Goal: Use online tool/utility: Utilize a website feature to perform a specific function

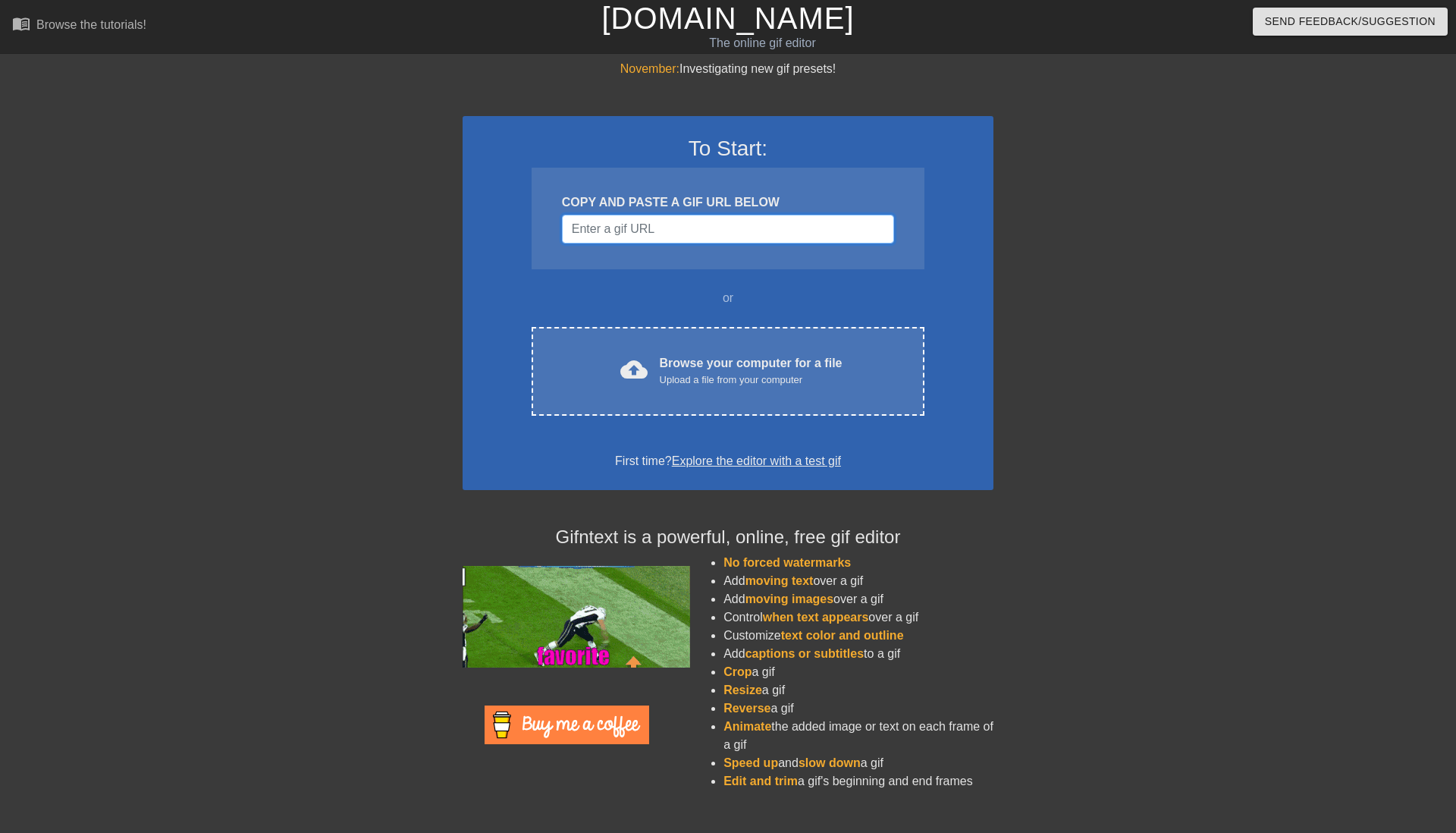
click at [687, 227] on input "Username" at bounding box center [728, 229] width 332 height 29
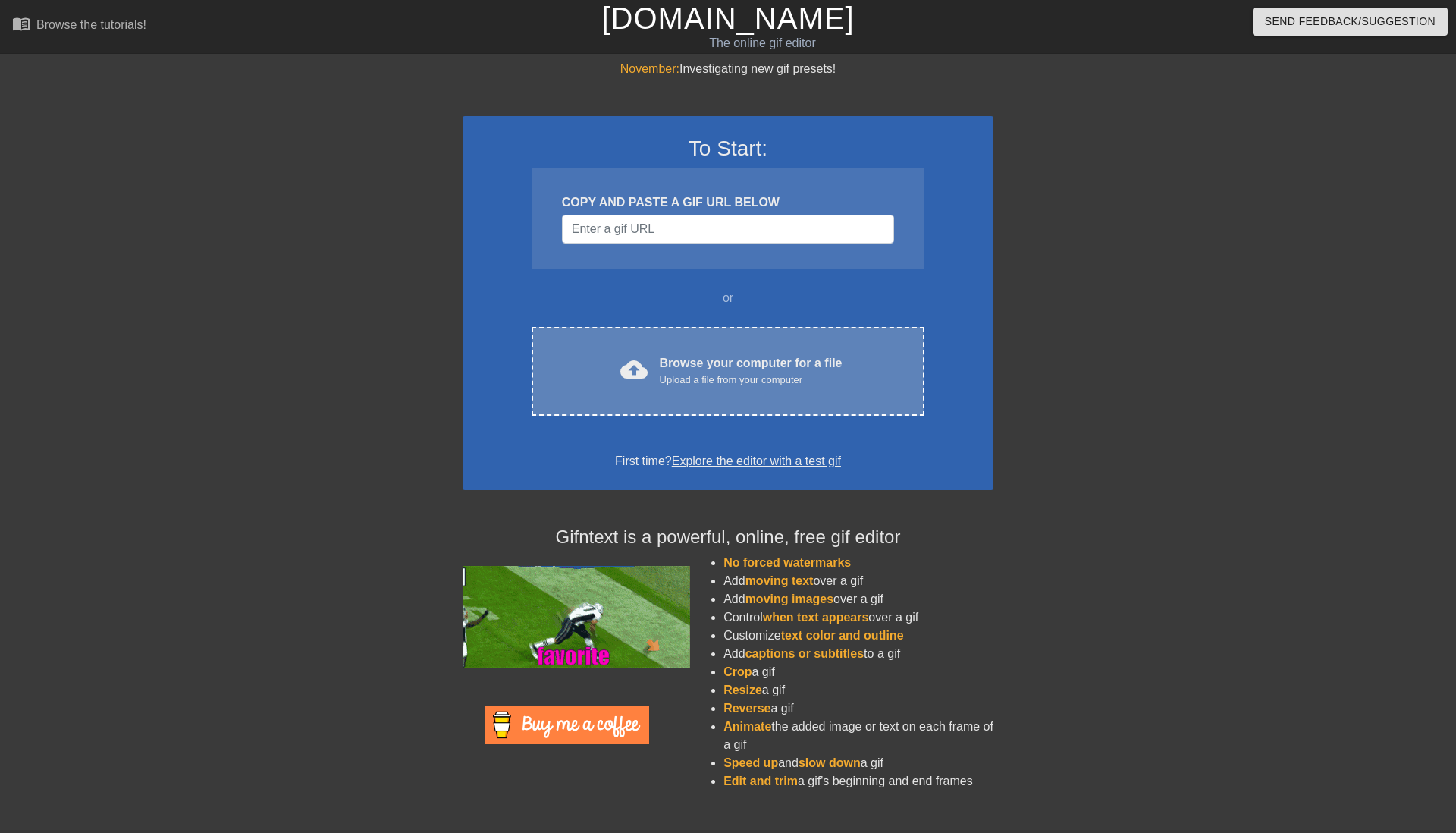
click at [771, 375] on div "Upload a file from your computer" at bounding box center [750, 380] width 183 height 15
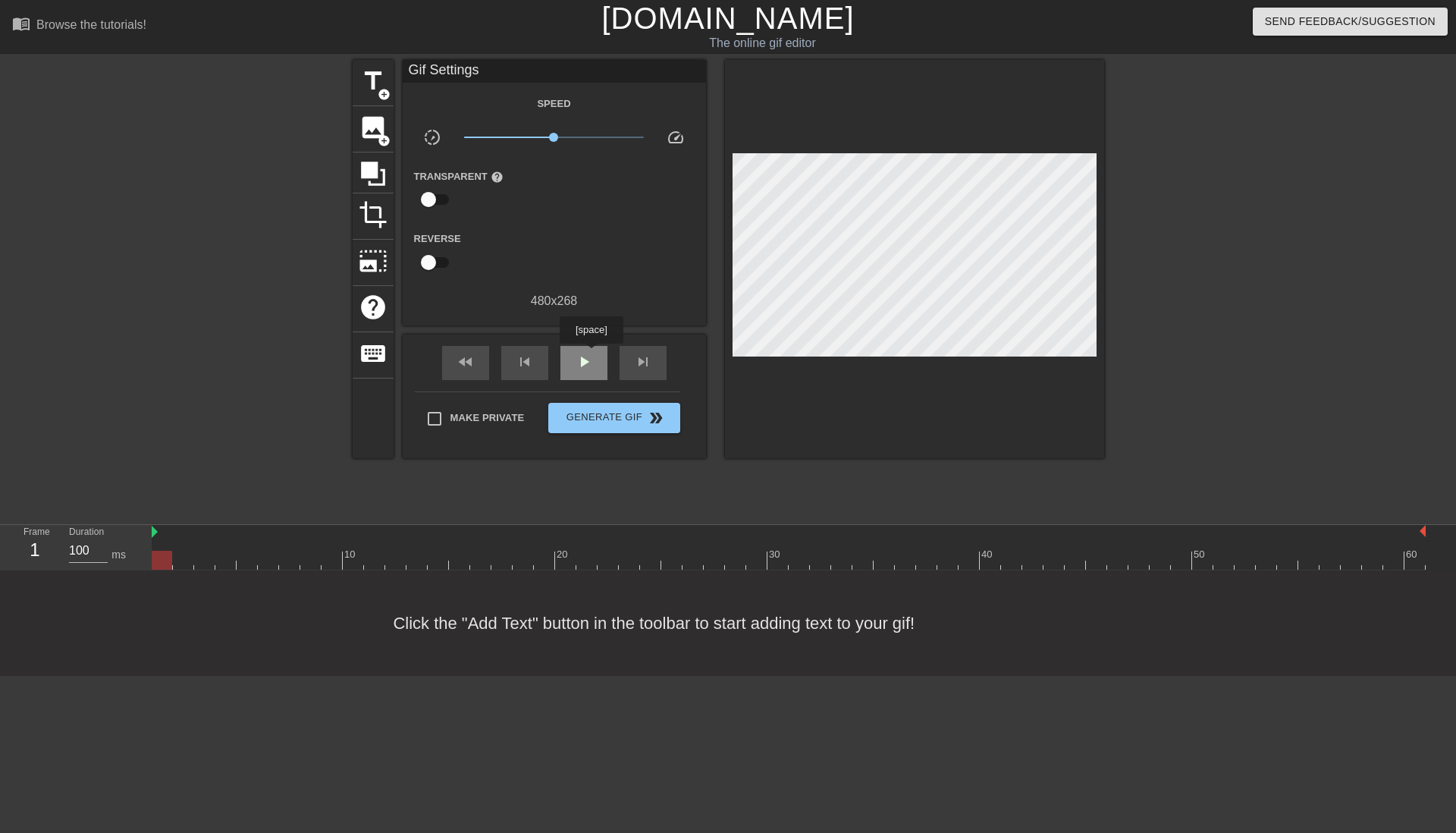
click at [591, 354] on span "play_arrow" at bounding box center [583, 361] width 18 height 18
click at [591, 354] on span "pause" at bounding box center [583, 361] width 18 height 18
click at [372, 89] on span "title" at bounding box center [373, 81] width 29 height 29
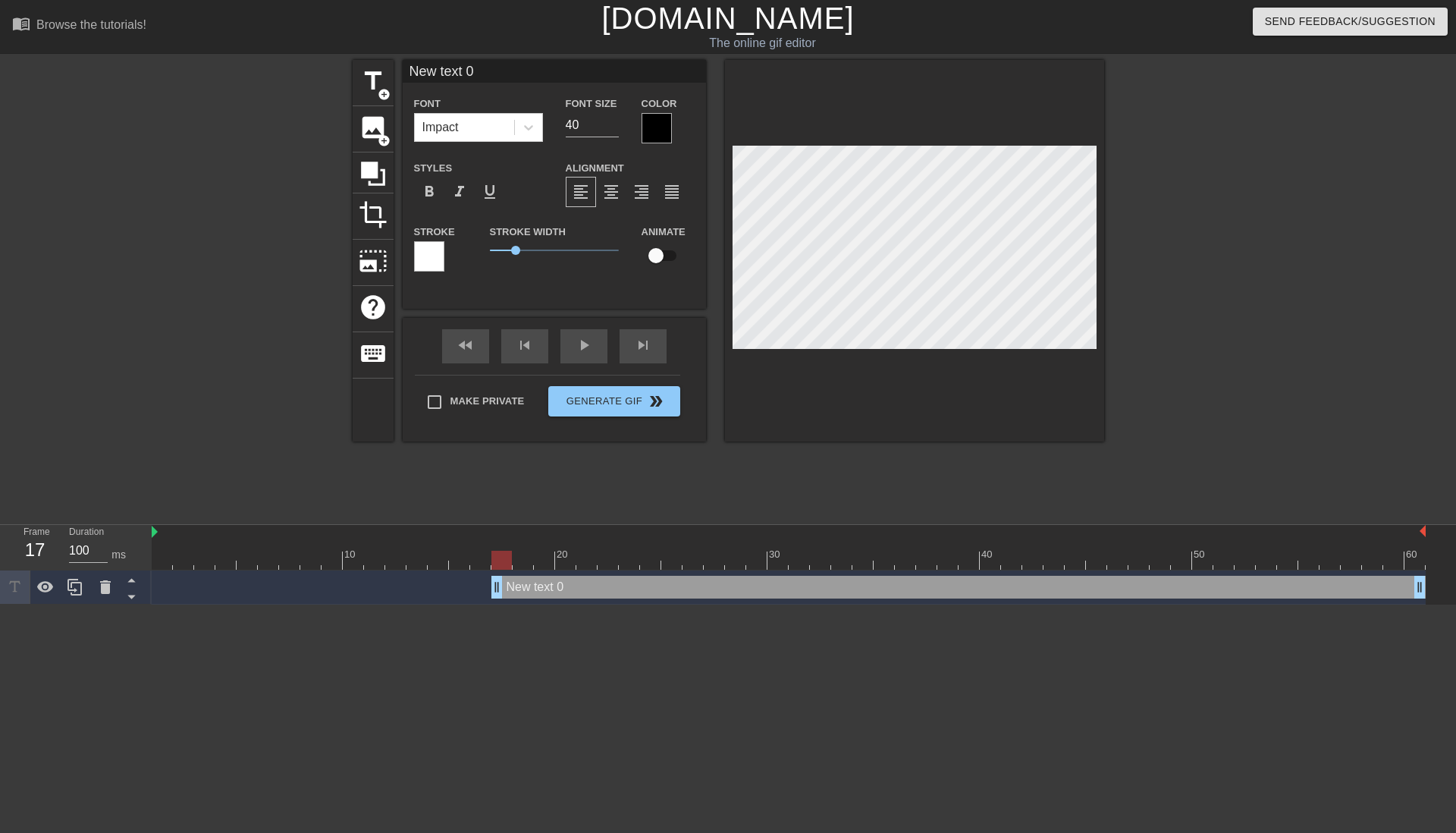
scroll to position [2, 4]
type input "P"
type textarea "P"
type input "Pl"
type textarea "Pla"
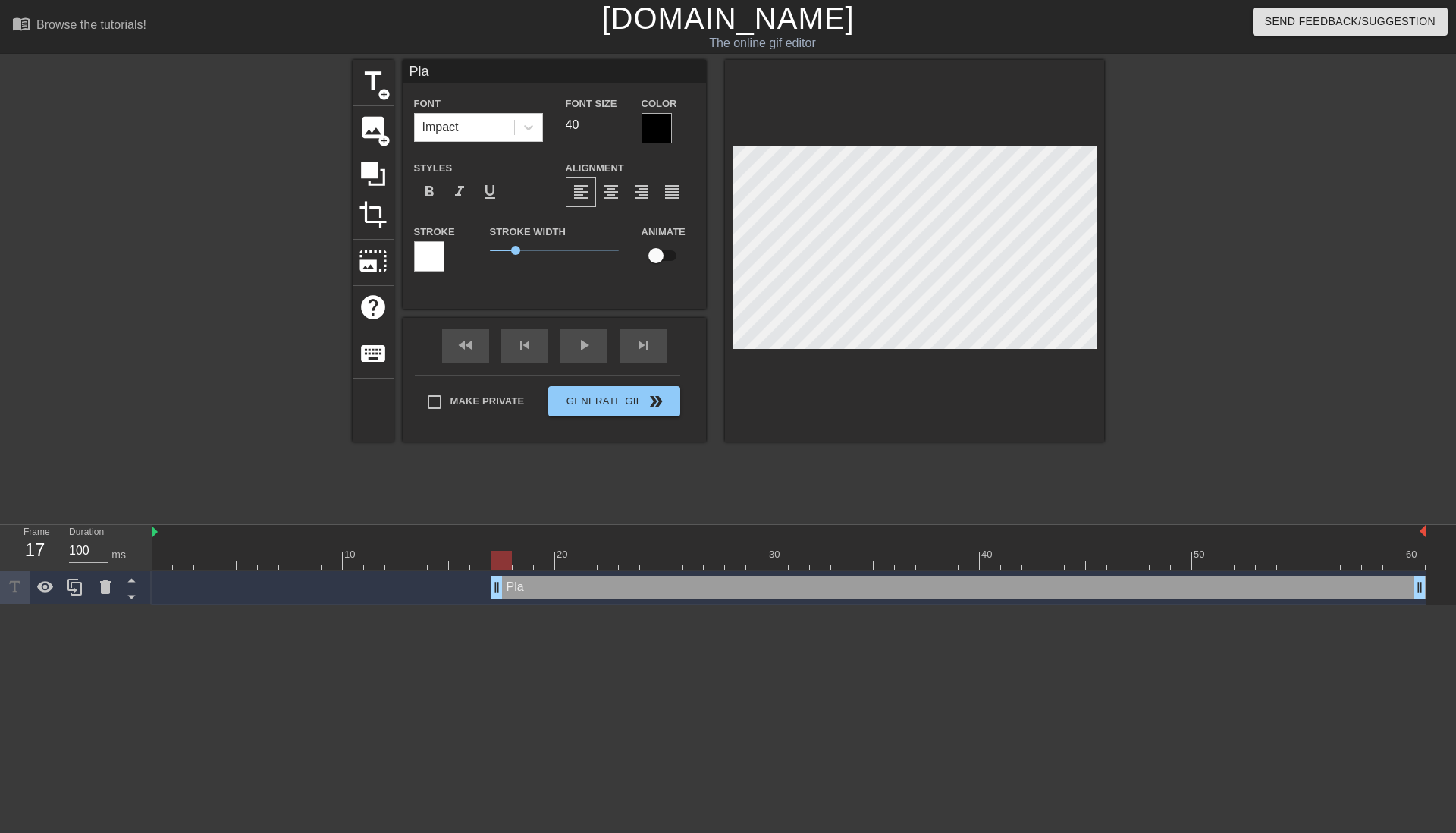
type input "Plat"
type textarea "Plat"
type input "Platf"
type textarea "Platfo"
type input "Platfor"
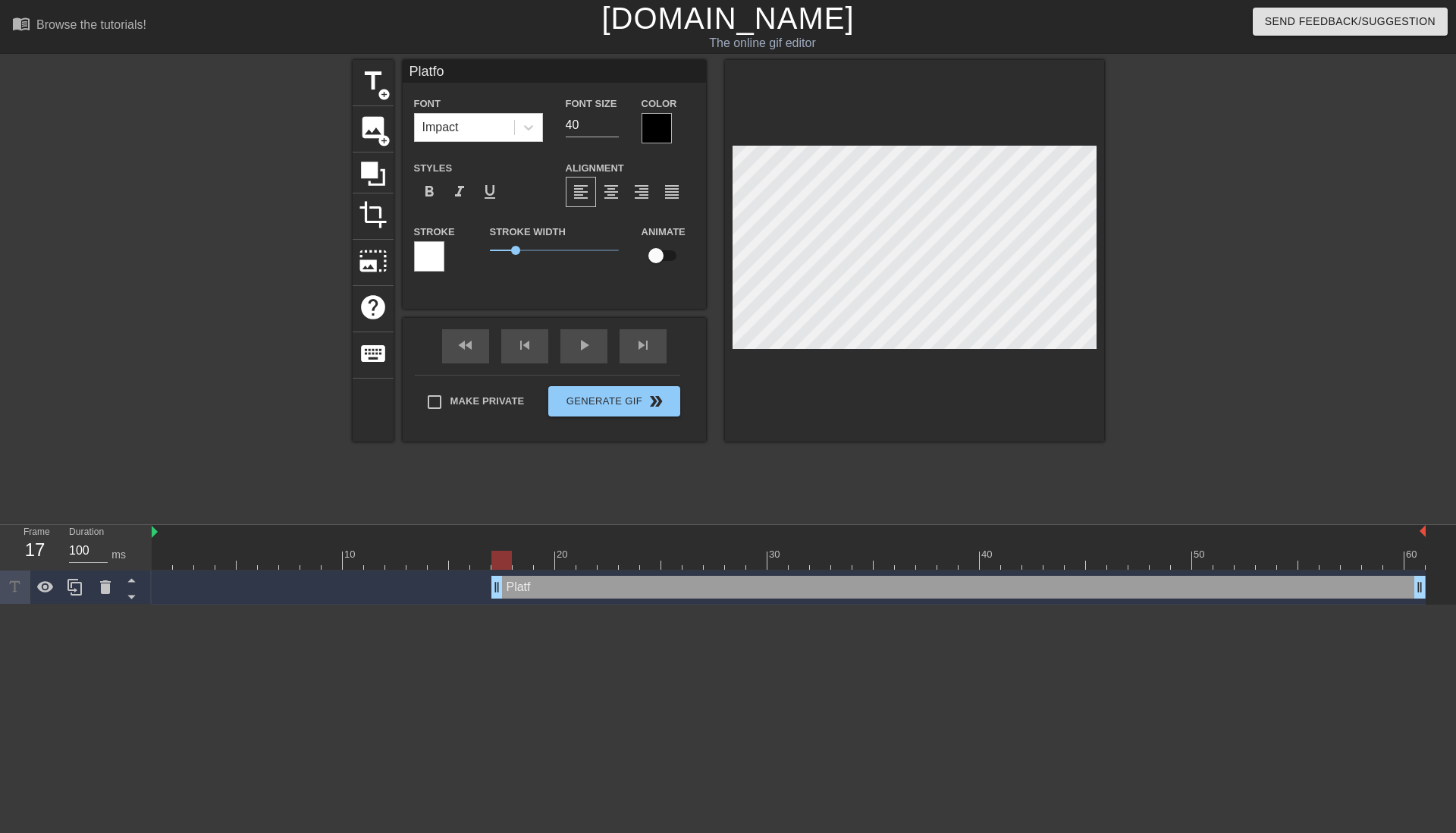
type textarea "Platfor"
type input "Platform"
type textarea "Platform"
type input "Platform"
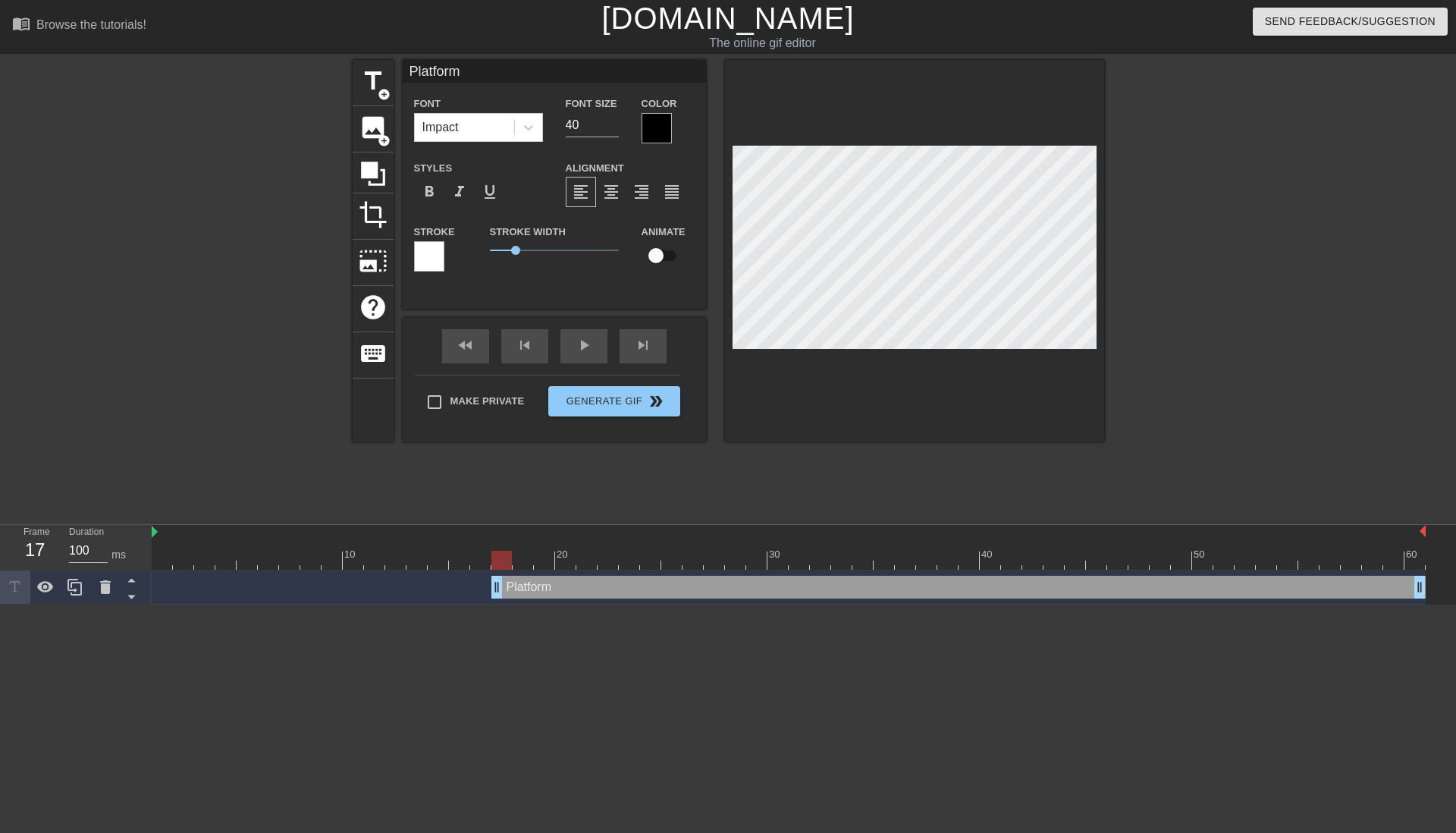
type textarea "Platform"
type input "Platform T"
type textarea "Platform T"
type input "Platform Te"
type textarea "Platform Te"
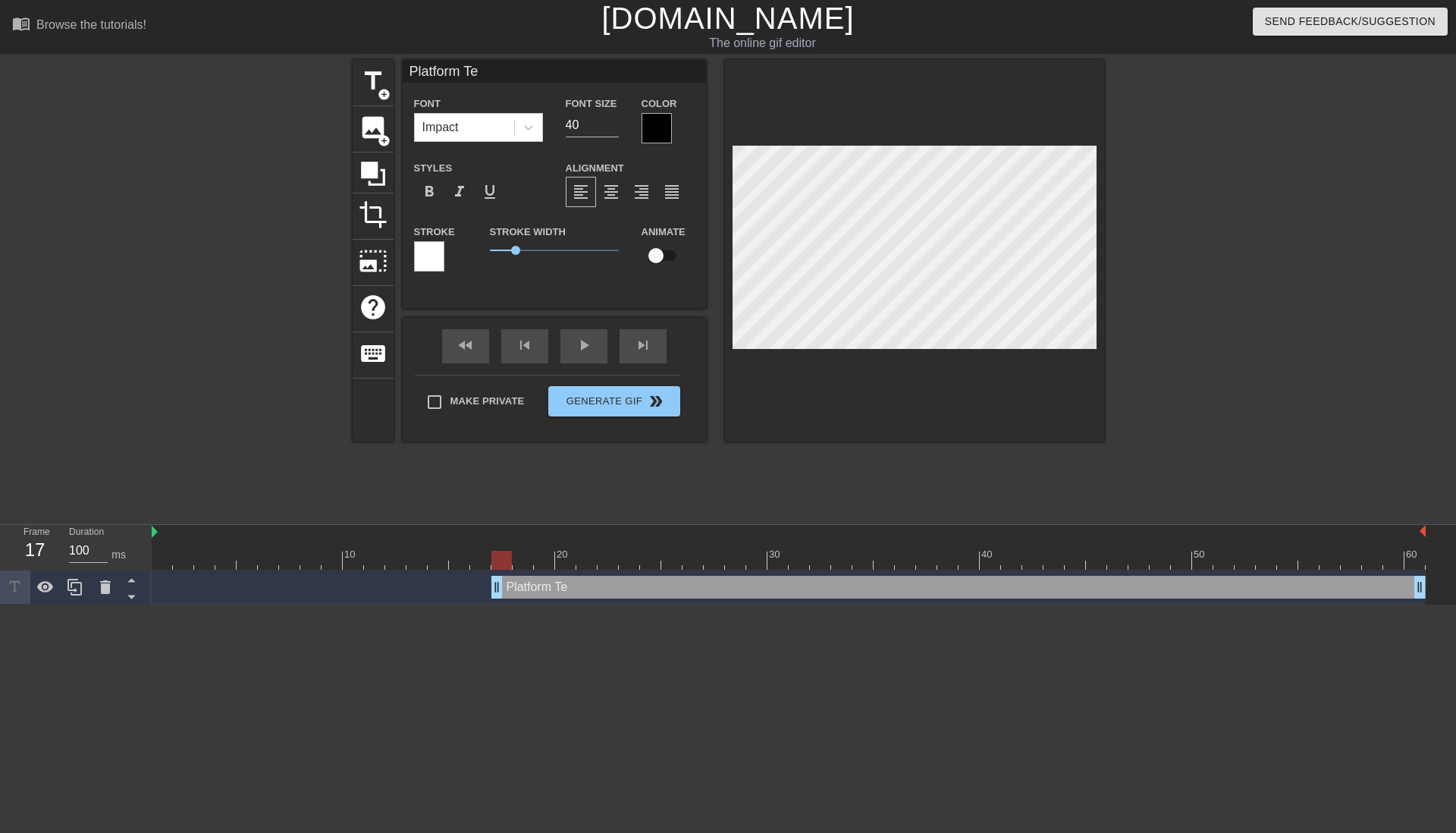
type input "Platform Tea"
type textarea "Platform Tea"
type input "Platform Team"
type textarea "Platform Team"
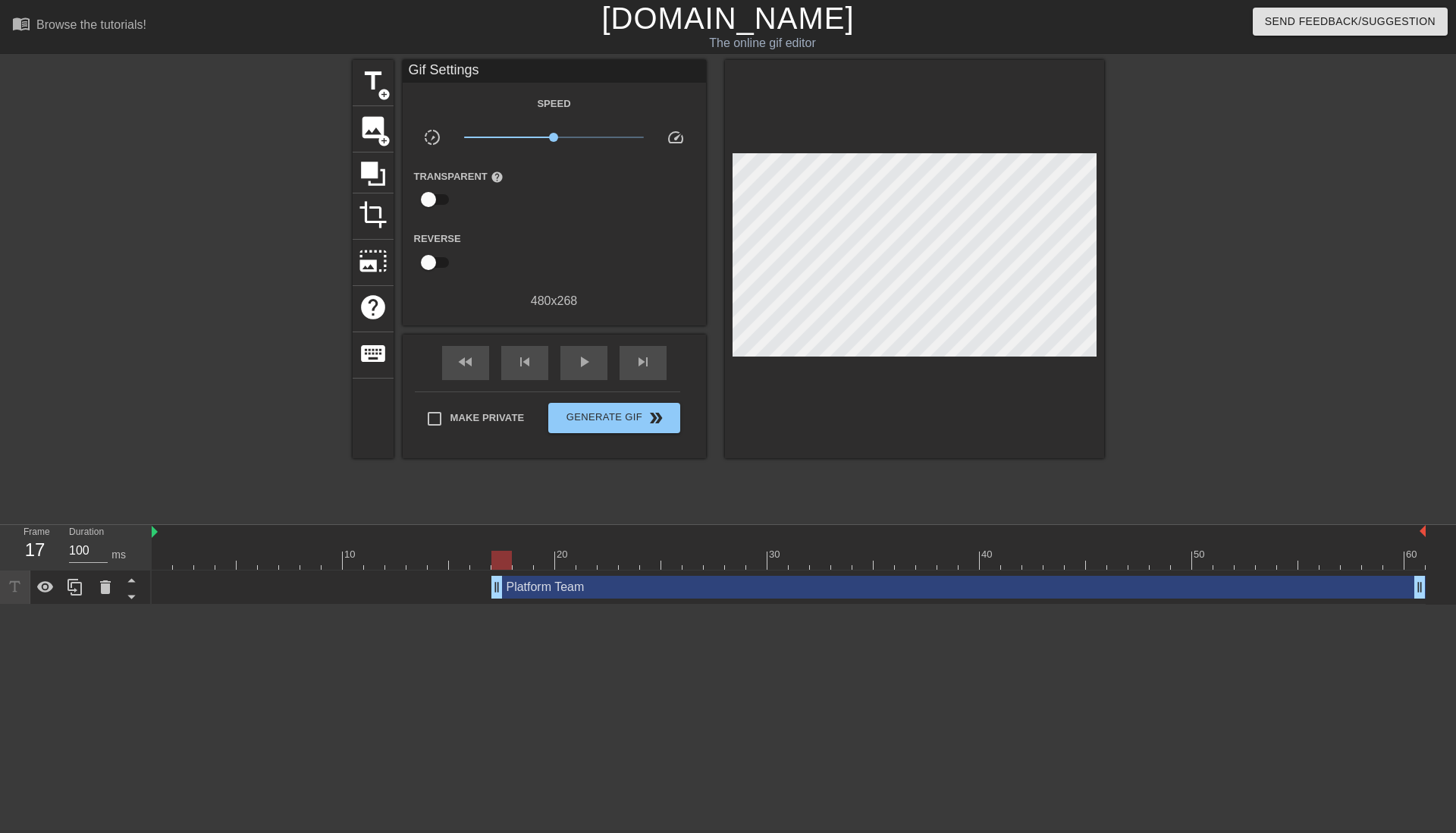
click at [1237, 268] on div at bounding box center [1235, 287] width 228 height 455
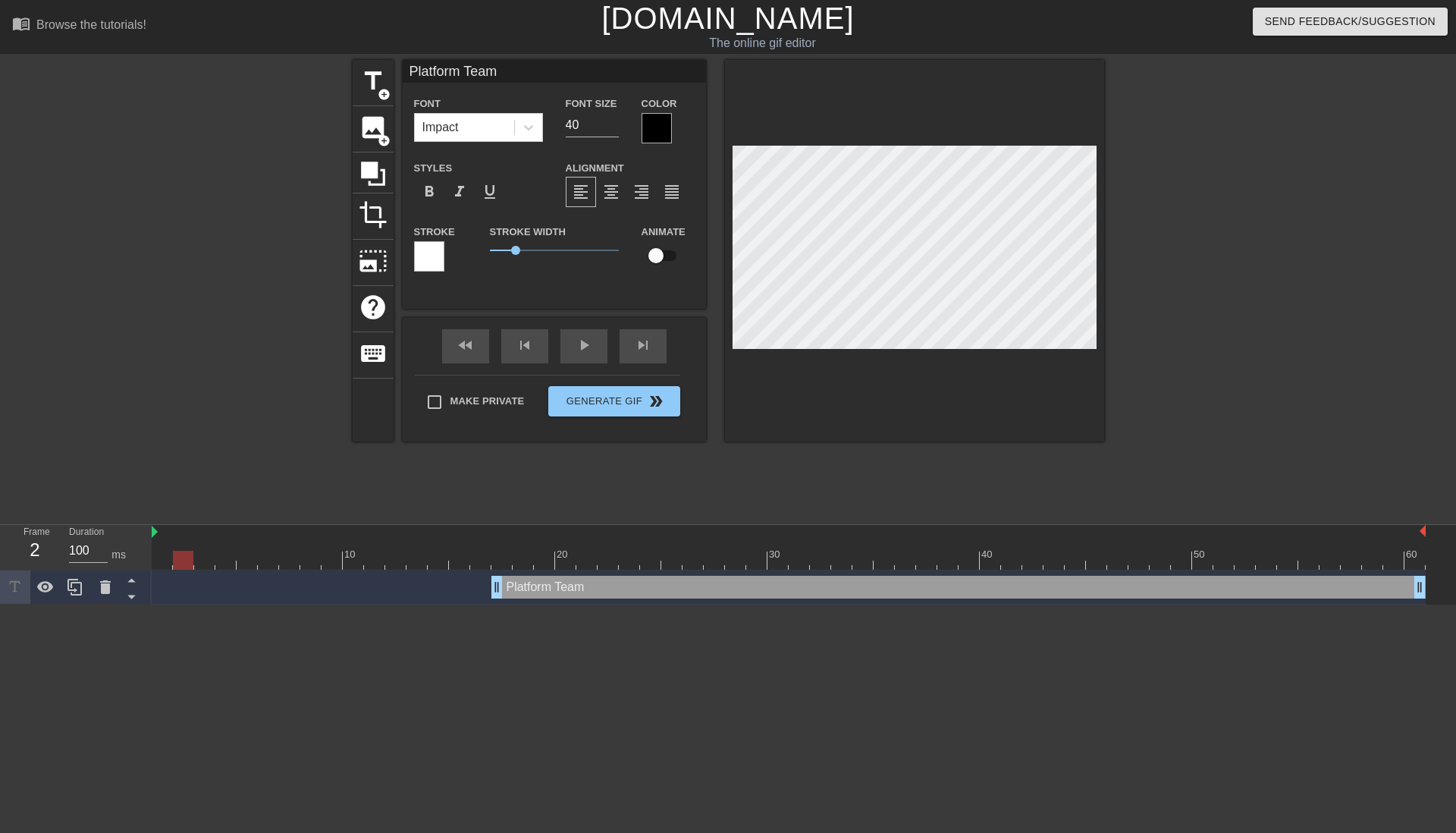
click at [193, 568] on div at bounding box center [789, 560] width 1274 height 19
drag, startPoint x: 186, startPoint y: 565, endPoint x: 163, endPoint y: 557, distance: 24.4
click at [163, 557] on div at bounding box center [162, 560] width 21 height 19
drag, startPoint x: 499, startPoint y: 590, endPoint x: 151, endPoint y: 584, distance: 348.1
click at [151, 584] on div "Frame 1 Duration 100 ms 10 20 30 40 50 60 Platform Team drag_handle drag_handle" at bounding box center [728, 564] width 1456 height 80
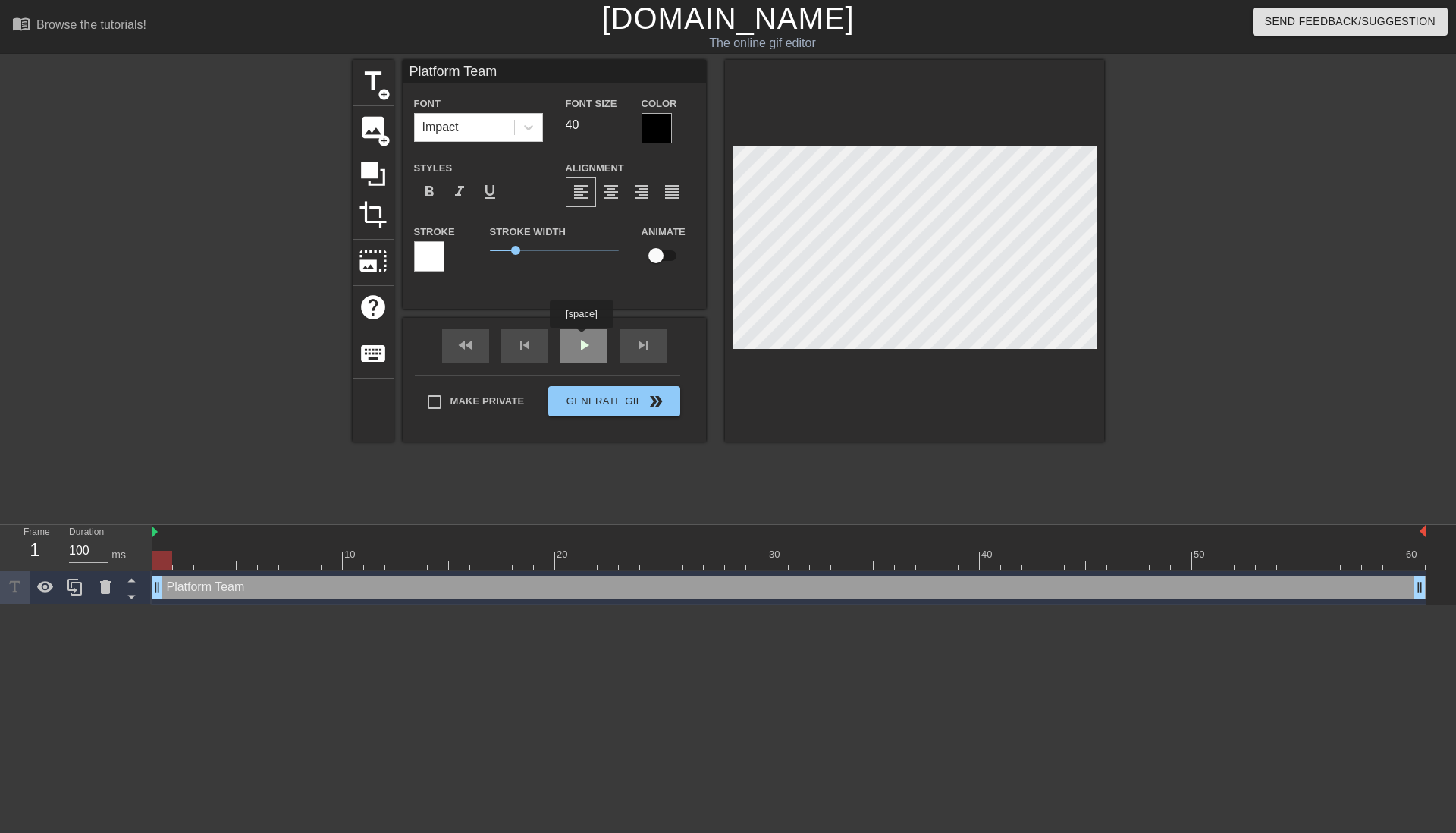
click at [583, 344] on div "fast_rewind skip_previous play_arrow skip_next" at bounding box center [554, 346] width 247 height 57
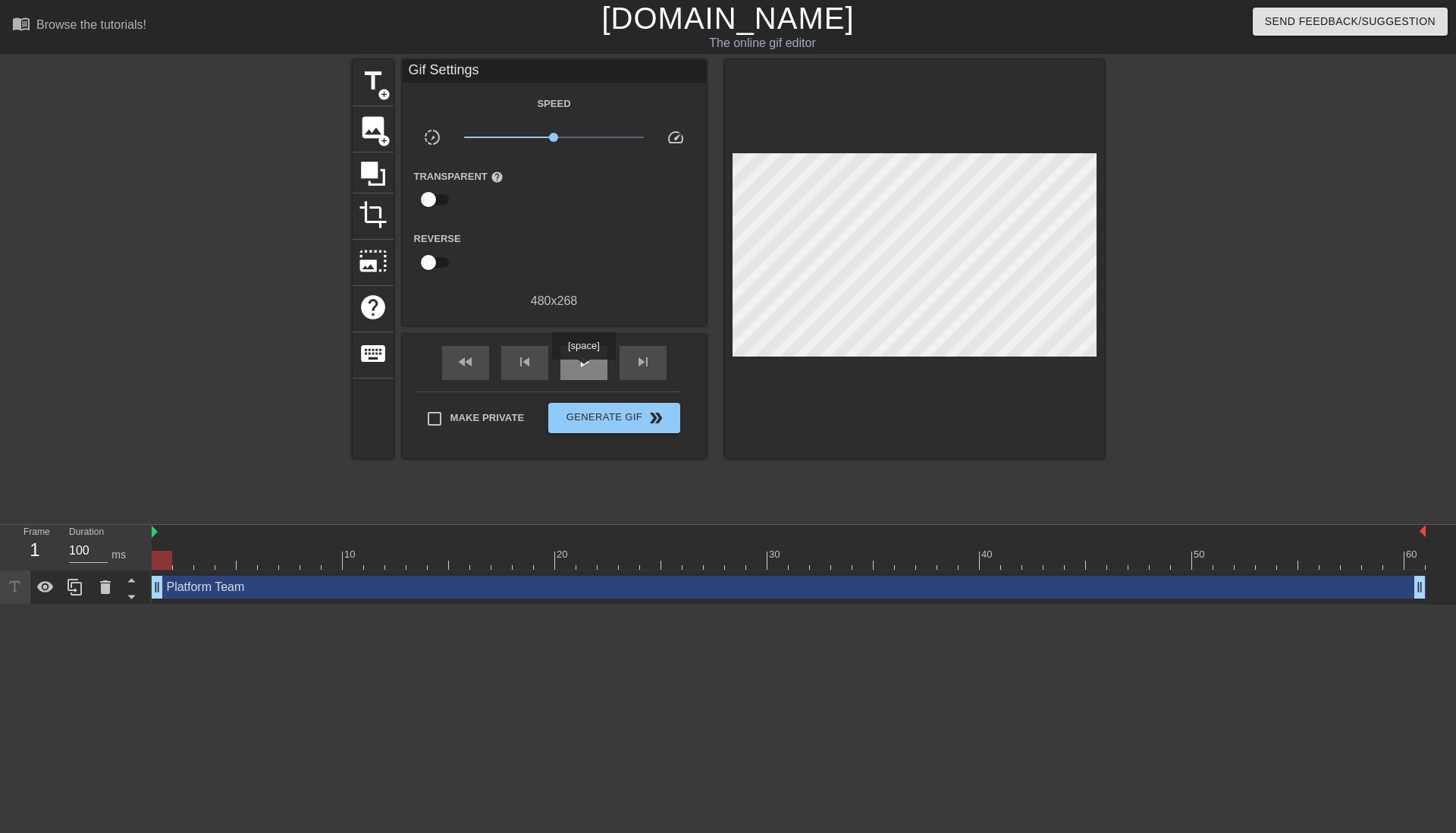
click at [583, 372] on div "play_arrow" at bounding box center [583, 363] width 47 height 34
click at [583, 367] on span "pause" at bounding box center [583, 361] width 18 height 18
drag, startPoint x: 376, startPoint y: 560, endPoint x: 501, endPoint y: 568, distance: 125.3
click at [223, 566] on div at bounding box center [225, 560] width 21 height 19
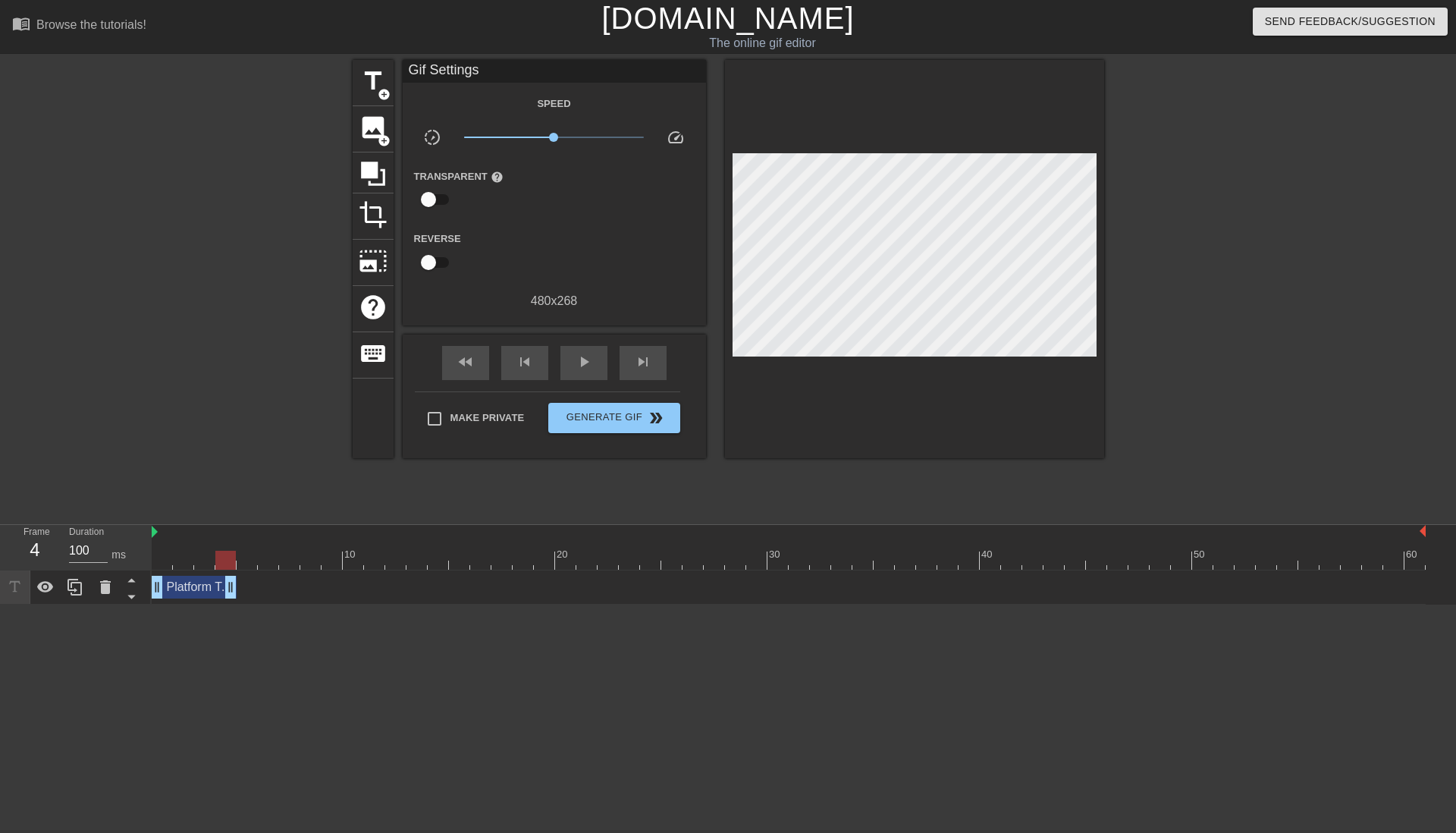
drag, startPoint x: 1413, startPoint y: 585, endPoint x: 231, endPoint y: 594, distance: 1182.0
click at [285, 604] on html "menu_book Browse the tutorials! Gifntext.com The online gif editor Send Feedbac…" at bounding box center [728, 302] width 1456 height 604
click at [368, 90] on span "title" at bounding box center [373, 81] width 29 height 29
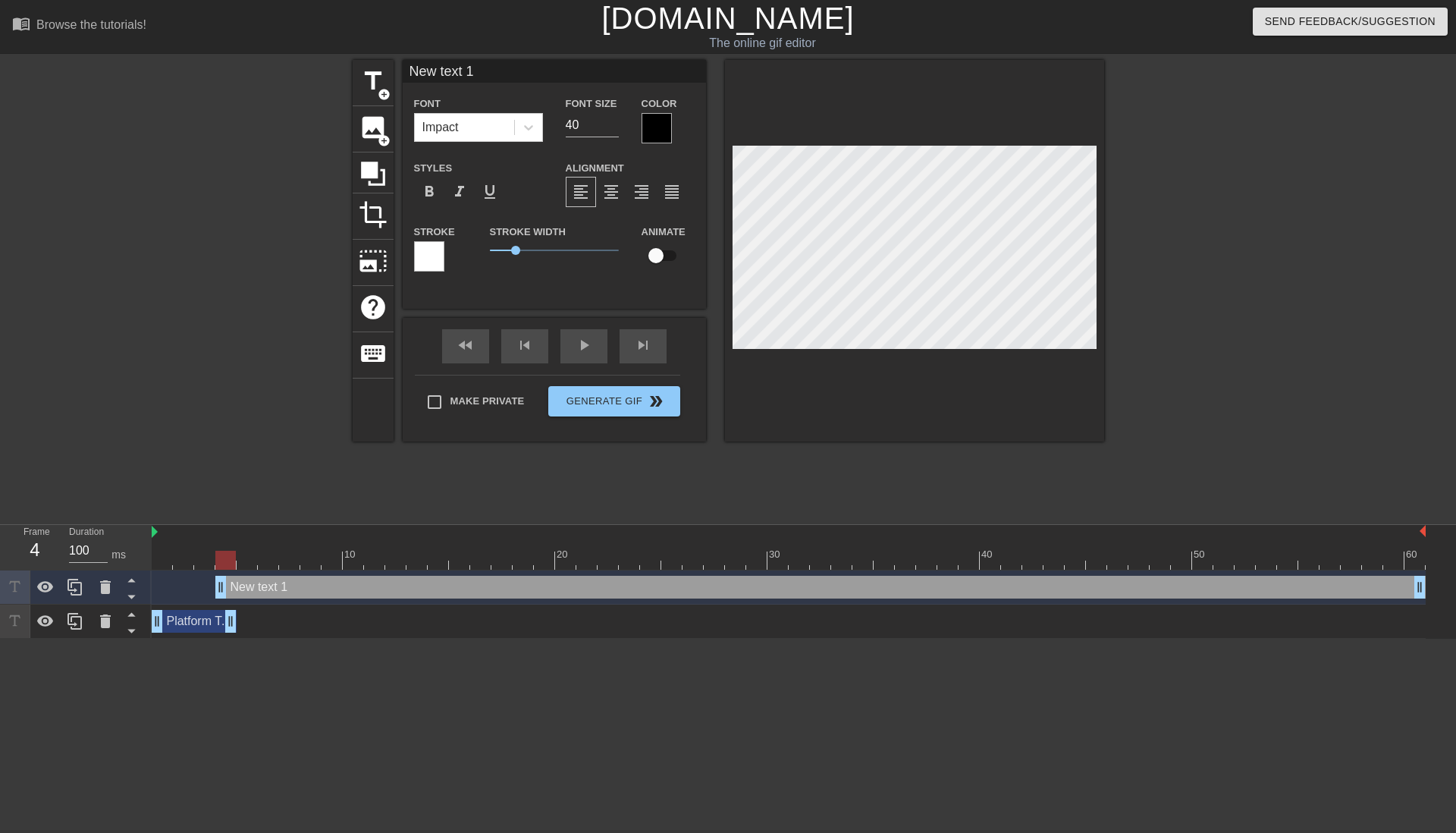
scroll to position [2, 2]
type input "D"
type textarea "D"
type input "De"
type textarea "De"
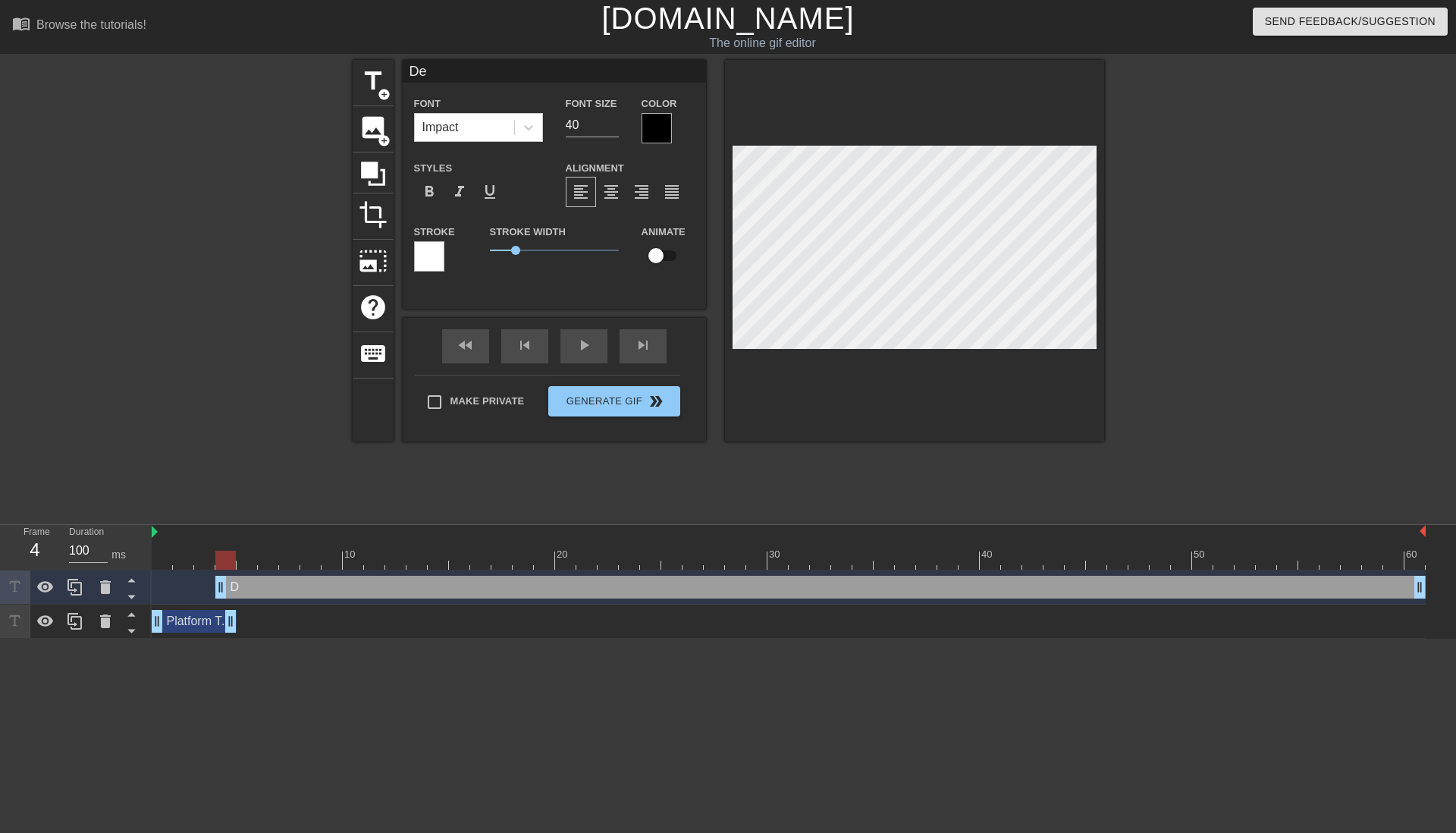
type input "Del"
type textarea "Del"
type input "Deli"
type textarea "Deli"
type input "Deliv"
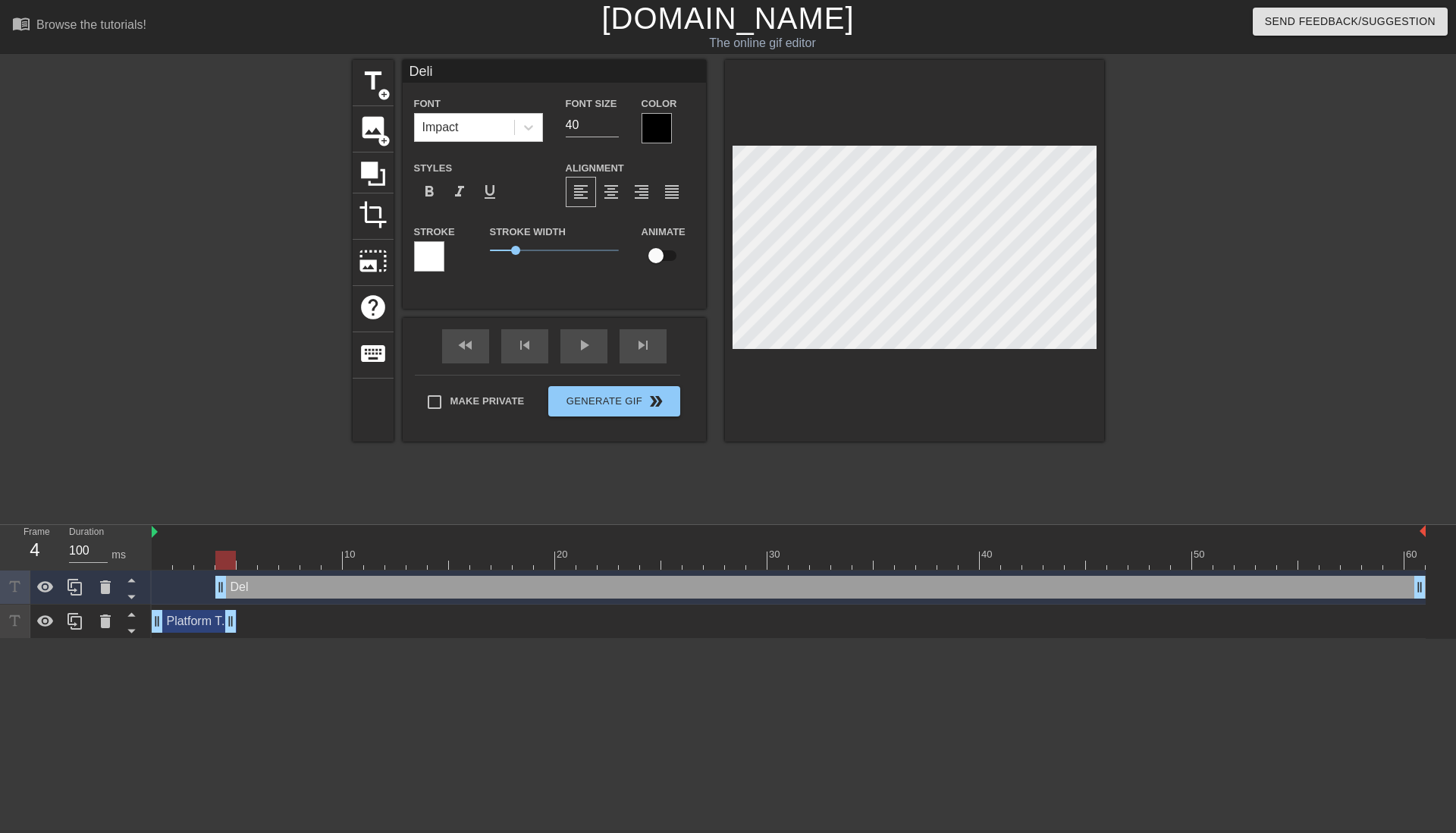
type textarea "Deliv"
type input "Delive"
type textarea "Delive"
type input "Deliver"
type textarea "Deliver"
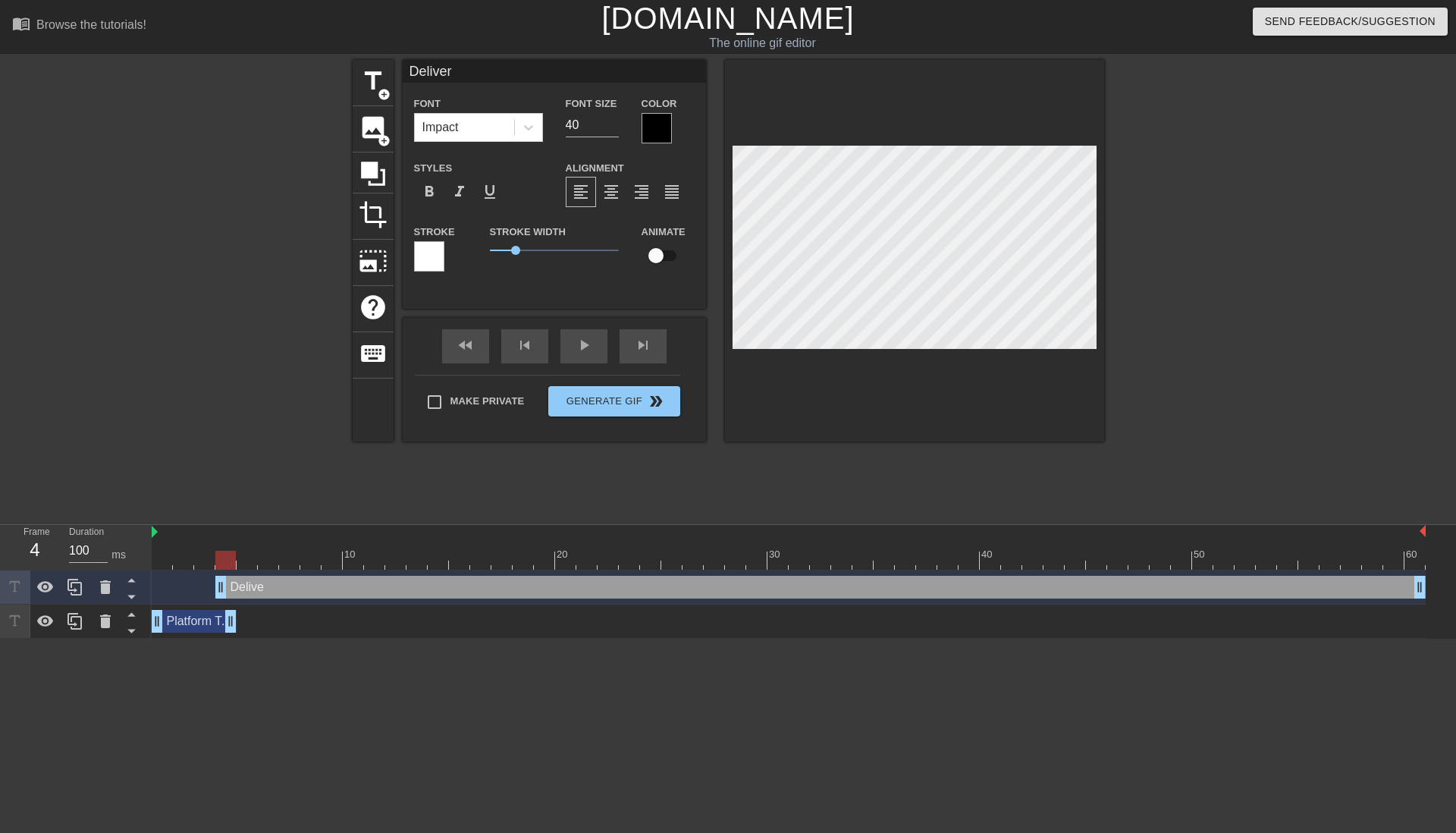
type input "Delivery"
type textarea "Delivery"
type input "Delivery"
type textarea "Delivery"
type input "Delivery d"
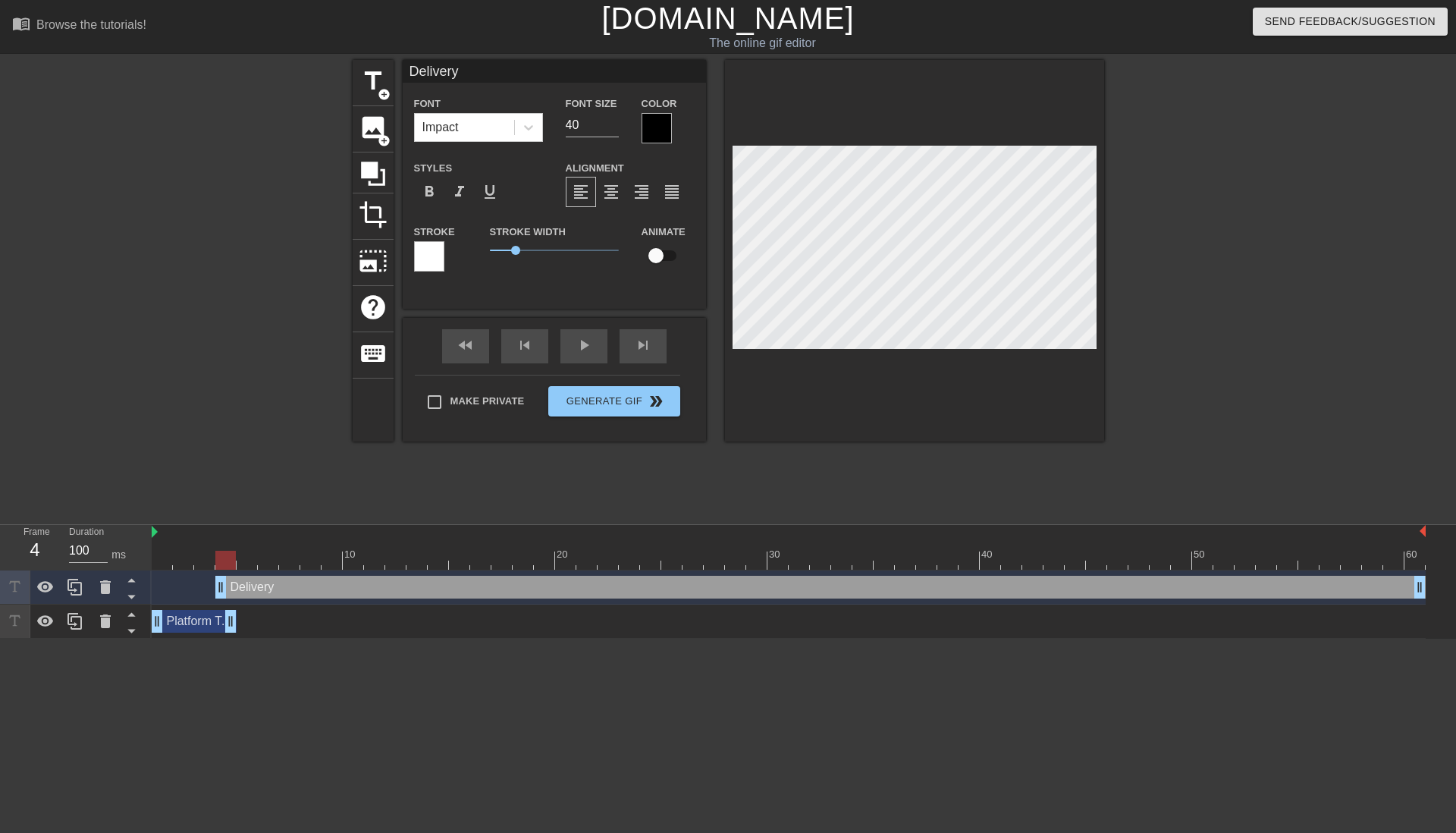
type textarea "Delivery d"
type input "Delivery da"
type textarea "Delivery da"
type input "Delivery dat"
type textarea "Delivery dat"
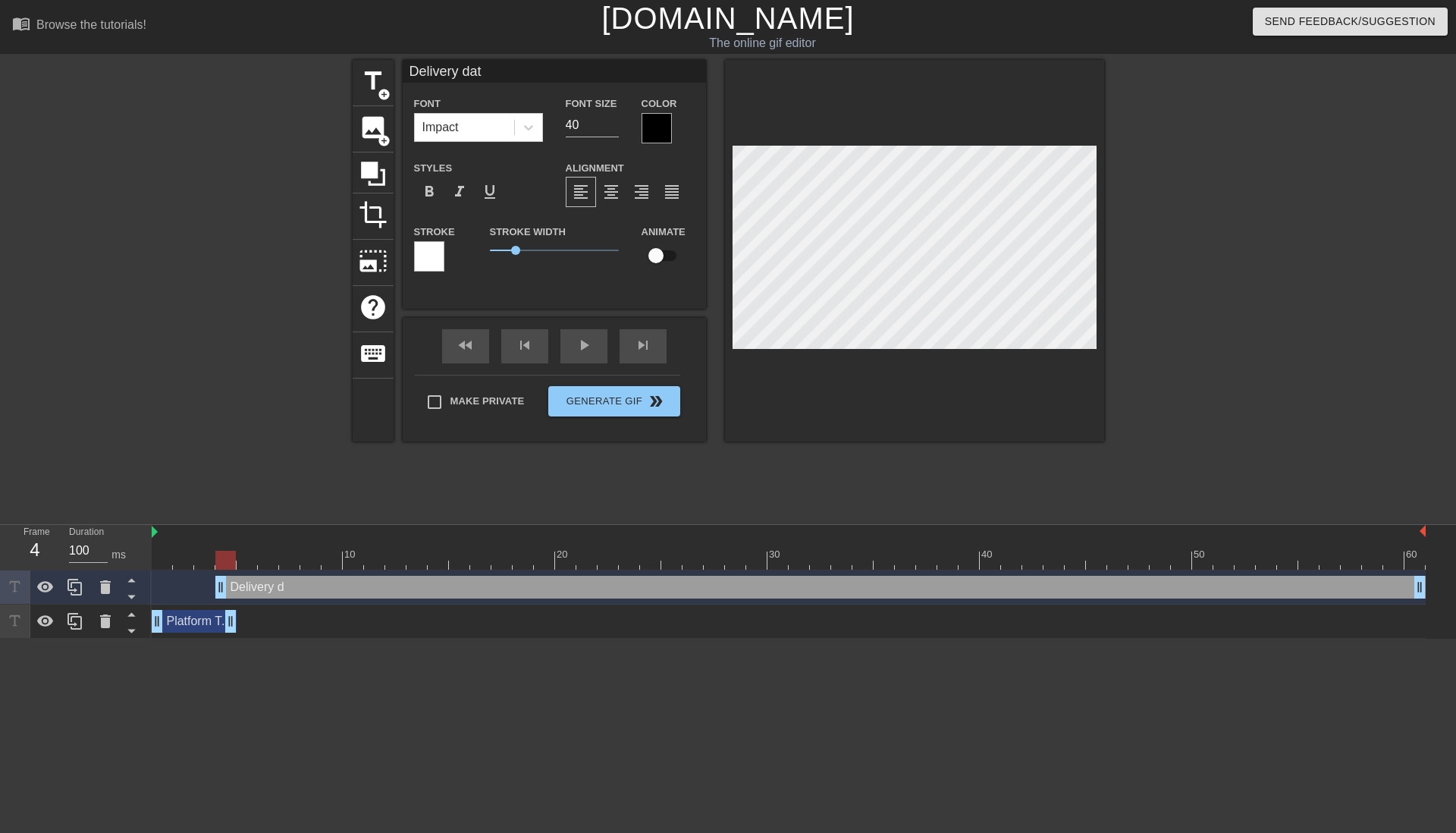
type input "Delivery date"
type textarea "Delivery date"
type input "C"
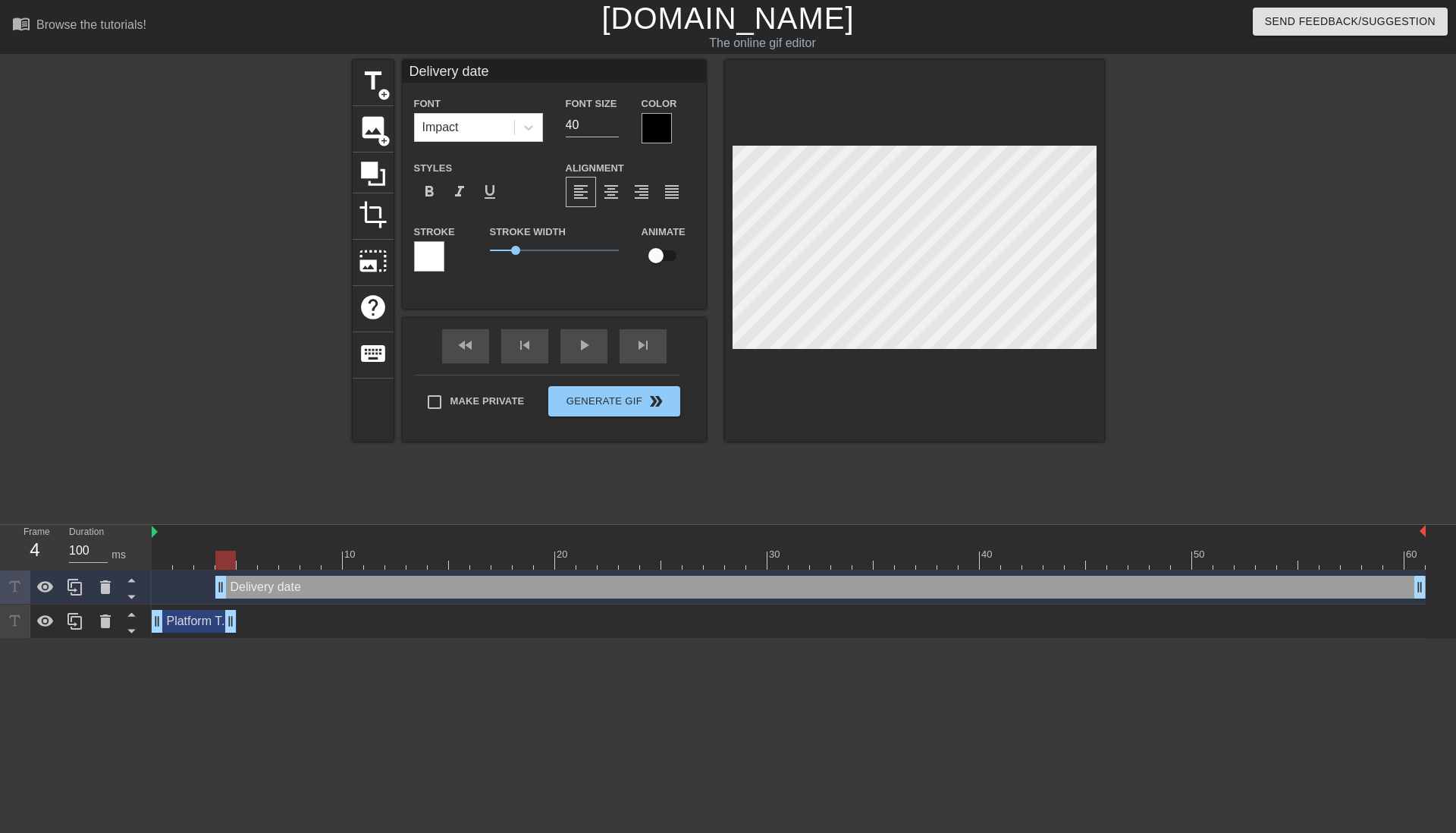
type textarea "C"
type input "Cu"
type textarea "Cu"
type input "Cus"
type textarea "Cus"
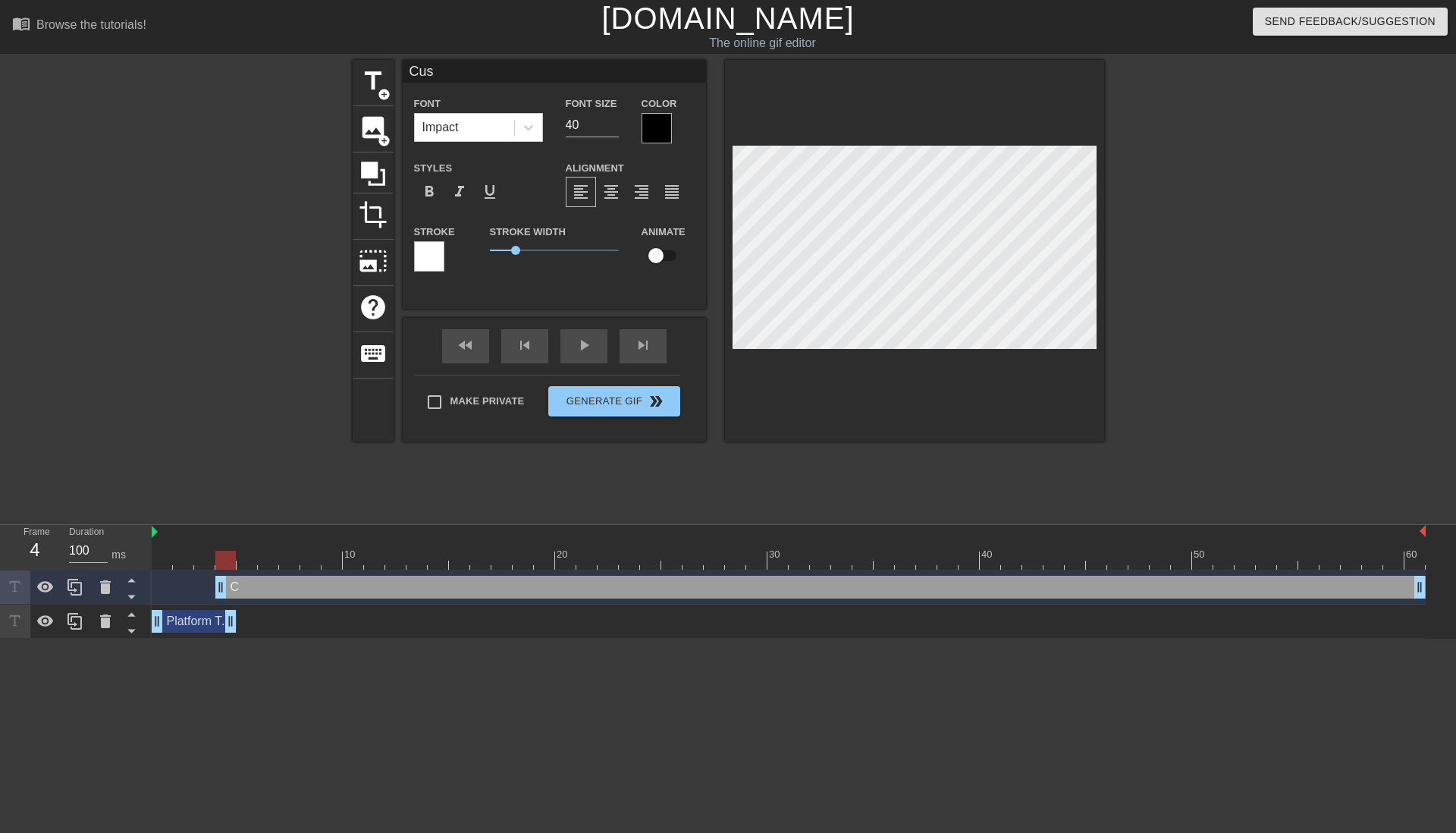
type input "Cust"
type textarea "Cust"
type input "Custo"
type textarea "Custo"
type input "Custom"
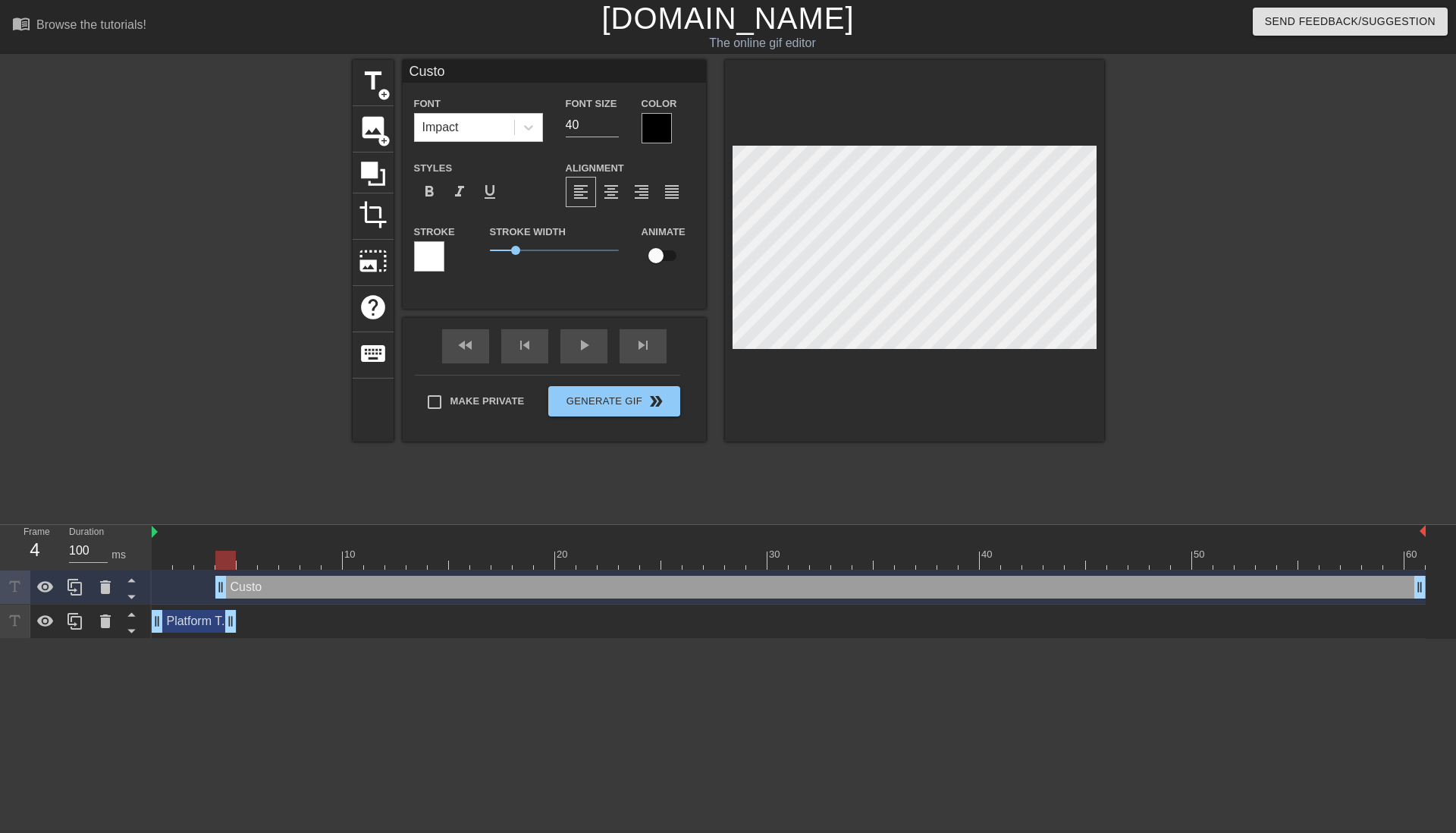
type textarea "Custom"
type input "Custome"
type textarea "Custome"
type input "Customer"
type textarea "Customer"
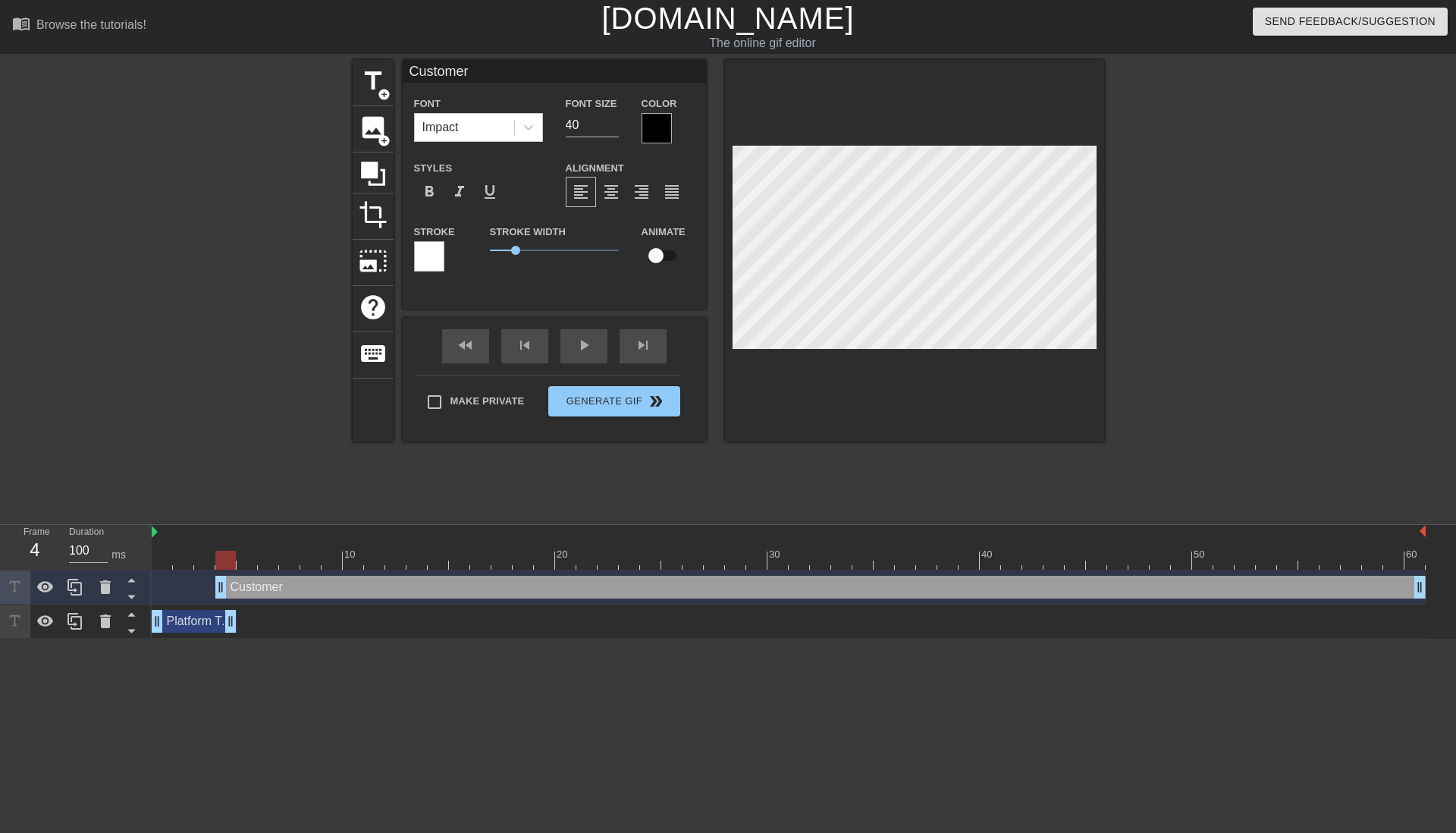
type input "Customer"
type textarea "Customer"
type input "Customer o"
type textarea "Customer o"
type input "Customer on"
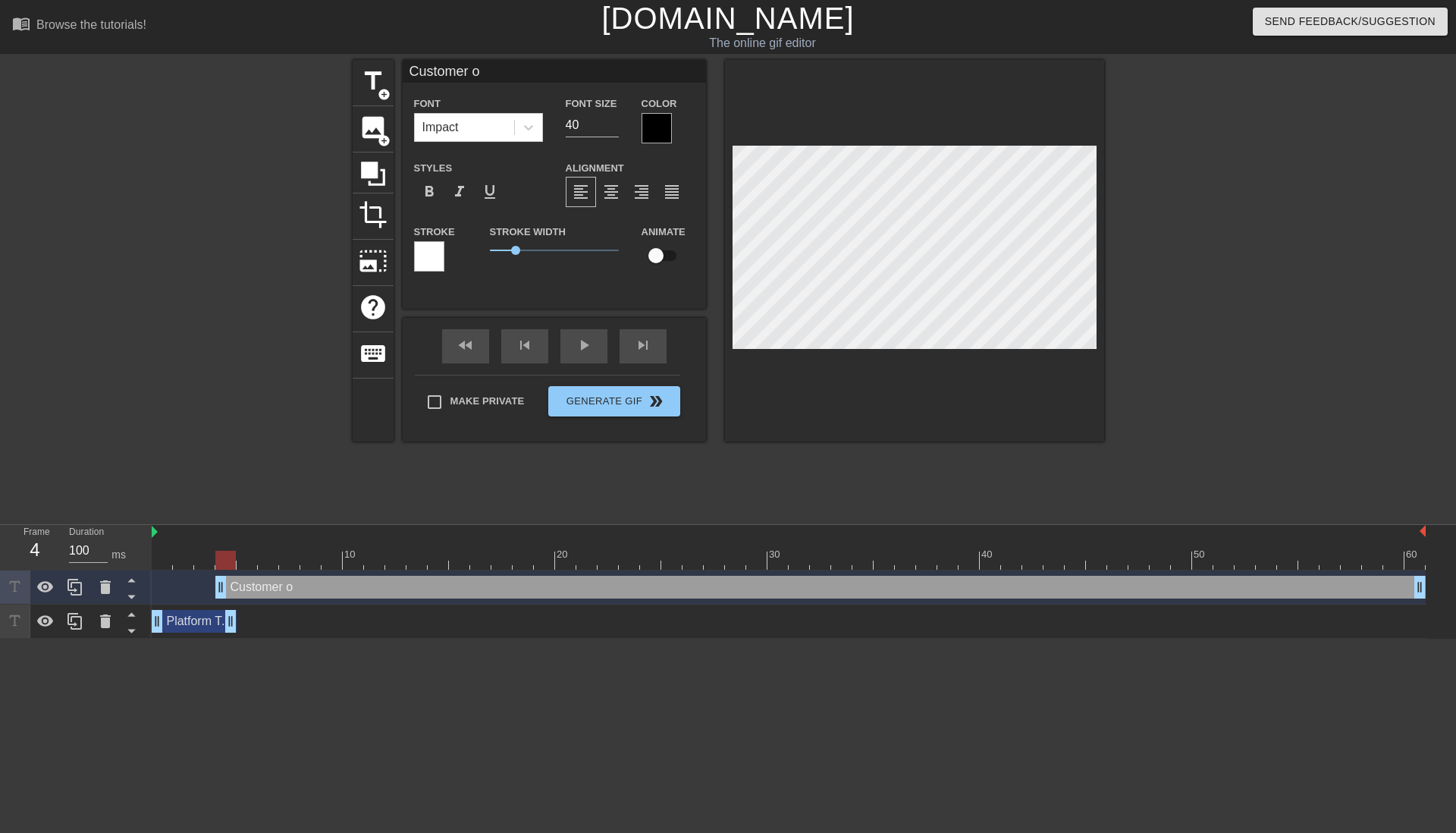
type textarea "Customer on"
type input "Customer on"
type textarea "Customer on"
type input "Customer on b"
type textarea "Customer on b"
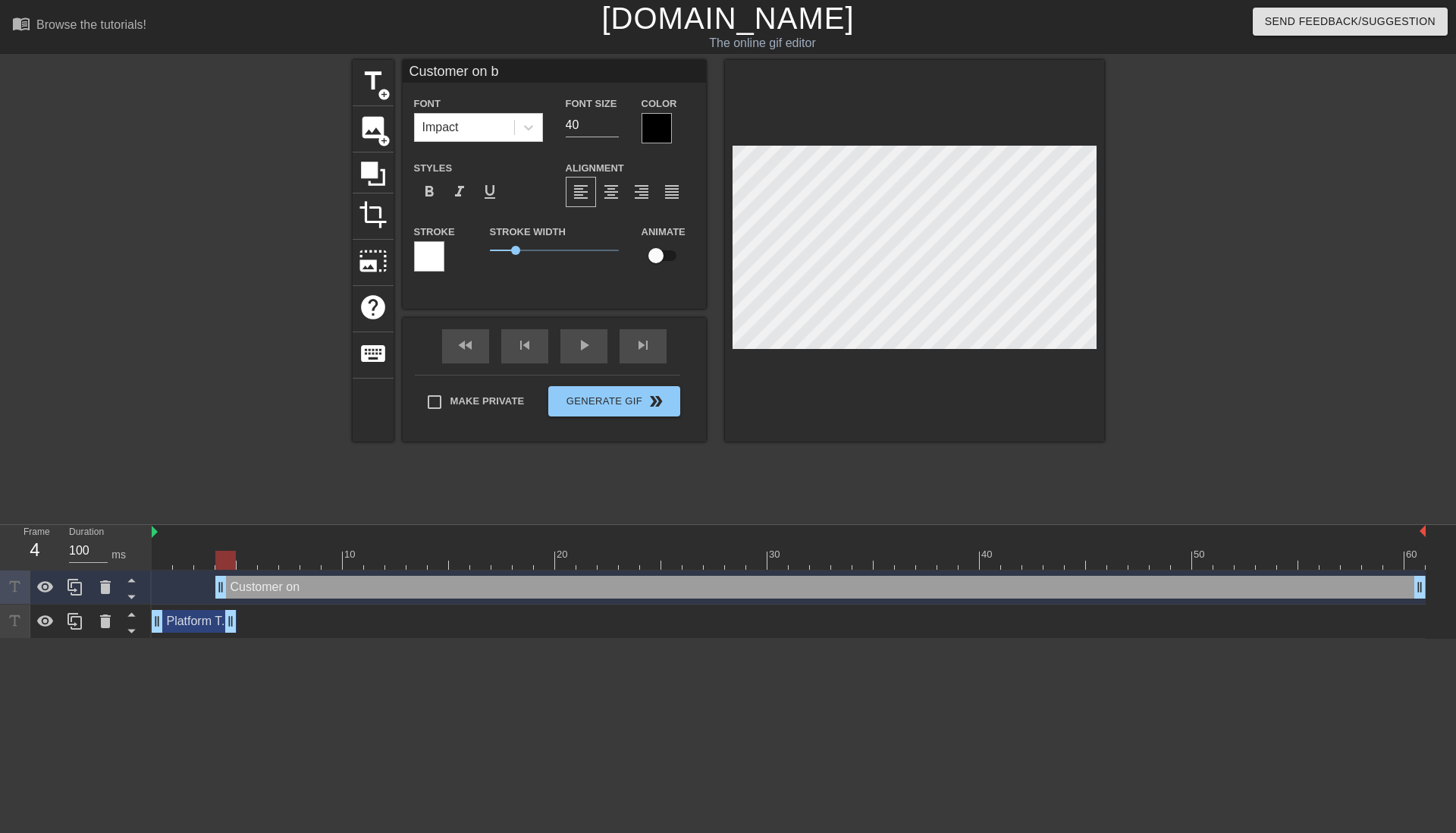
type input "Customer on bo"
type textarea "Customer on bo"
type input "Customer on boa"
type textarea "Customer on boa"
type input "Customer on boar"
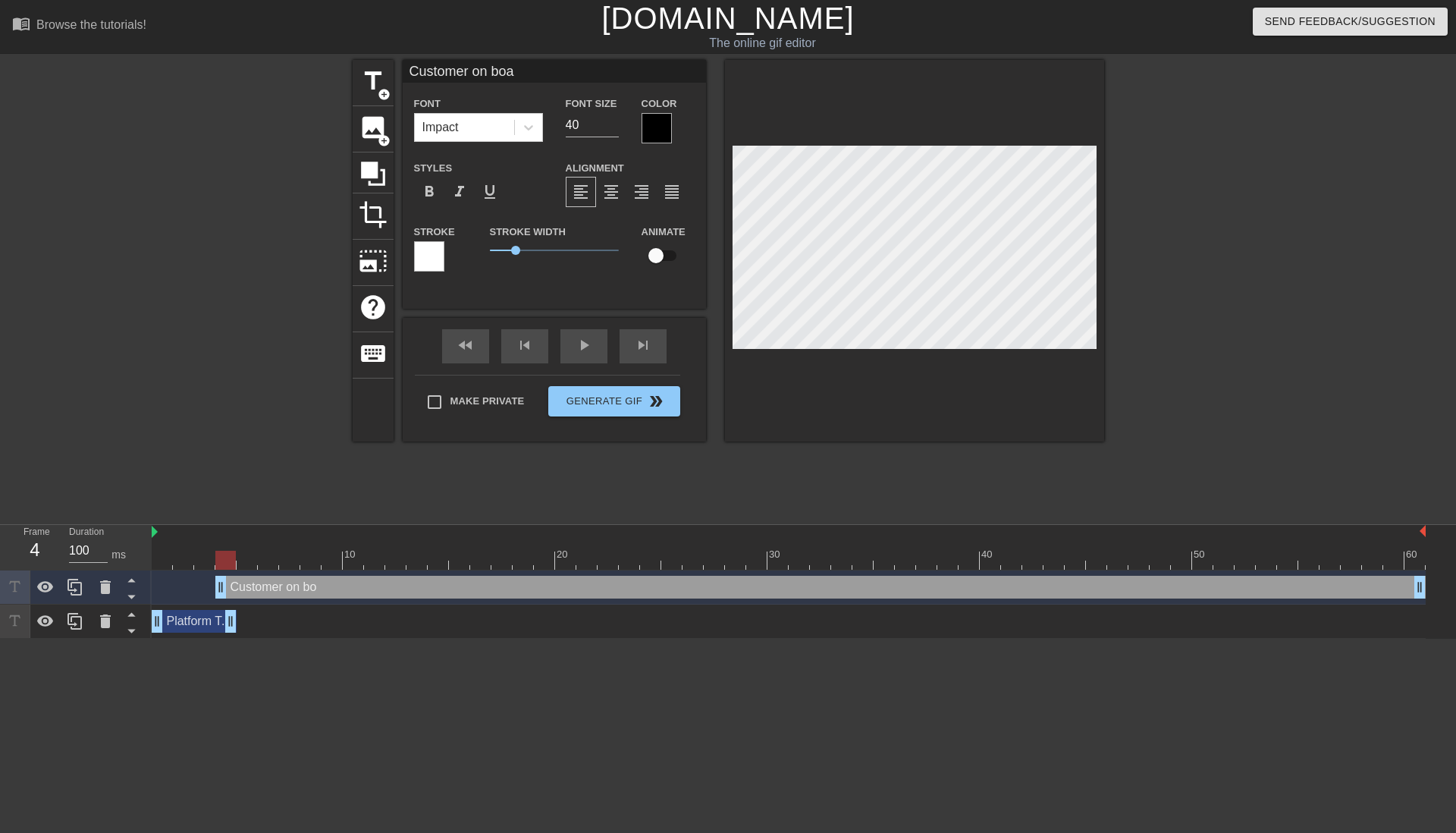
type textarea "Customer on boar"
type input "Customer on board"
type textarea "Customer on board"
type input "Customer on boardi"
type textarea "Customer on boardi"
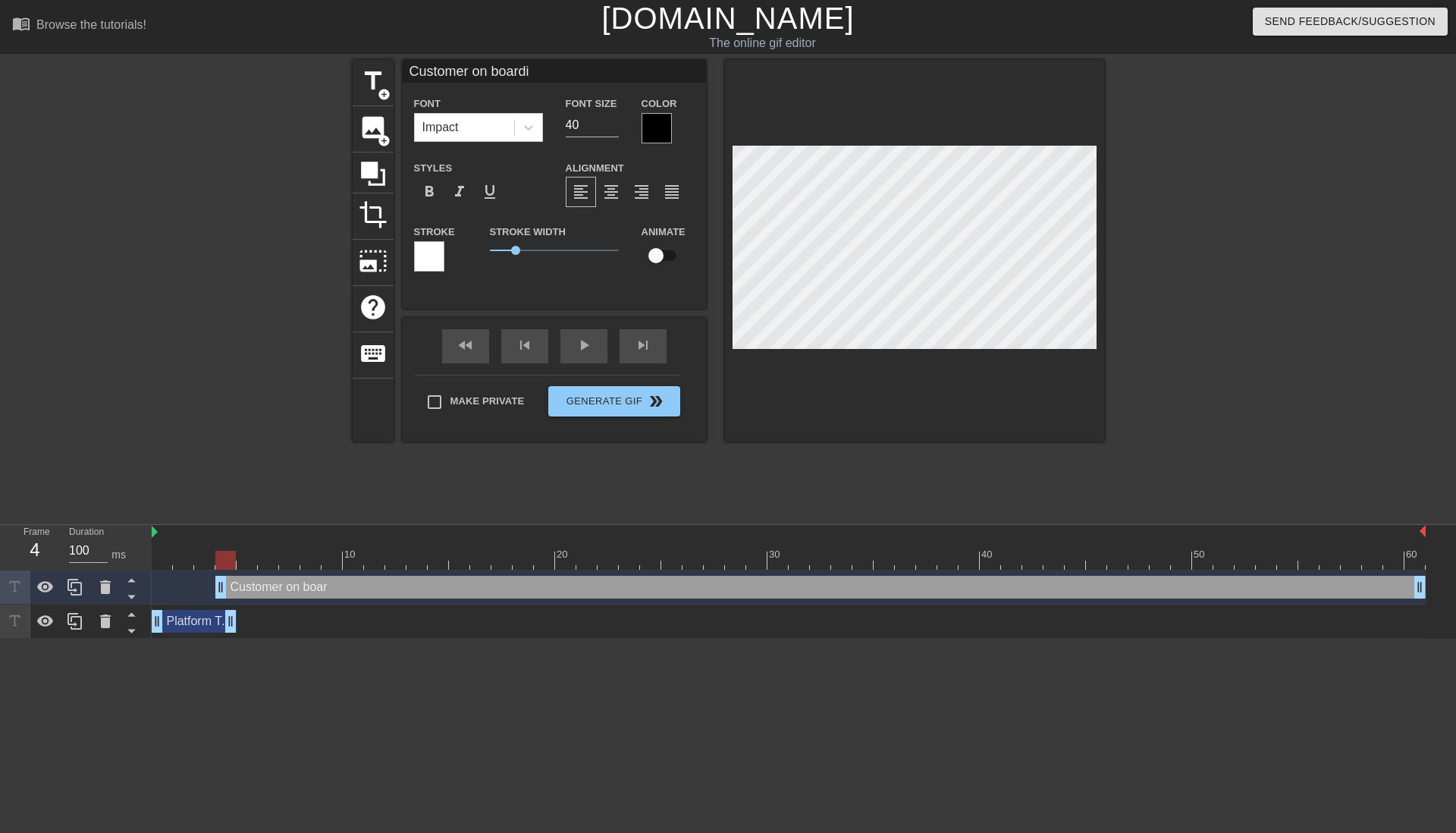
type input "Customer on boardin"
type textarea "Customer on boardin"
type input "Customer on boarding"
type textarea "Customer on boarding"
type input "Customer on boarding"
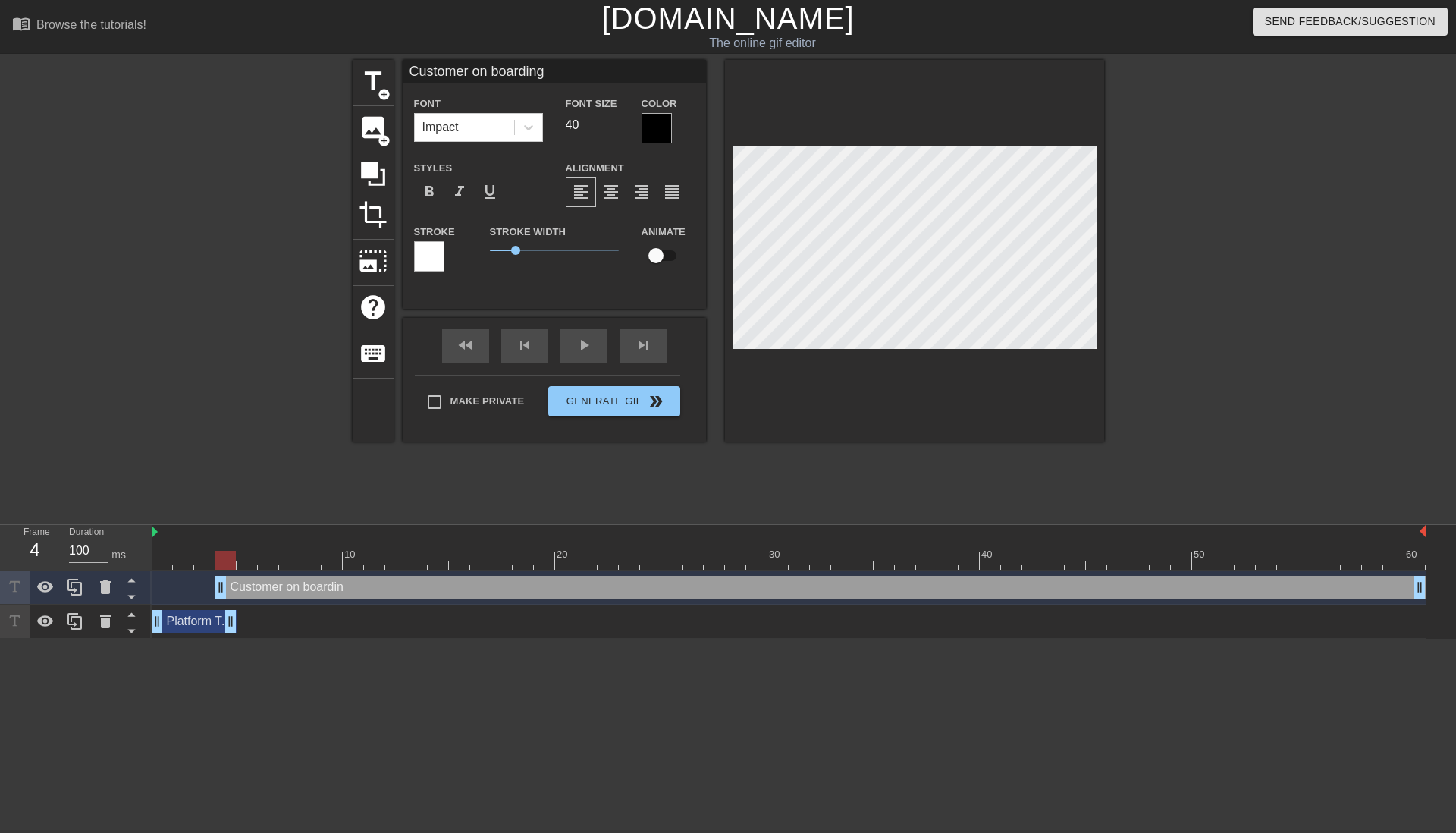
type textarea "Customer on boarding"
type input "Customer on boarding"
type textarea "Customer on boarding"
type input "Customer on boardin"
type textarea "Customer on boardin"
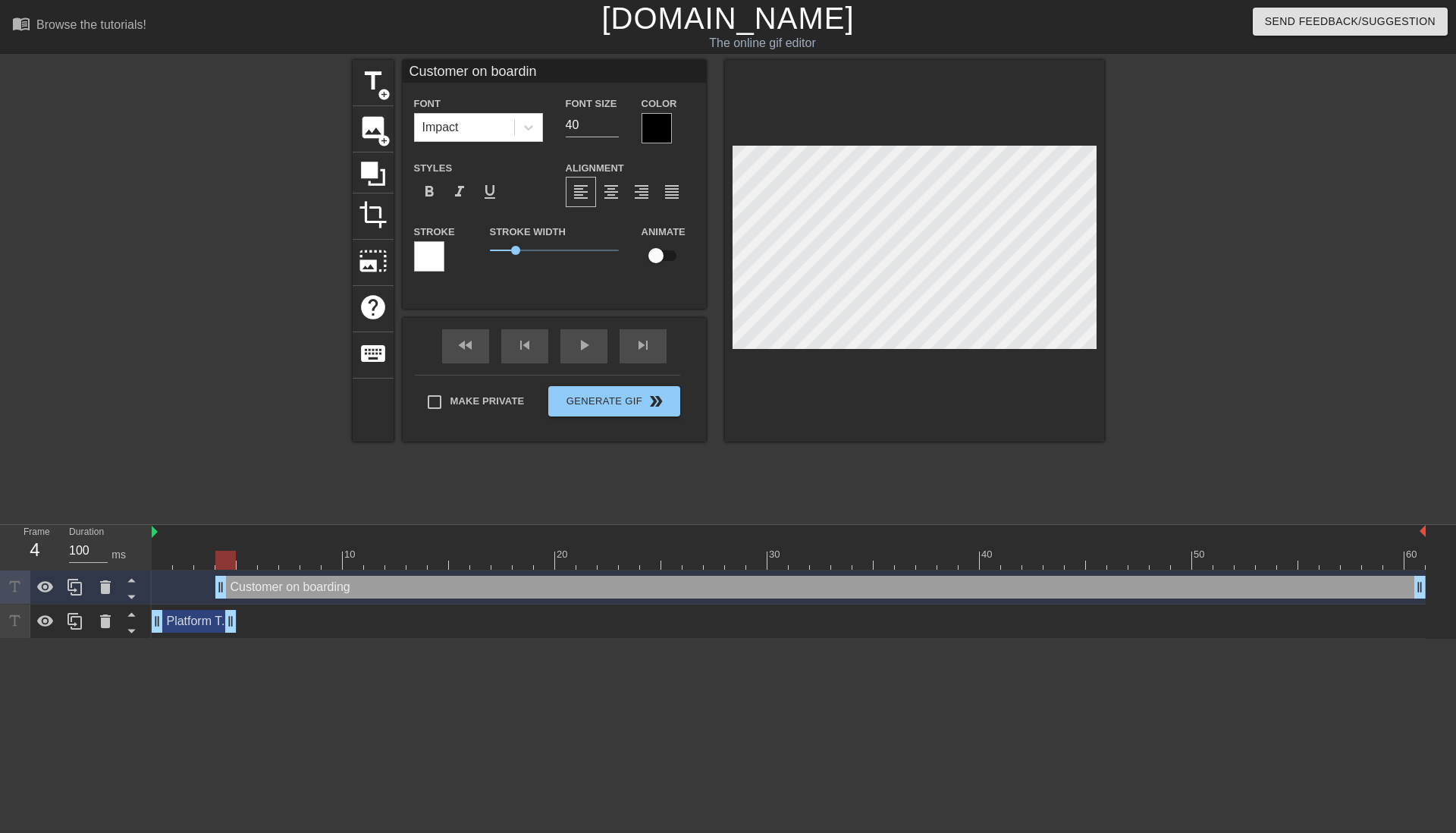
type input "Customer on boardi"
type textarea "Customer on boardi"
type input "Customer on board"
type textarea "Customer on board"
type input "Customer on boar"
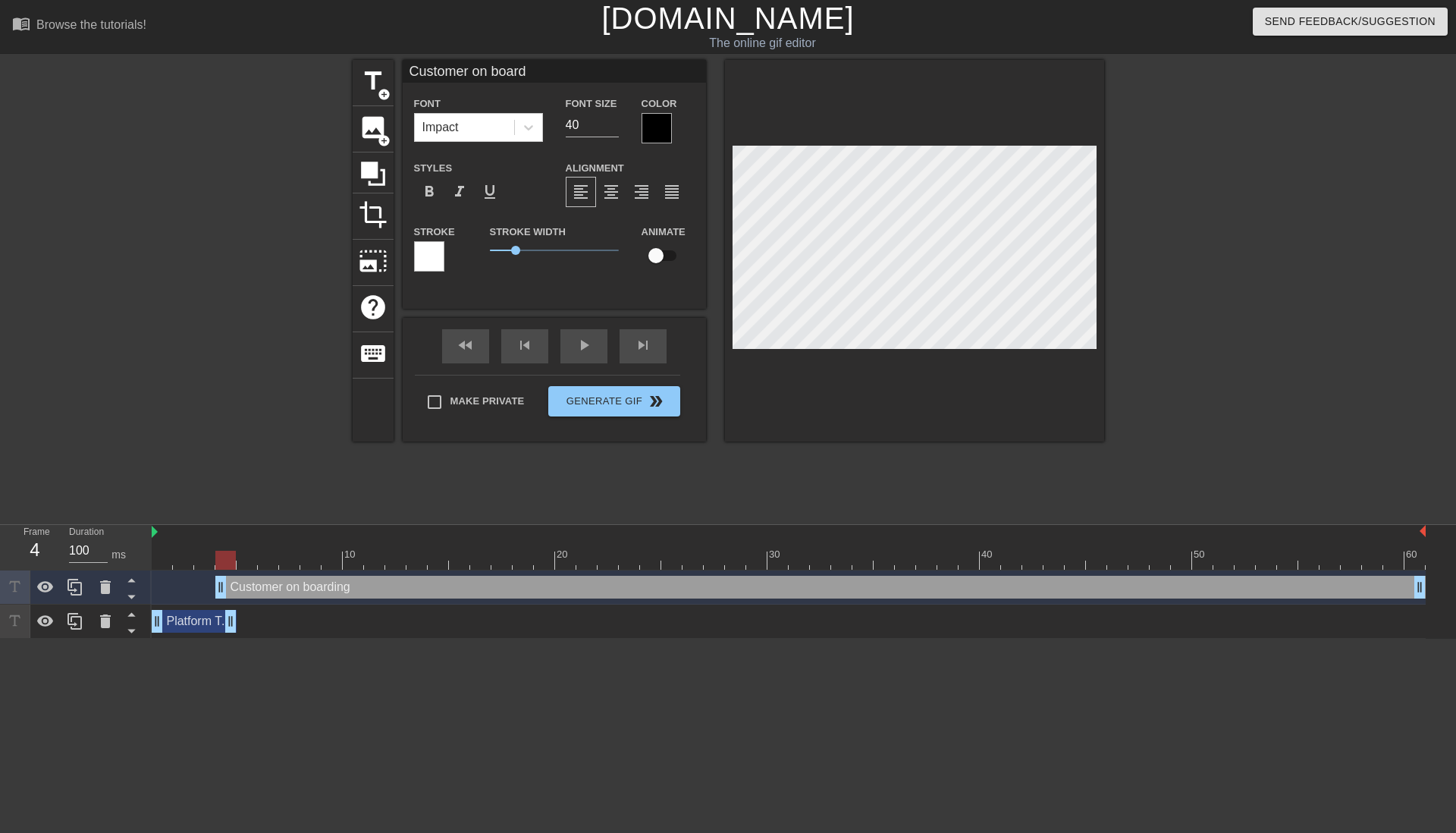
type textarea "Customer on boar"
type input "Customer on boa"
type textarea "Customer on boa"
type input "Customer on bo"
type textarea "Customer on bo"
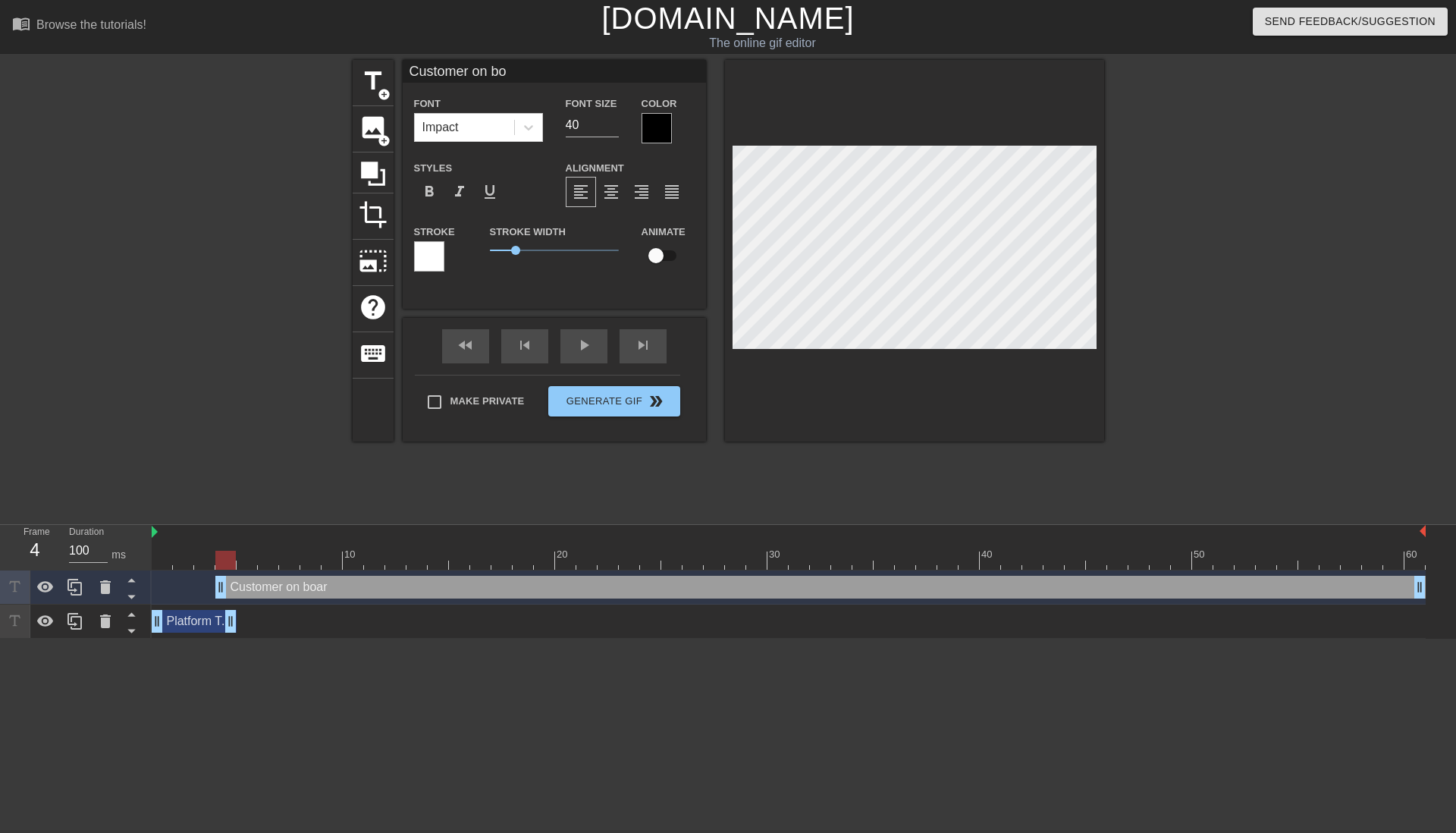
type input "Customer on b"
type textarea "Customer on b"
type input "Customer on"
type textarea "Customer on"
type input "Customer on"
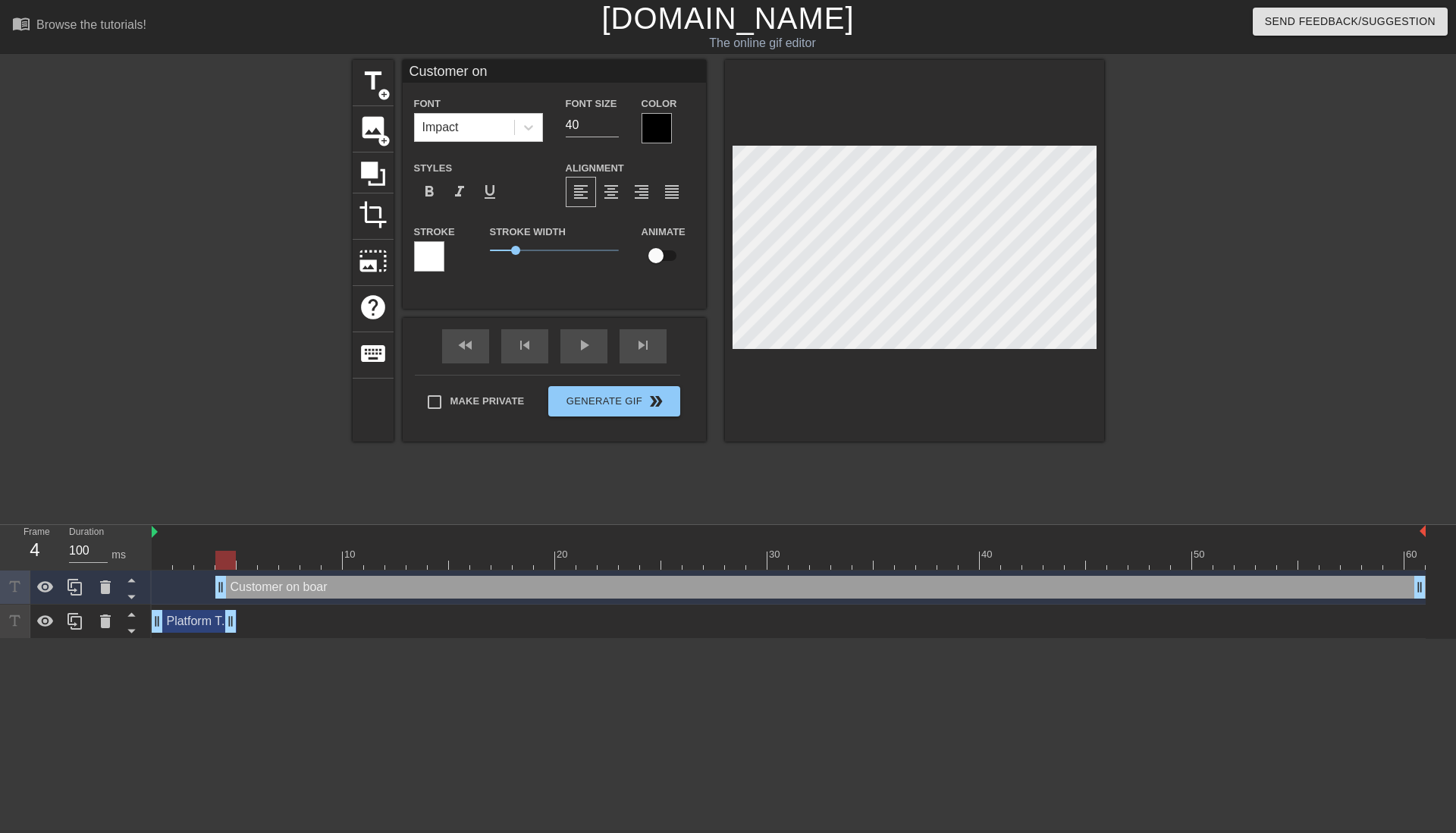
type textarea "Customer on"
type input "Customer o"
type textarea "Customer o"
type input "Customer"
type textarea "Customer"
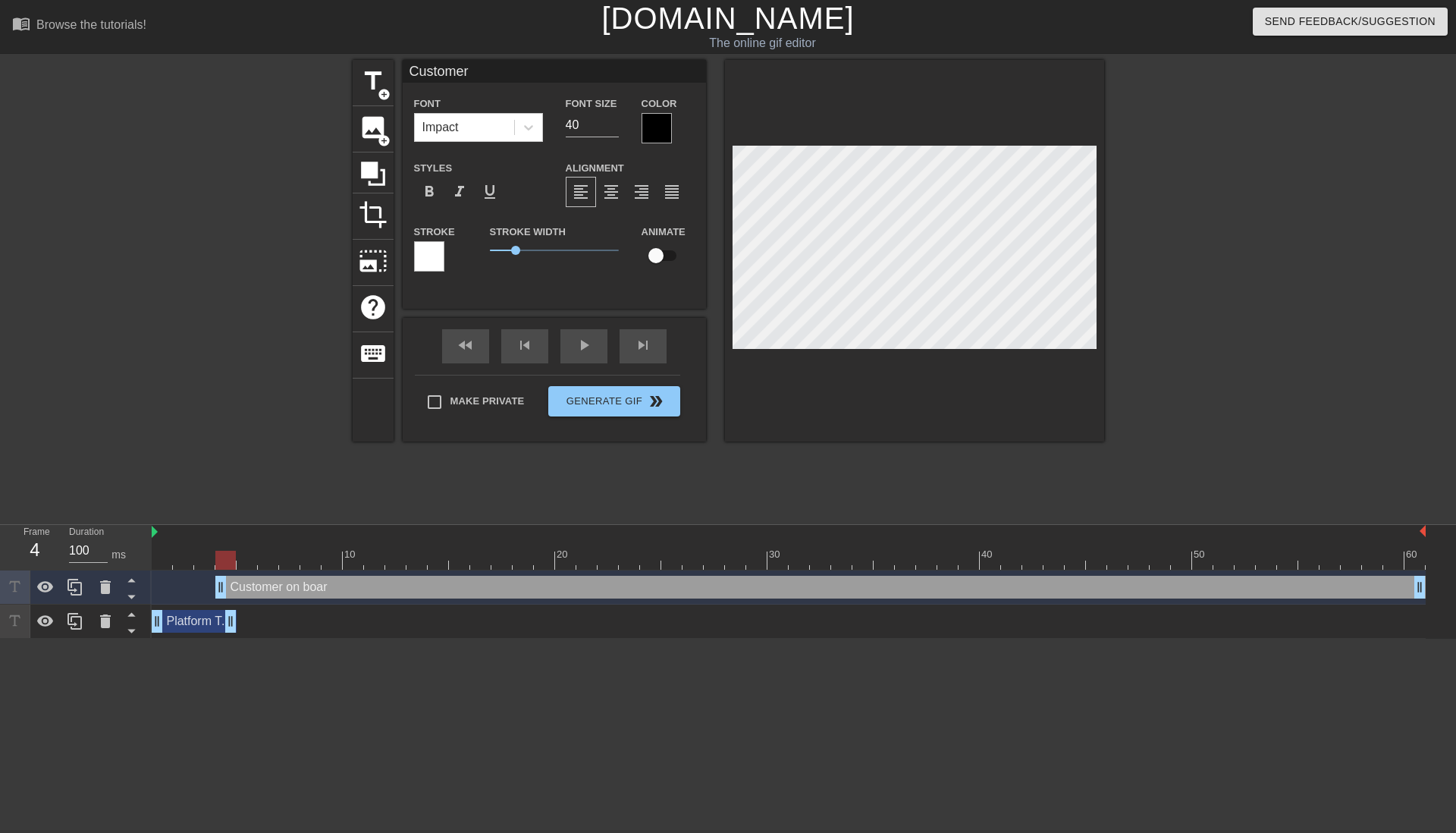
type input "Customer"
type textarea "Customer"
type input "Custome"
type textarea "Custome"
type input "Custom"
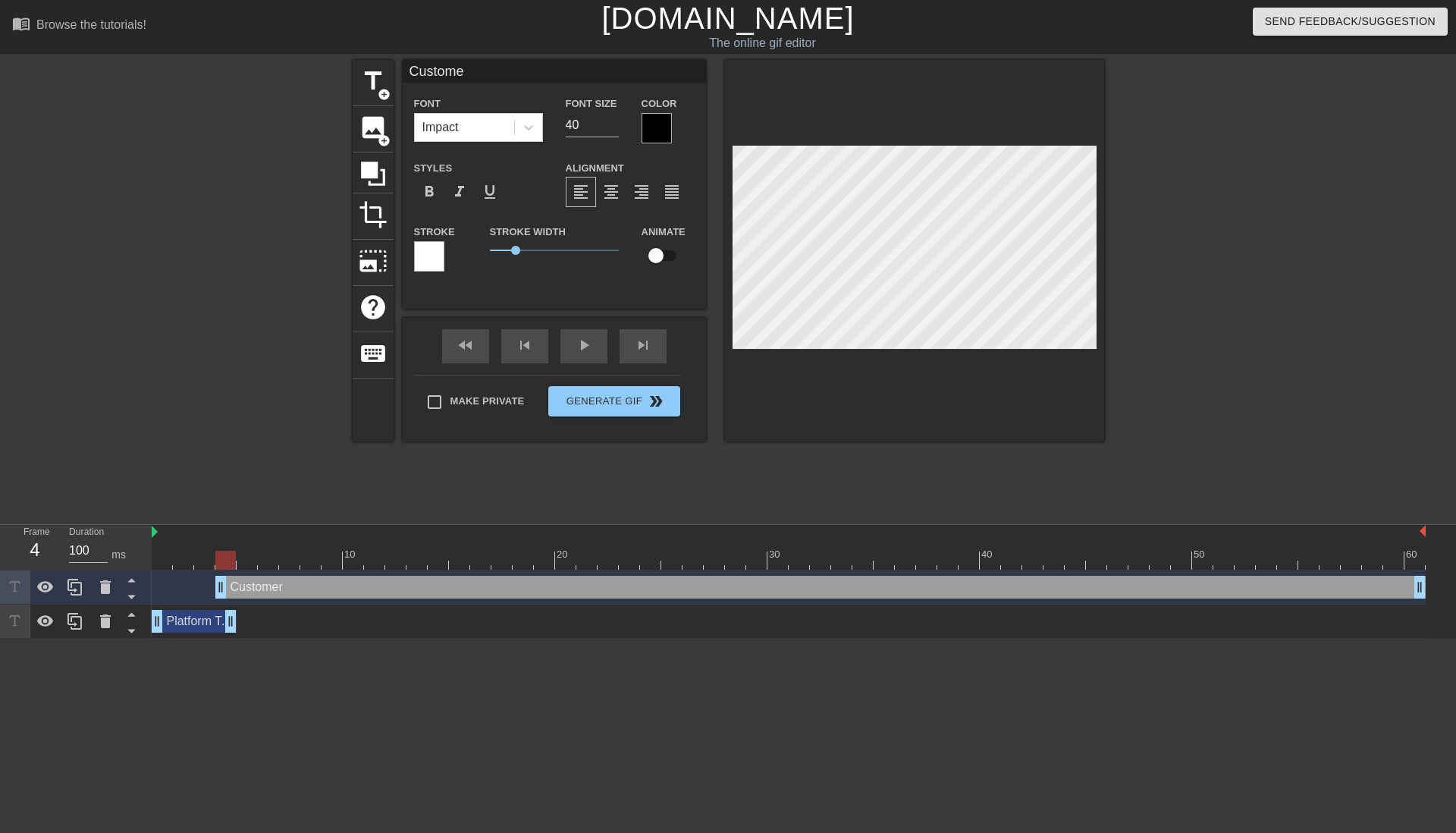
type textarea "Custom"
type input "Custo"
type textarea "Custo"
type input "Cust"
type textarea "Cust"
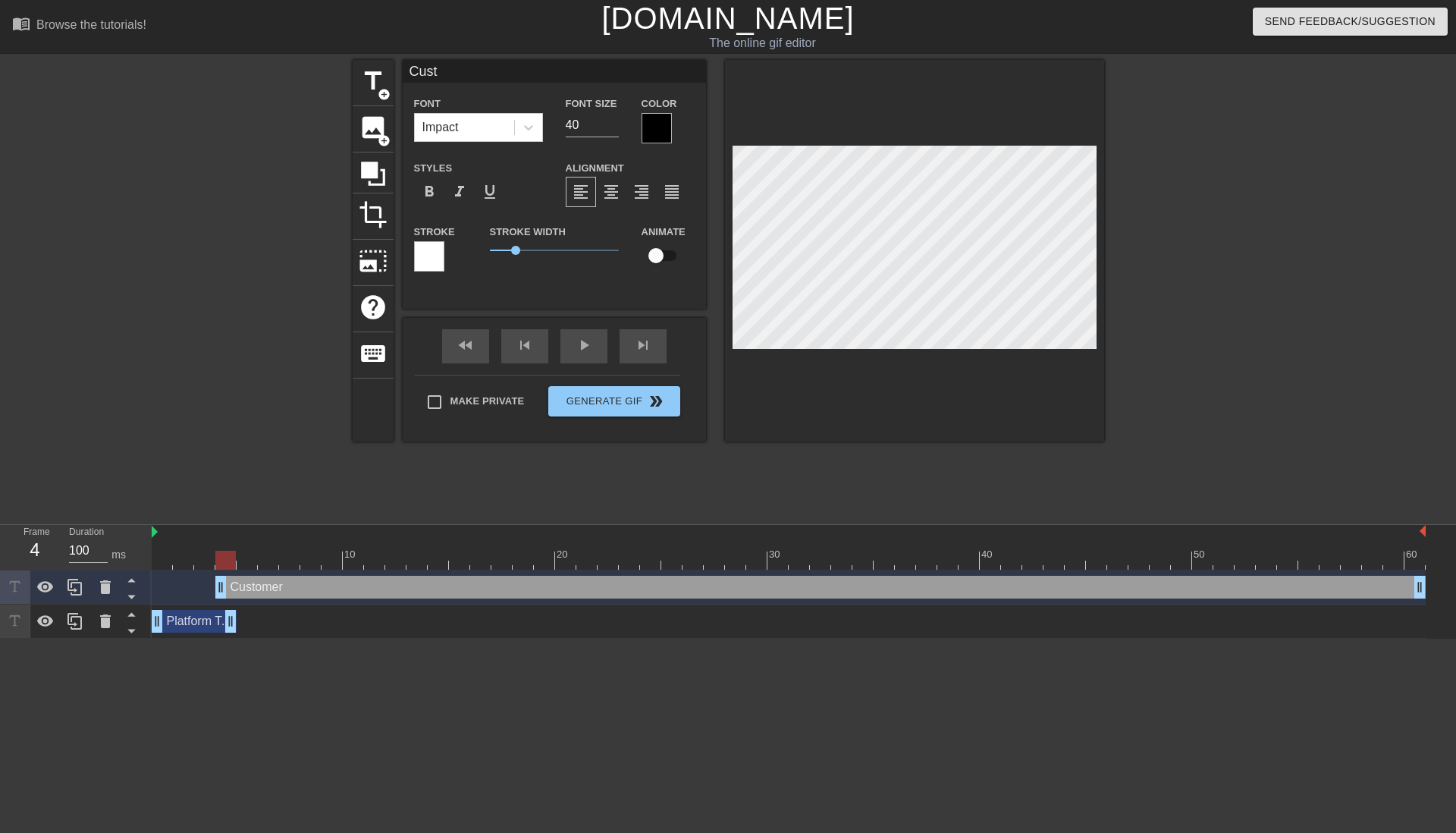
type input "Cus"
type textarea "Cus"
type input "Cu"
type textarea "Cu"
type input "C"
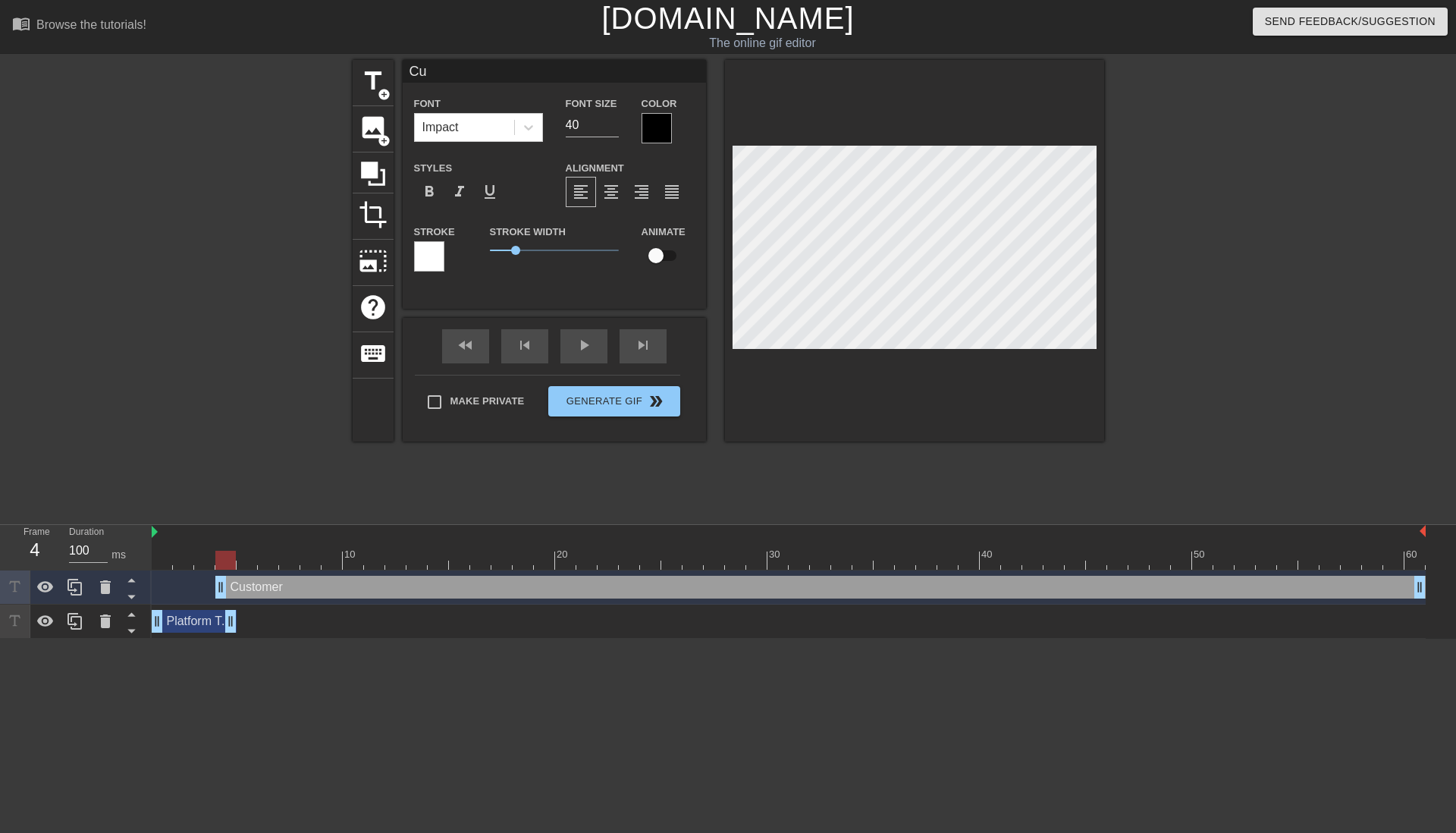
type textarea "C"
type input "D"
type textarea "D"
type input "De"
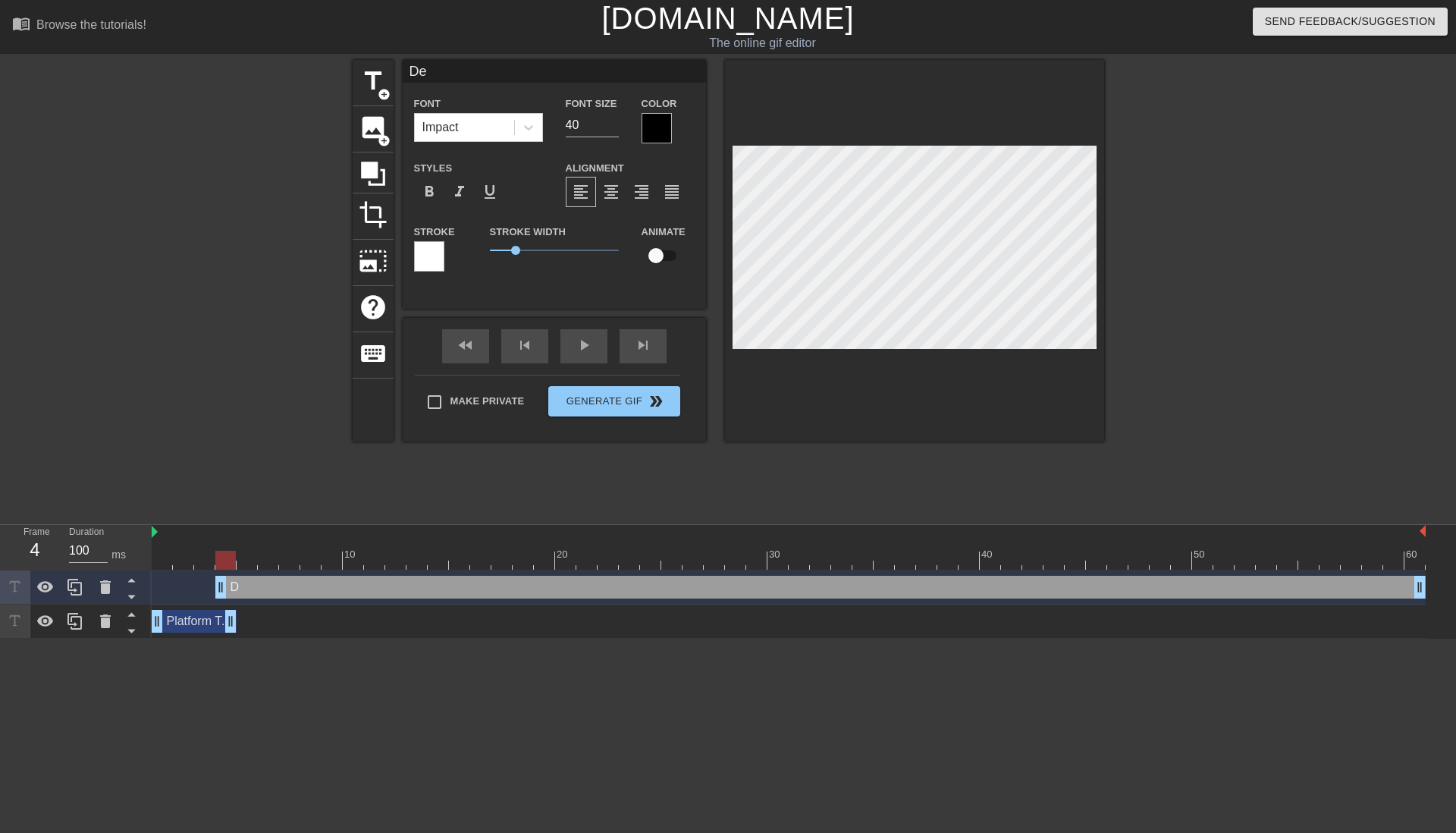
type textarea "De"
type input "Del"
type textarea "Del"
type input "Deli"
type textarea "Deli"
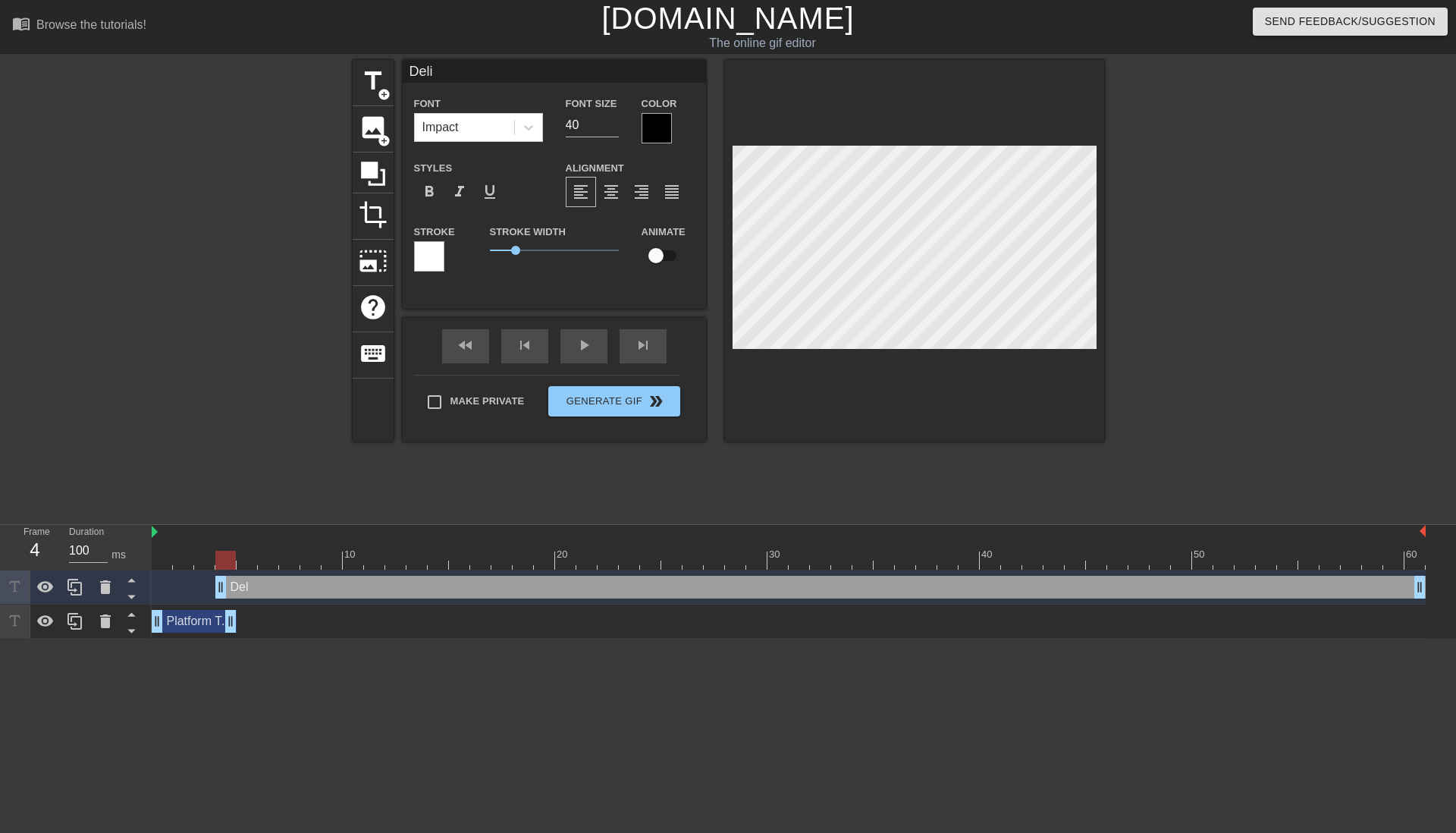
type input "Delie"
type textarea "Delie"
type input "Delier"
type textarea "Delier"
type input "Deliery"
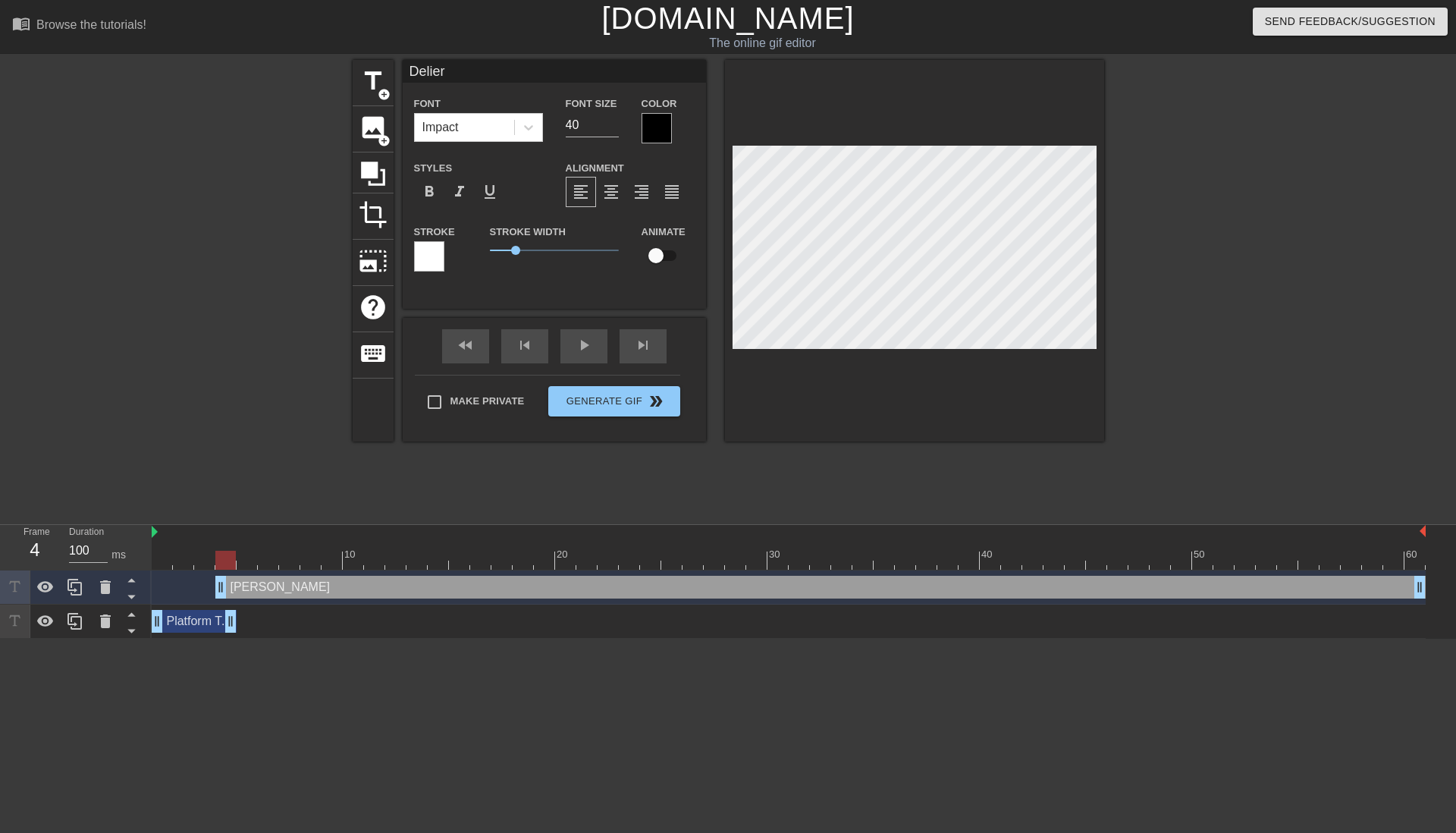
type textarea "Deliery"
type input "Deliery"
type textarea "Deliery"
type input "Deliery"
type textarea "Deliery"
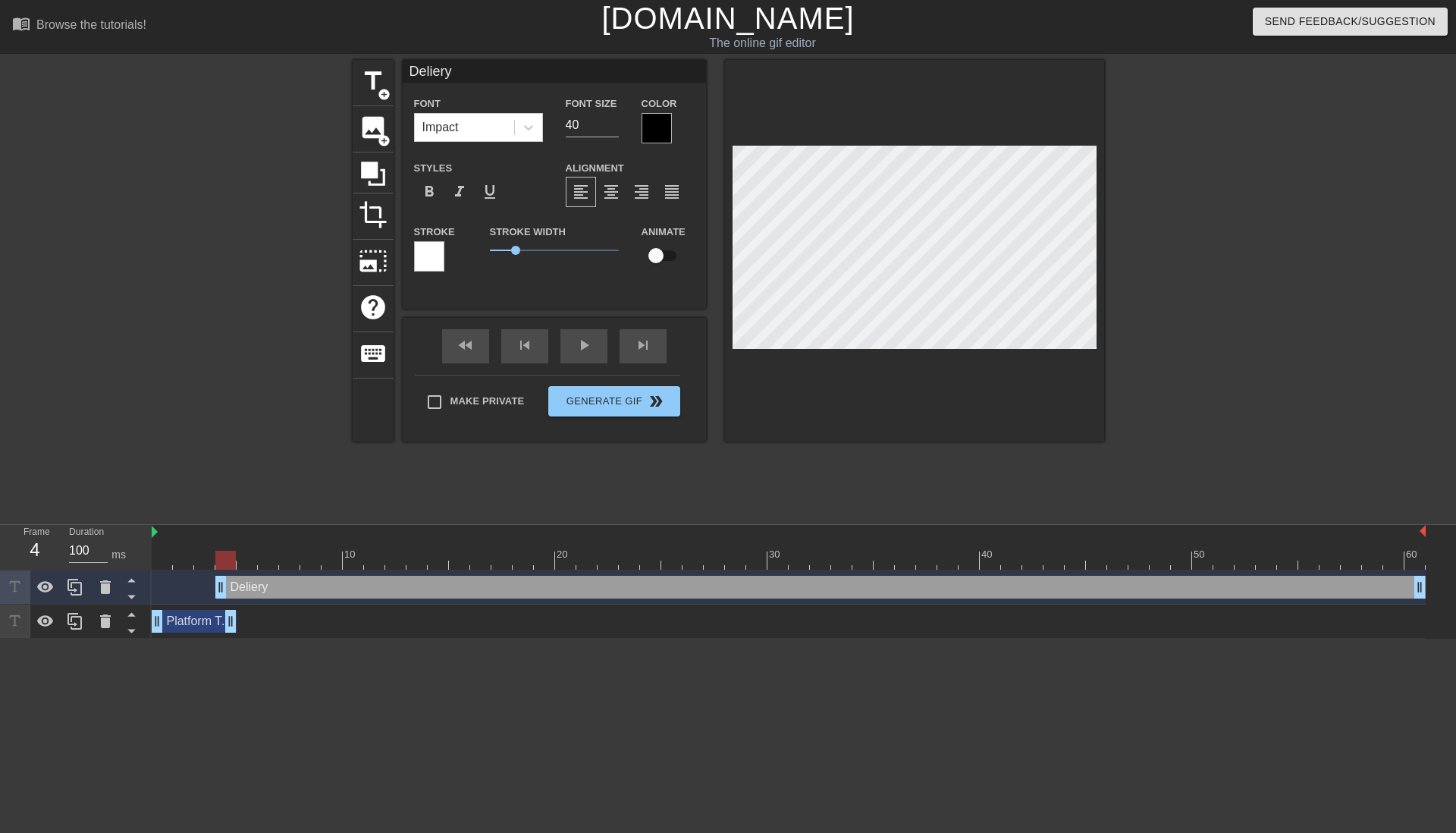
type input "Delier"
type textarea "Delier"
type input "Delie"
type textarea "Delie"
type input "Deli"
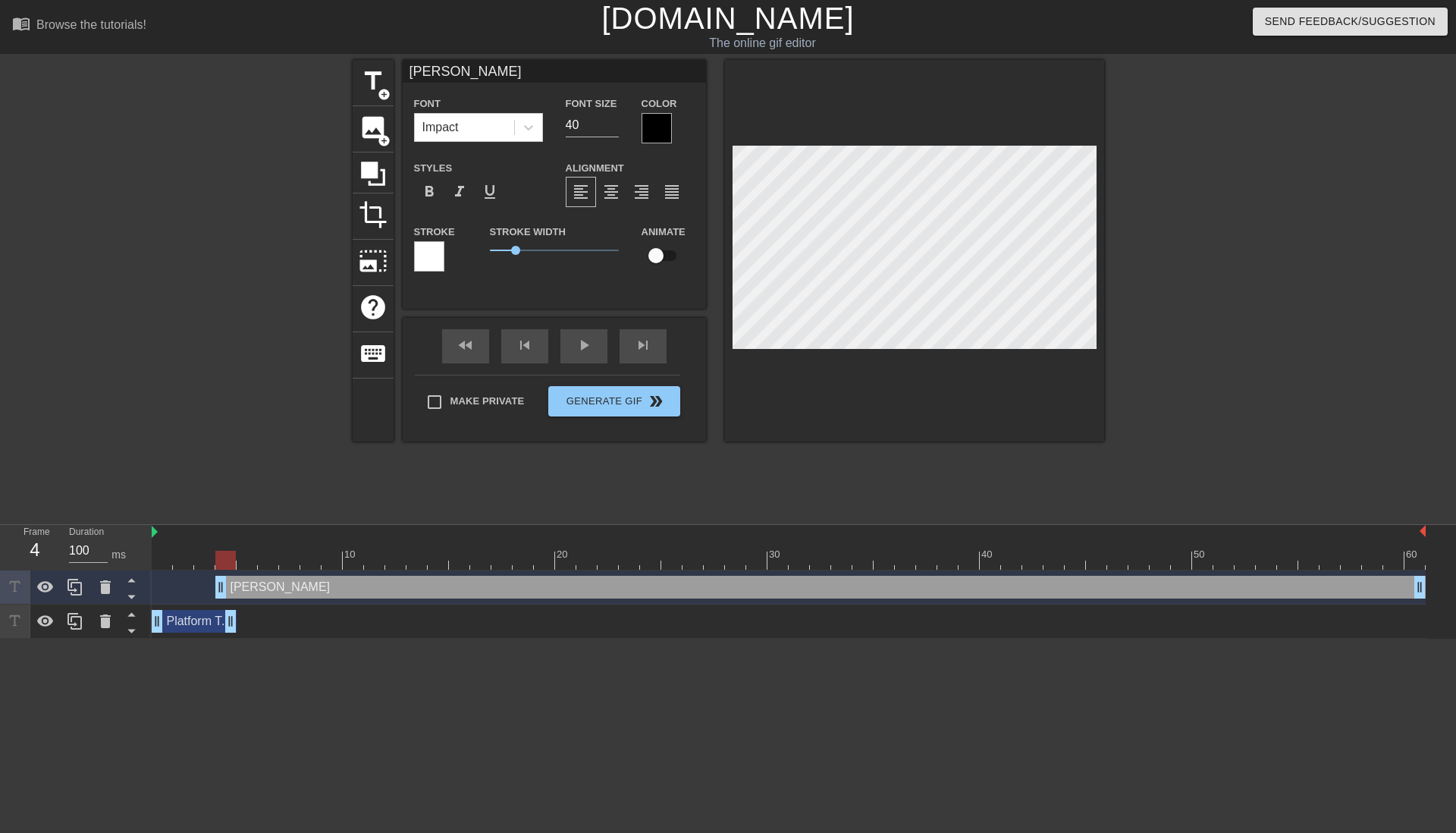
type textarea "Deli"
type input "Deliv"
type textarea "Deliv"
type input "Delive"
type textarea "Delive"
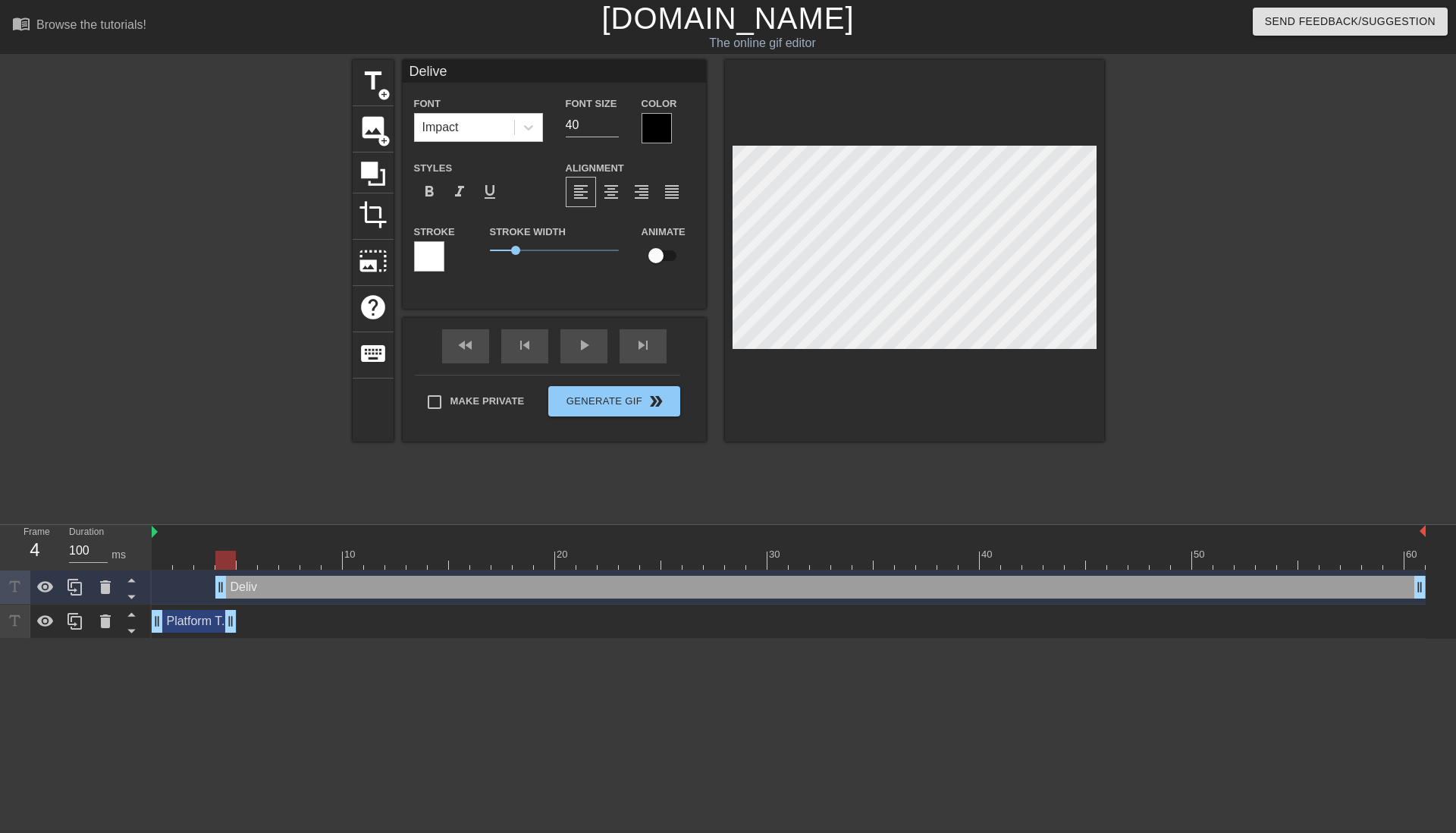
type input "Deliver"
type textarea "Deliver"
type input "Delivery"
type textarea "Delivery"
type input "Delivery"
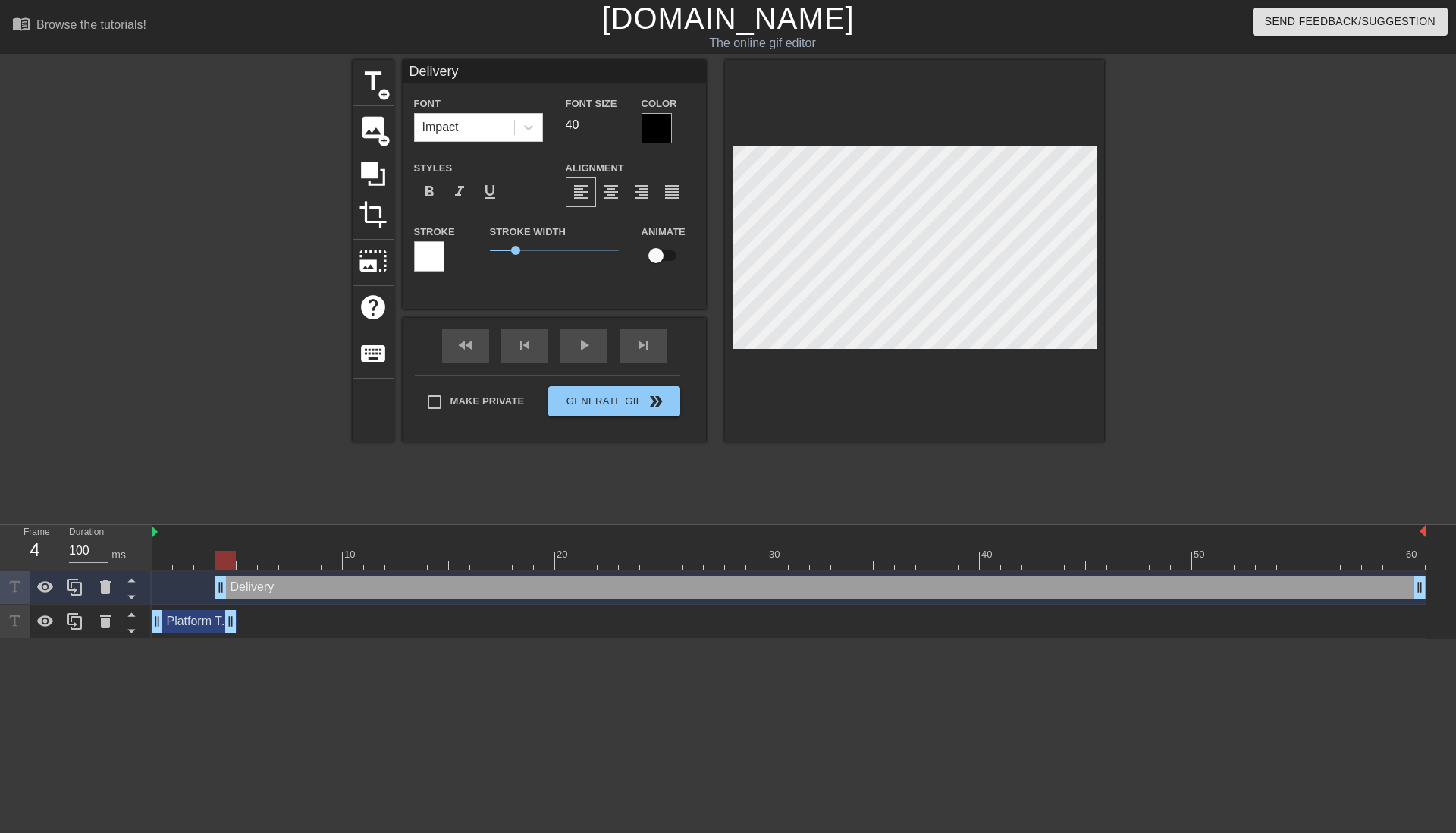
type textarea "Delivery"
type input "Delivery d"
type textarea "Delivery d"
type input "Delivery da"
type textarea "Delivery da"
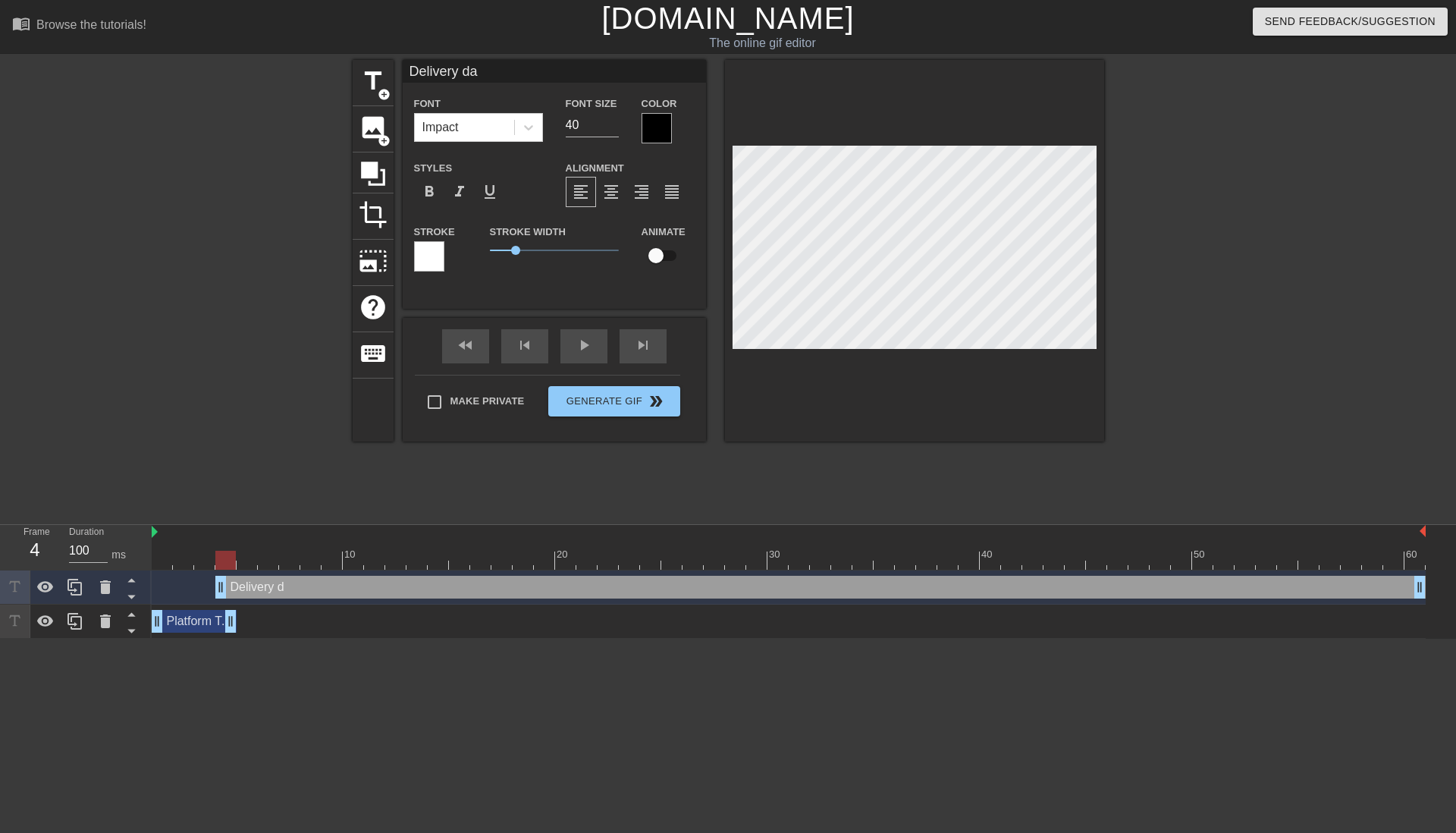
type input "Delivery dat"
type textarea "Delivery dat"
type input "Delivery date"
type textarea "Delivery date"
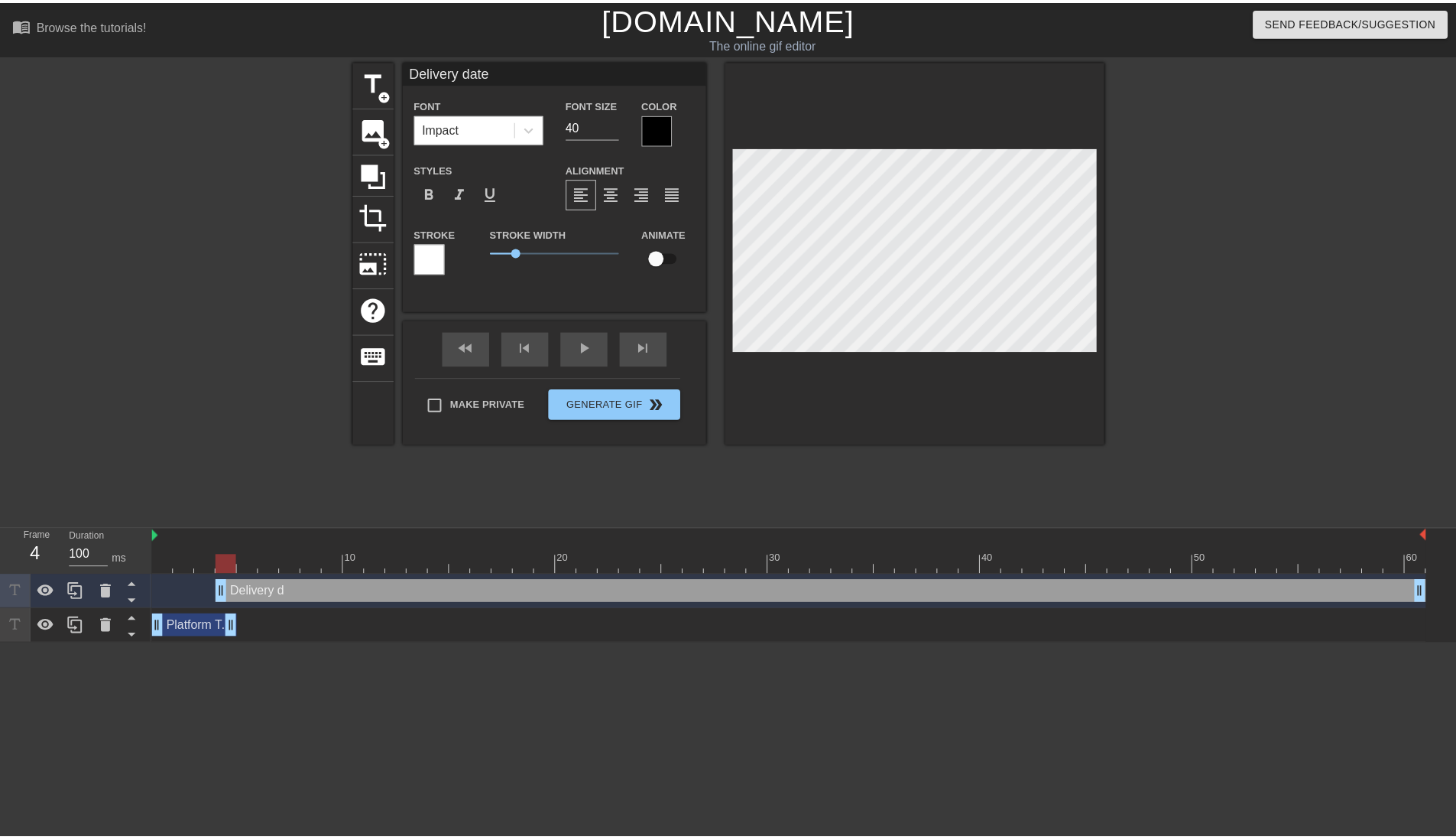
scroll to position [2, 5]
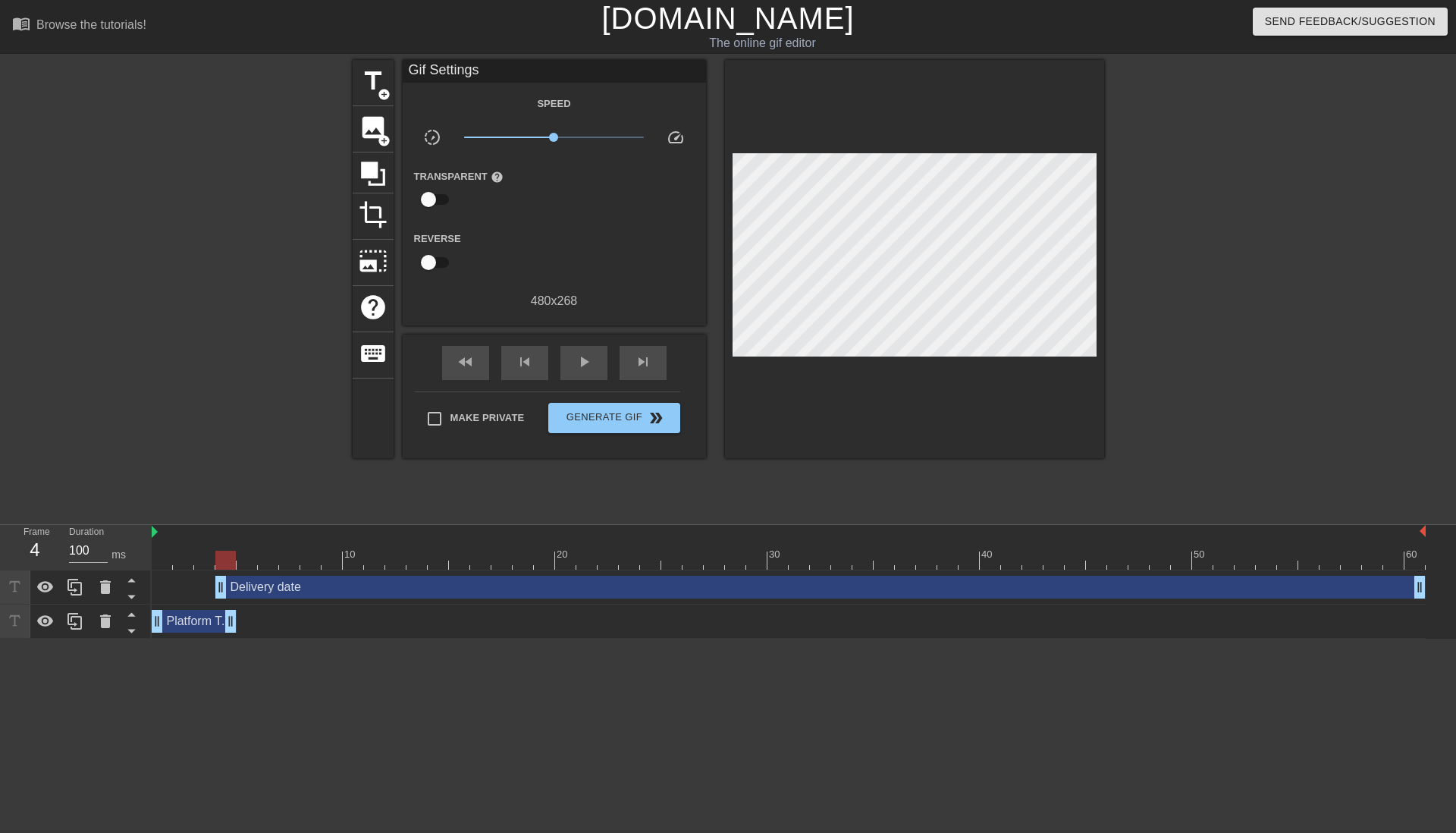
click at [1283, 290] on div at bounding box center [1235, 287] width 228 height 455
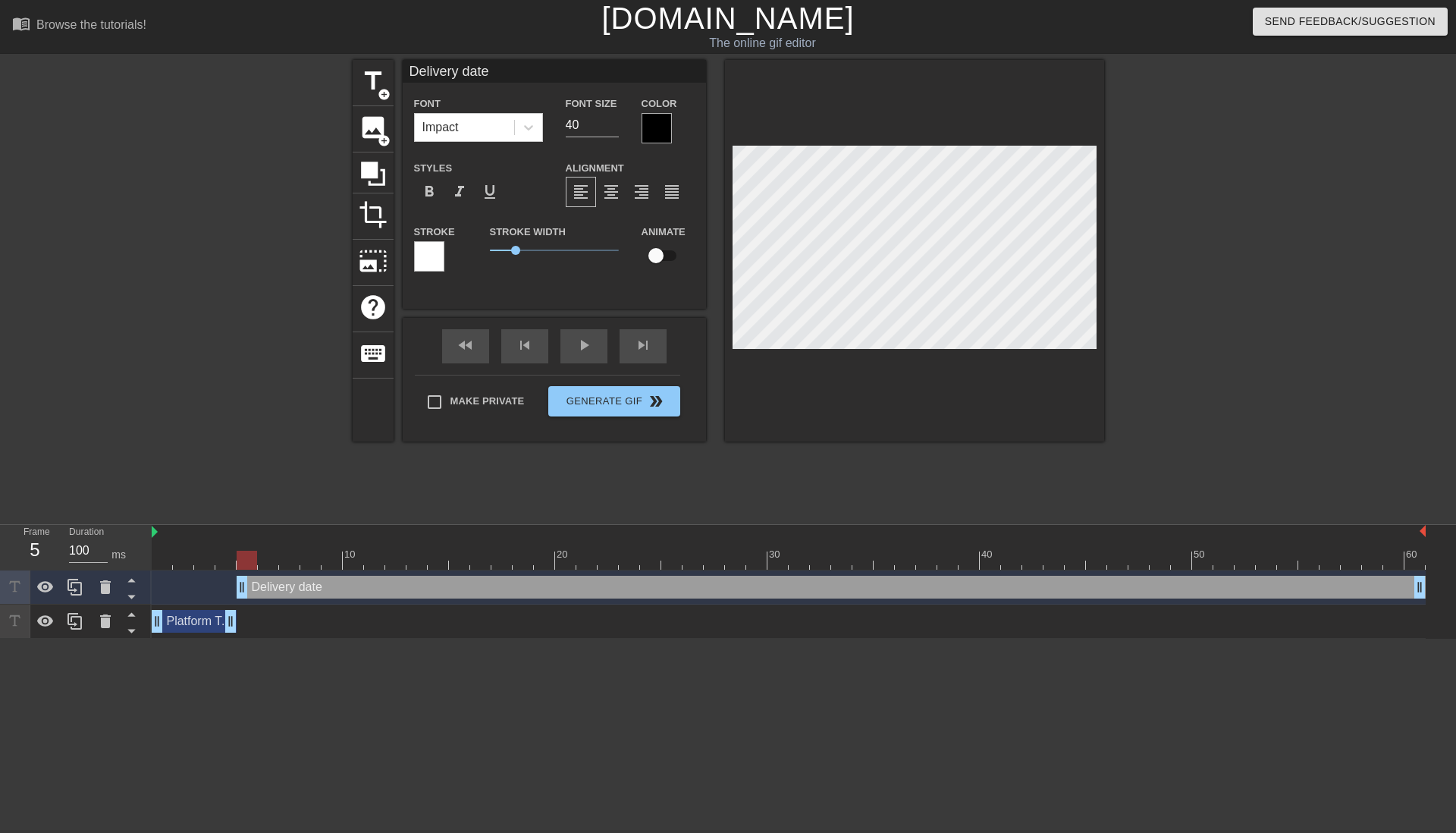
drag, startPoint x: 219, startPoint y: 583, endPoint x: 234, endPoint y: 585, distance: 15.1
click at [234, 585] on div "Delivery date drag_handle drag_handle" at bounding box center [789, 587] width 1274 height 22
click at [571, 343] on div "fast_rewind skip_previous play_arrow skip_next" at bounding box center [554, 346] width 247 height 57
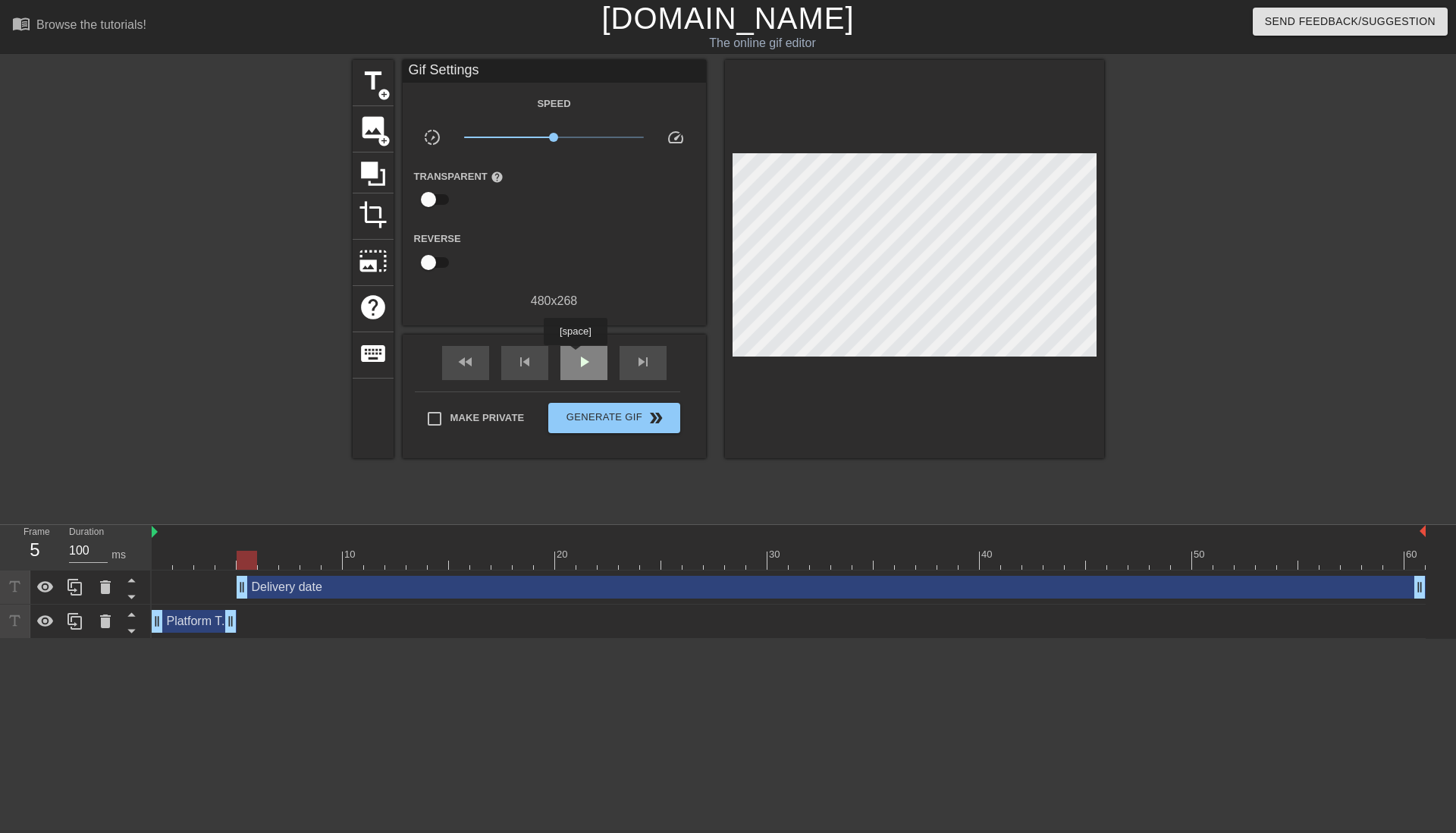
click at [575, 356] on span "play_arrow" at bounding box center [583, 361] width 18 height 18
click at [579, 362] on span "pause" at bounding box center [583, 361] width 18 height 18
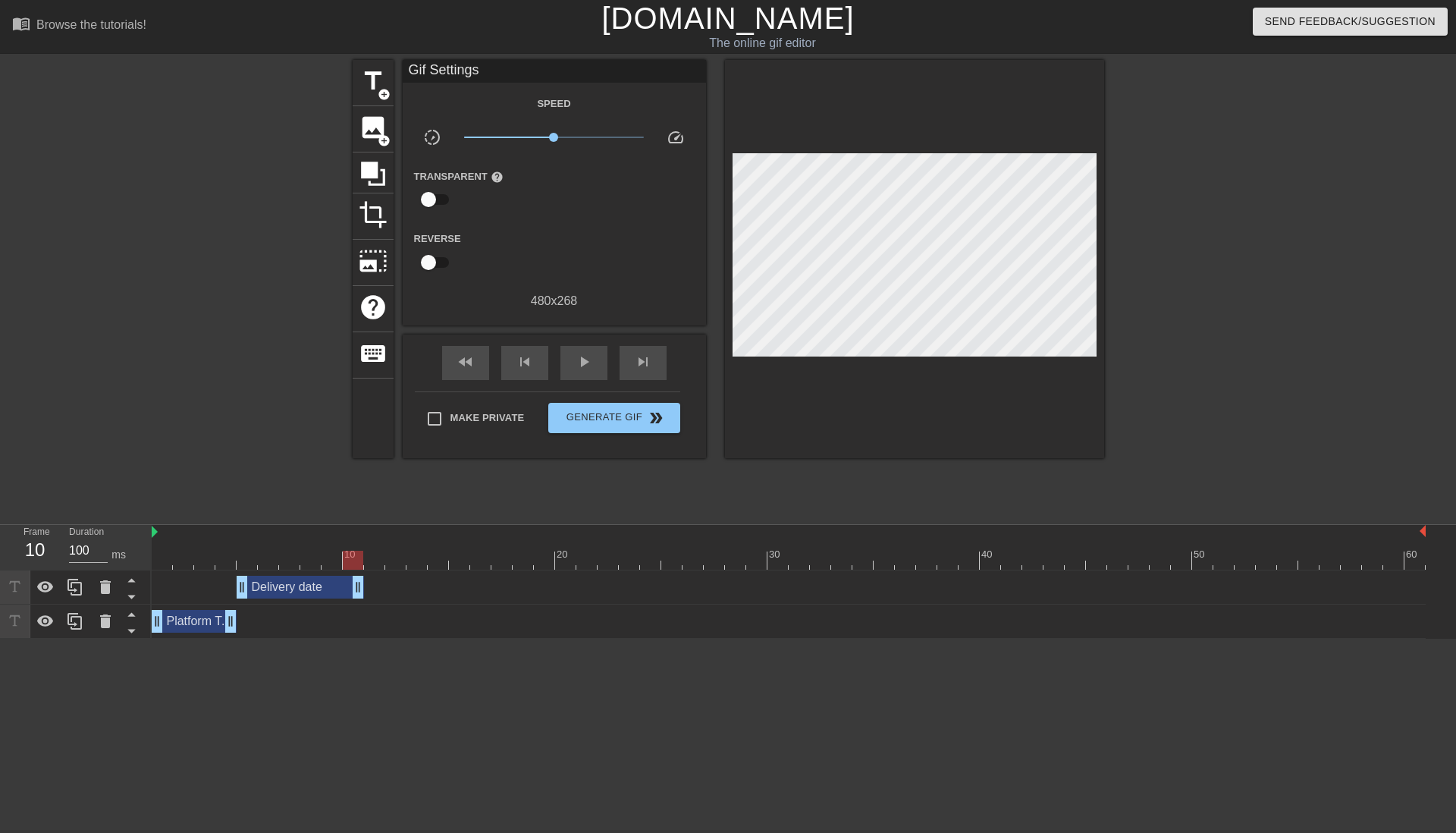
drag, startPoint x: 1413, startPoint y: 584, endPoint x: 359, endPoint y: 593, distance: 1054.0
click at [185, 622] on div "Platform Team drag_handle drag_handle" at bounding box center [194, 621] width 85 height 22
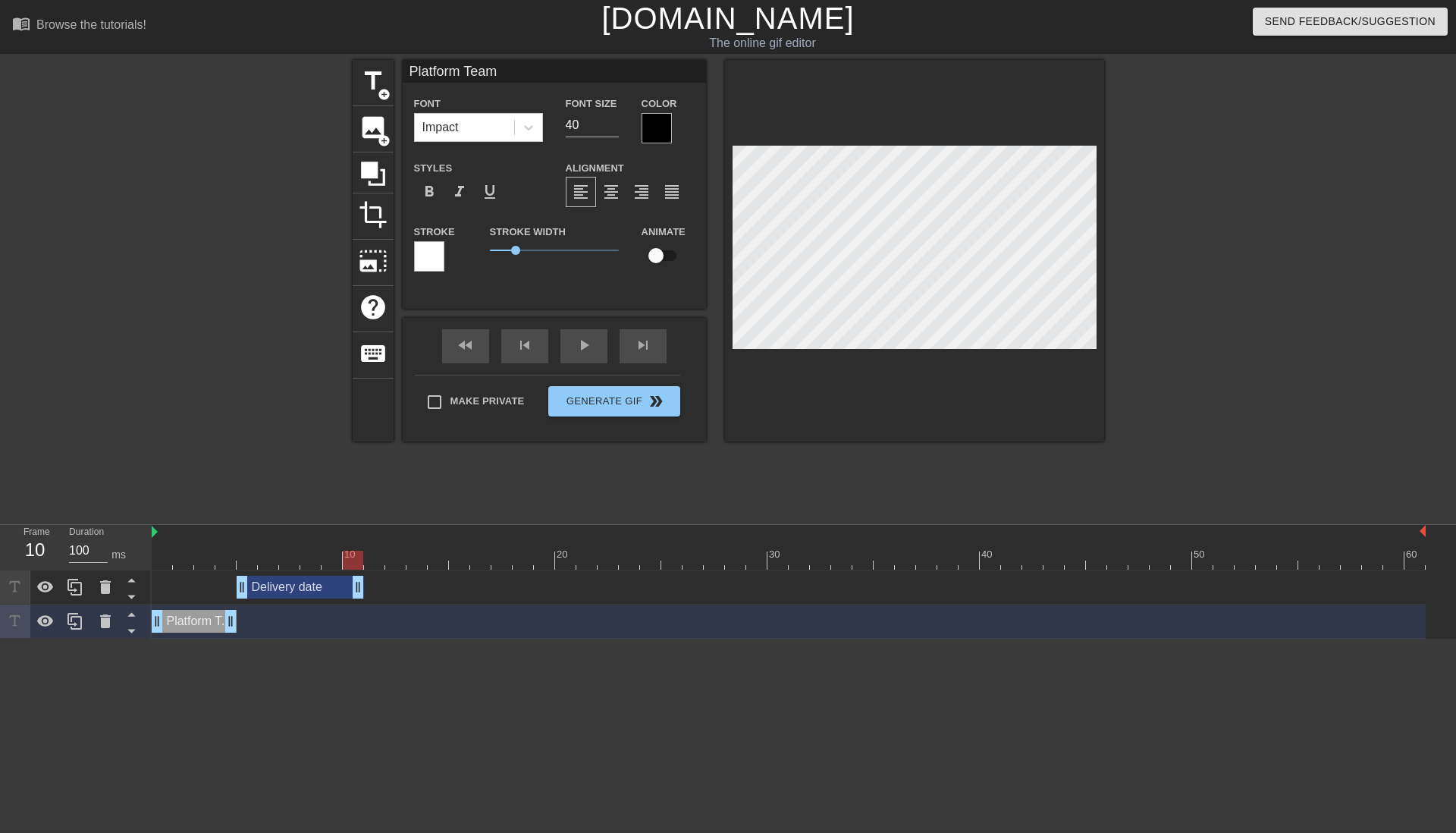
click at [191, 622] on div "Platform Team drag_handle drag_handle" at bounding box center [194, 621] width 85 height 22
click at [70, 624] on icon at bounding box center [74, 621] width 14 height 17
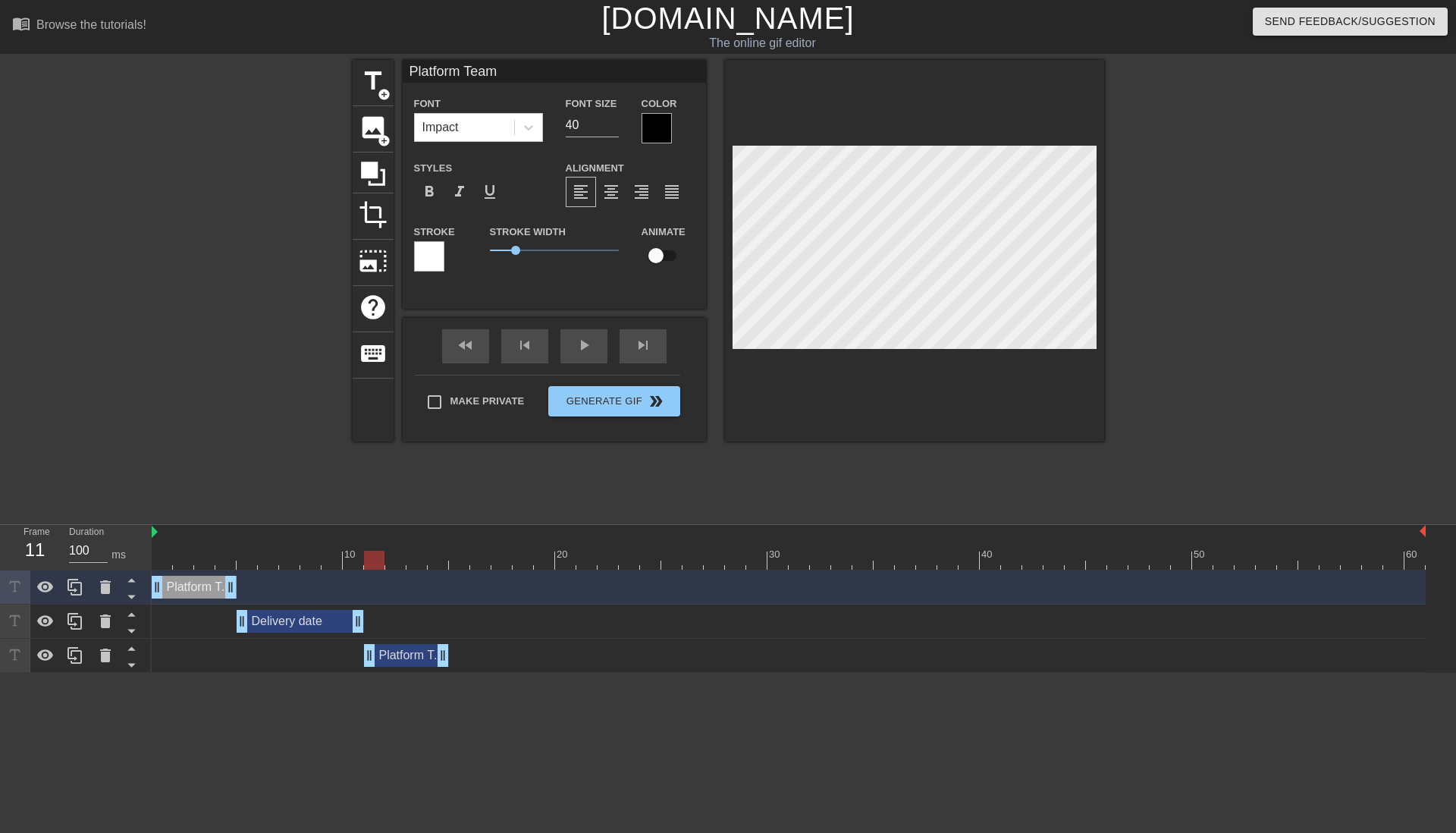
drag, startPoint x: 197, startPoint y: 658, endPoint x: 407, endPoint y: 661, distance: 210.0
click at [407, 661] on div "Platform Team drag_handle drag_handle" at bounding box center [406, 655] width 85 height 22
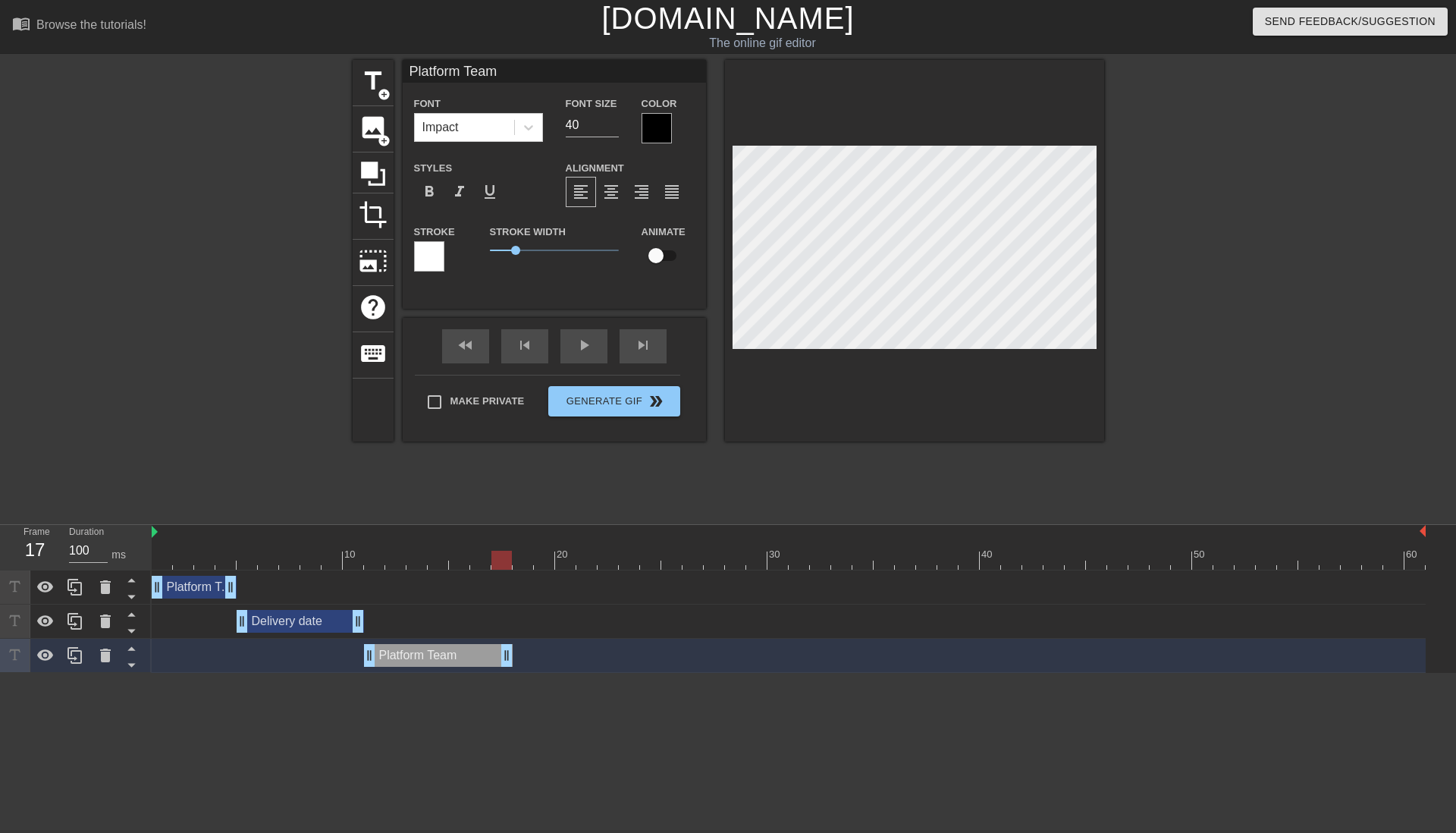
drag, startPoint x: 443, startPoint y: 650, endPoint x: 499, endPoint y: 658, distance: 56.6
click at [296, 619] on div "Delivery date drag_handle drag_handle" at bounding box center [300, 621] width 127 height 22
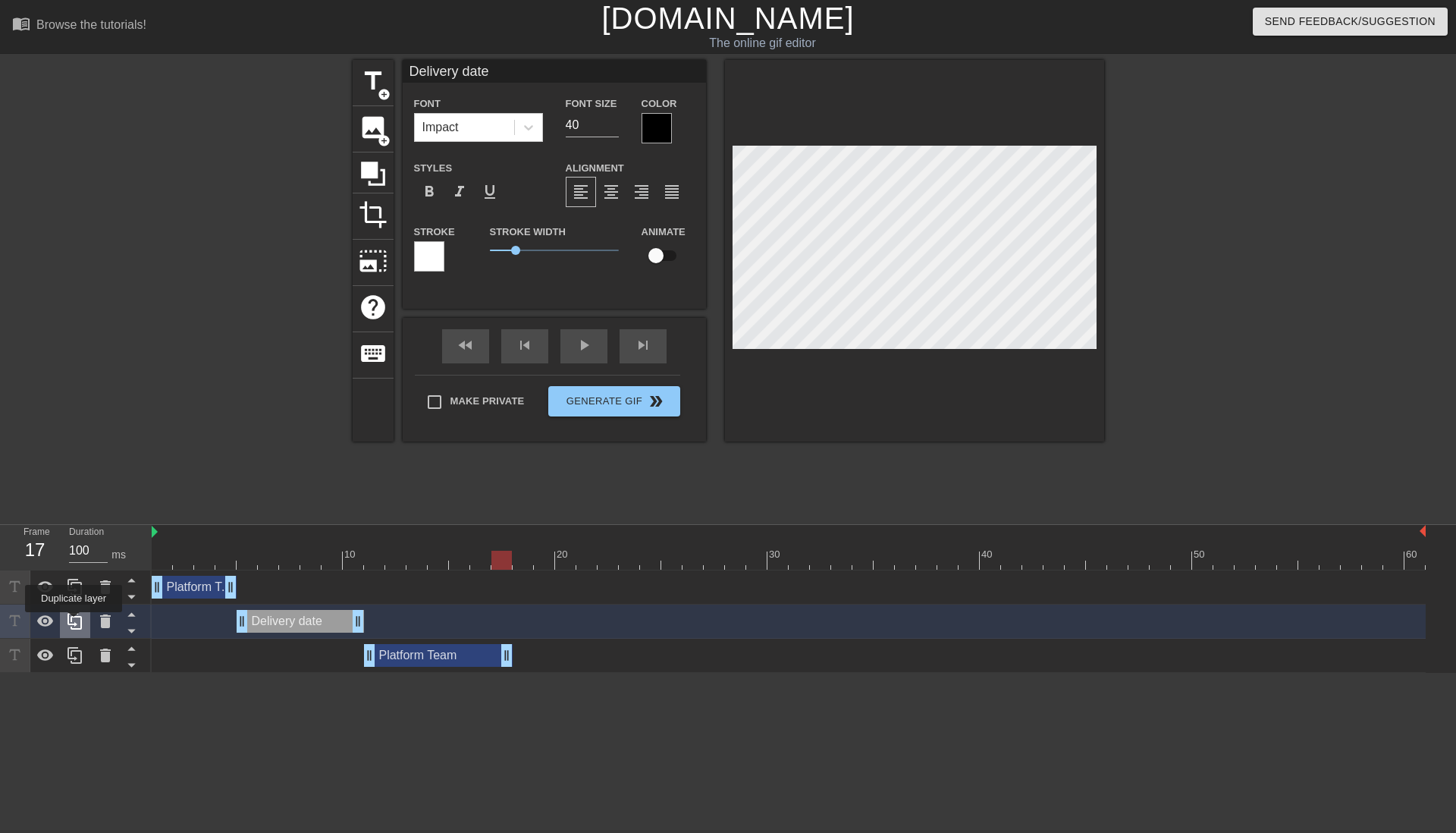
click at [74, 623] on icon at bounding box center [75, 621] width 18 height 18
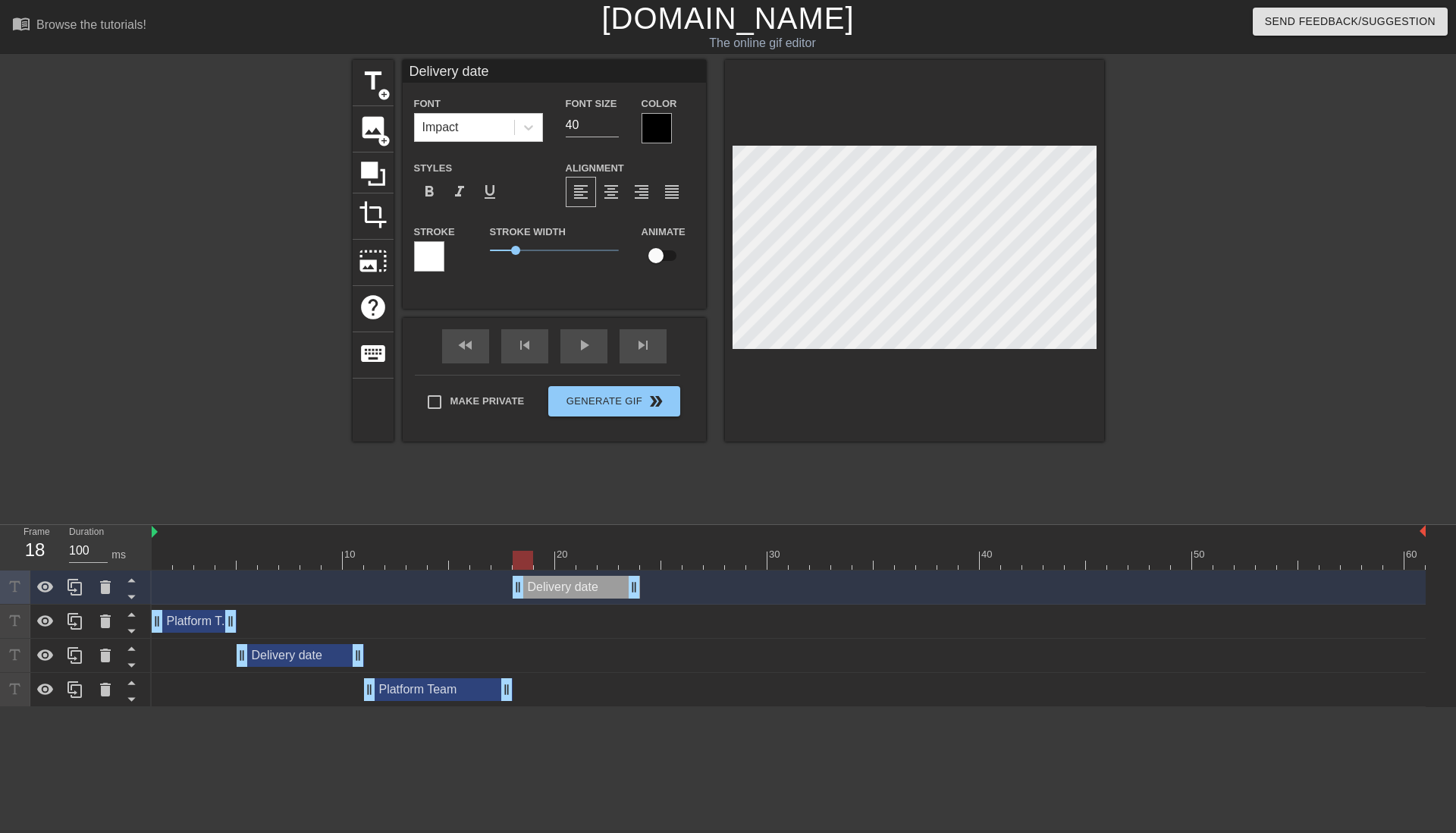
drag, startPoint x: 289, startPoint y: 590, endPoint x: 563, endPoint y: 592, distance: 274.0
click at [563, 592] on div "Delivery date drag_handle drag_handle" at bounding box center [575, 587] width 127 height 22
drag, startPoint x: 633, startPoint y: 584, endPoint x: 659, endPoint y: 595, distance: 28.2
click at [444, 695] on div "Platform Team drag_handle drag_handle" at bounding box center [438, 689] width 149 height 22
type input "Platform Team"
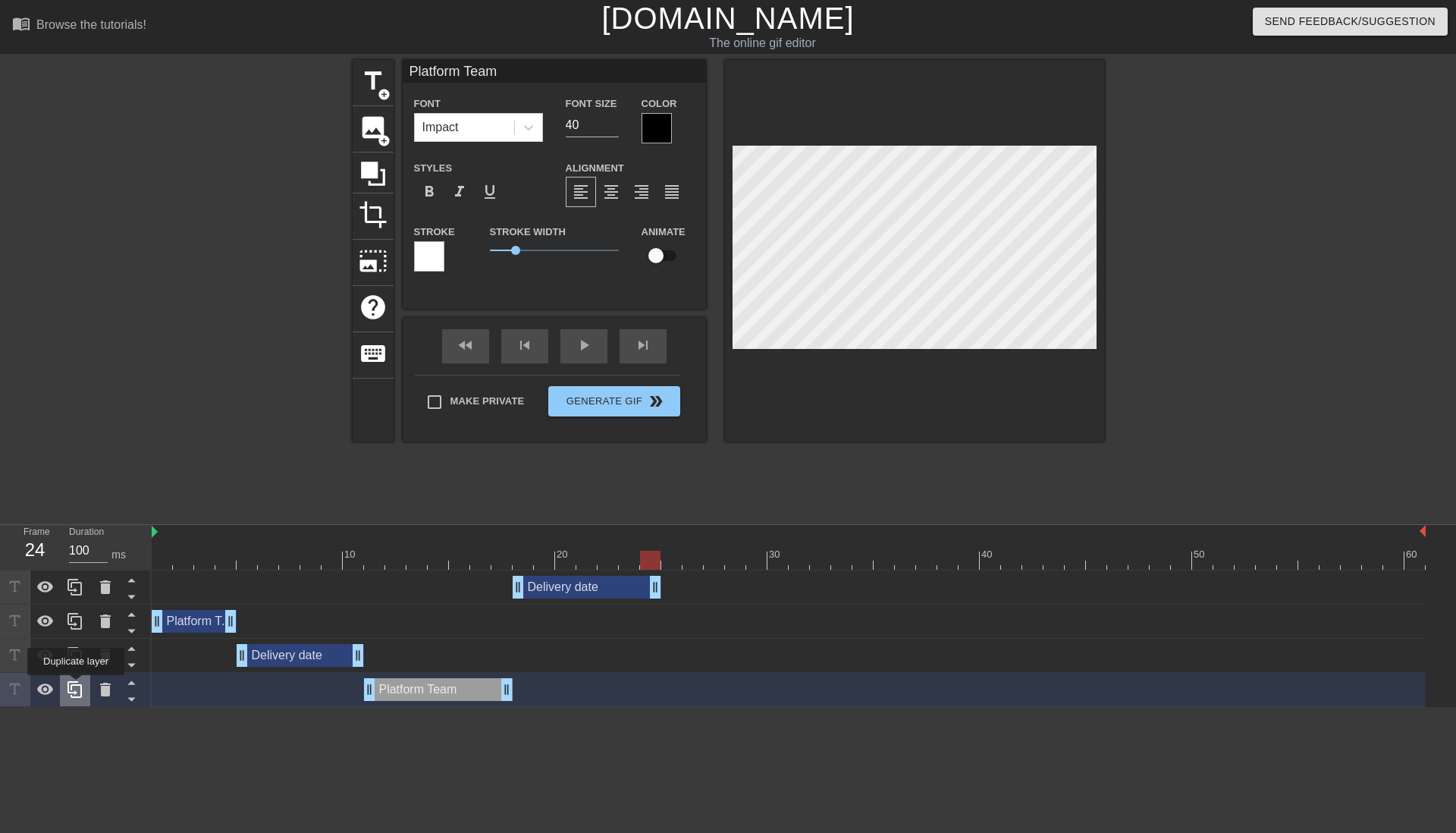
click at [76, 686] on icon at bounding box center [75, 689] width 18 height 18
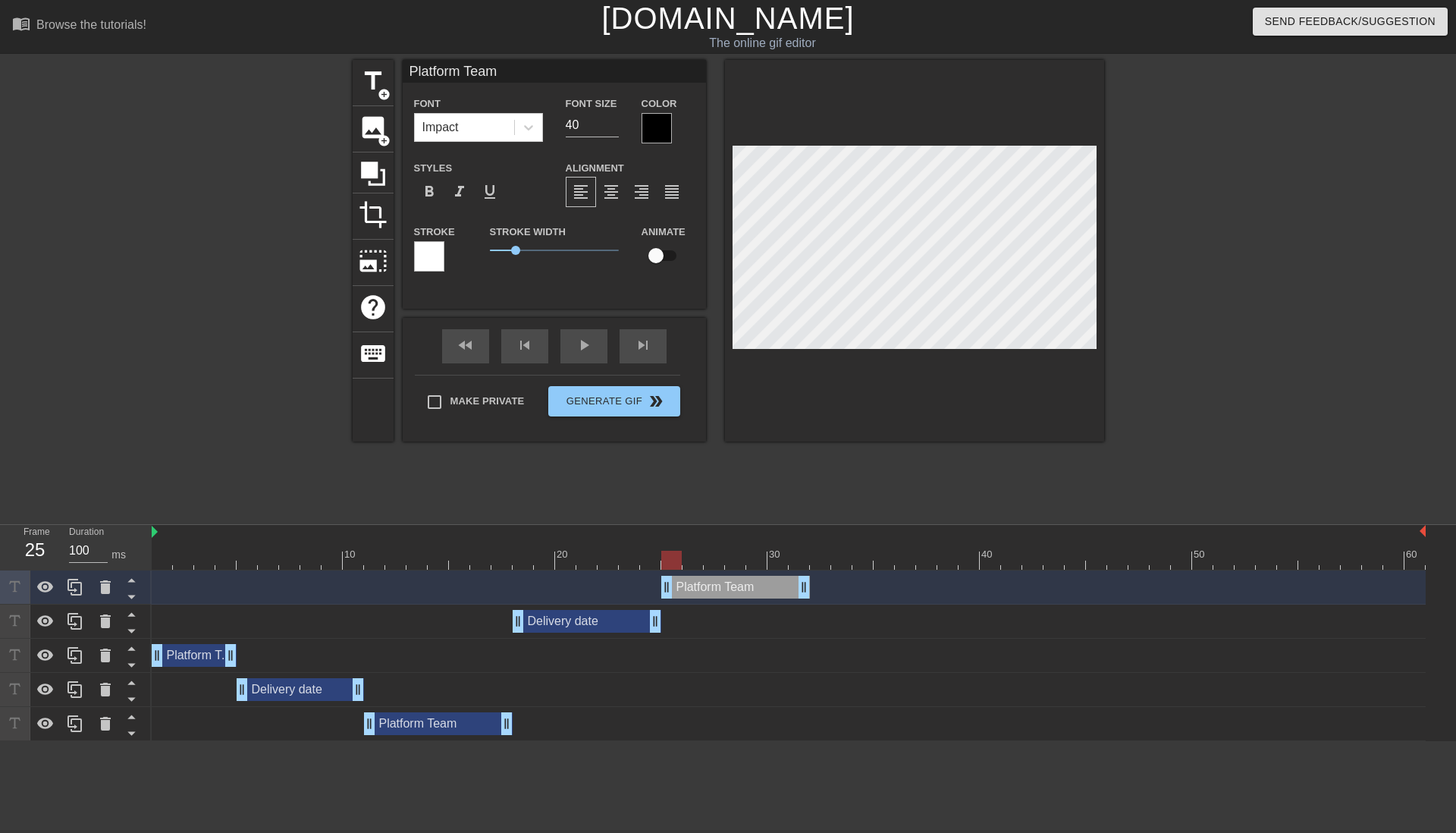
drag, startPoint x: 442, startPoint y: 588, endPoint x: 735, endPoint y: 603, distance: 293.4
click at [735, 603] on div "Platform Team drag_handle drag_handle" at bounding box center [789, 587] width 1274 height 34
drag, startPoint x: 806, startPoint y: 588, endPoint x: 849, endPoint y: 449, distance: 145.5
drag, startPoint x: 891, startPoint y: 581, endPoint x: 818, endPoint y: 587, distance: 73.2
drag, startPoint x: 821, startPoint y: 587, endPoint x: 728, endPoint y: 585, distance: 93.0
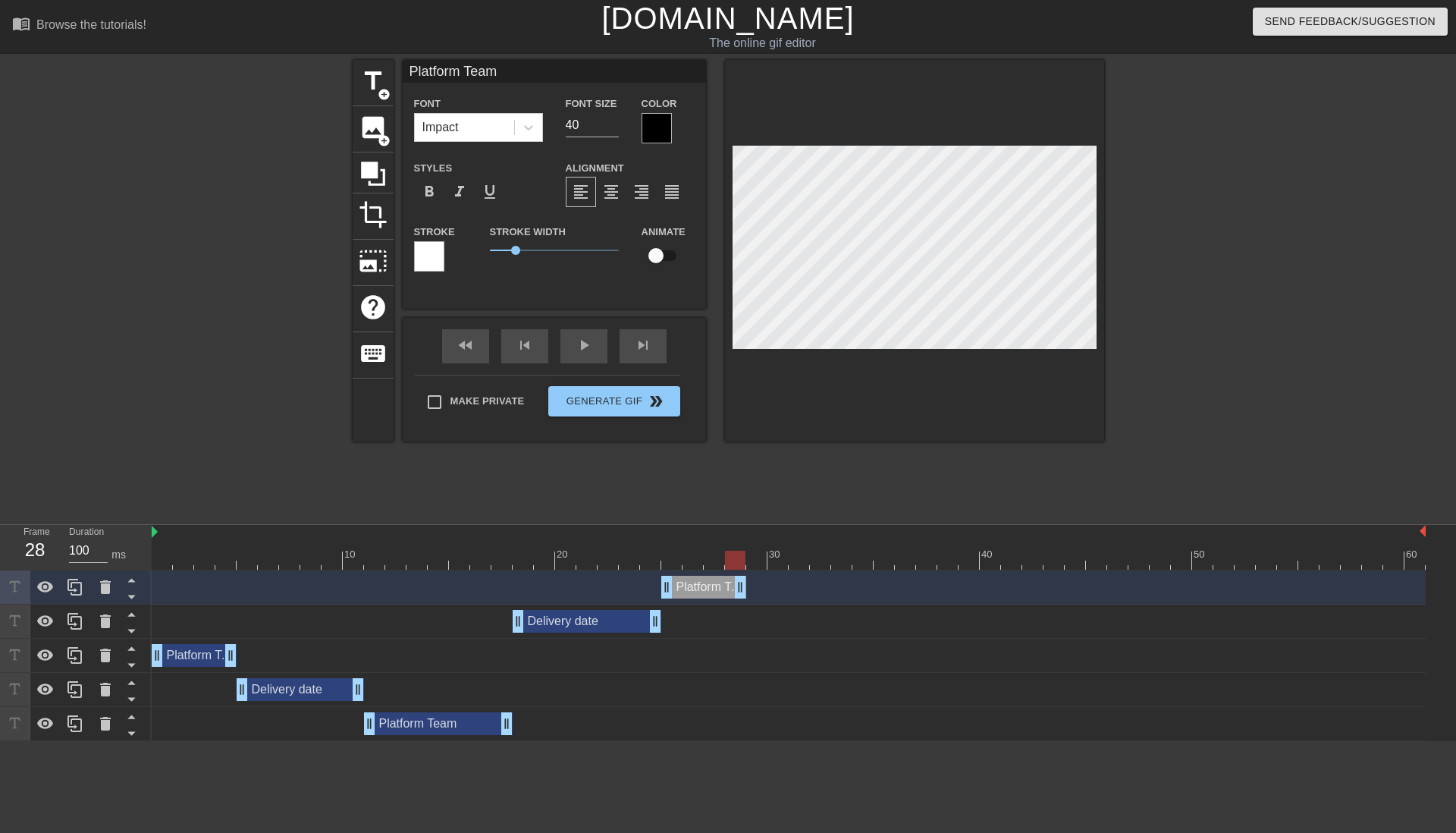
drag, startPoint x: 744, startPoint y: 589, endPoint x: 785, endPoint y: 382, distance: 211.0
click at [73, 584] on icon at bounding box center [75, 587] width 18 height 18
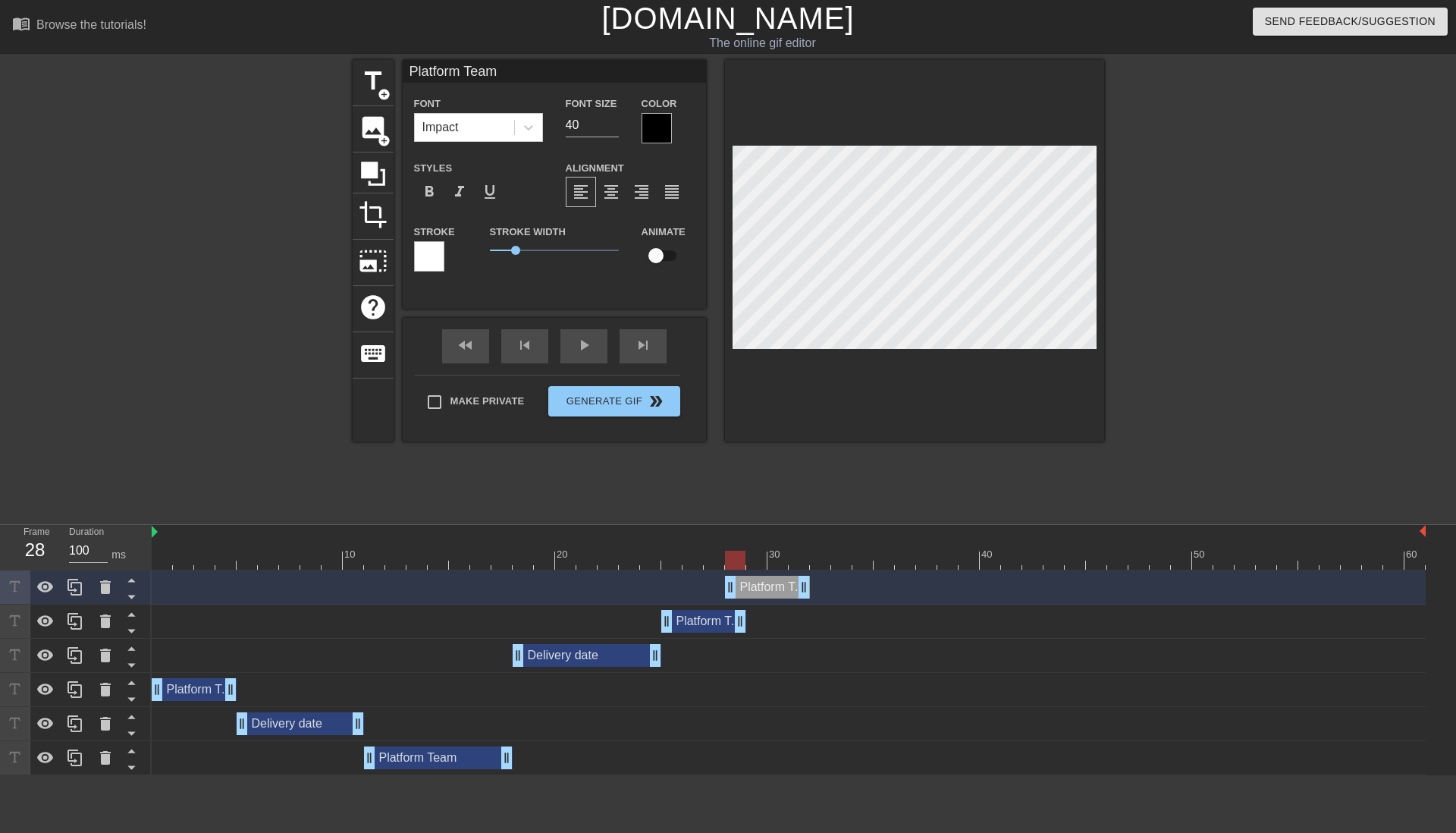
drag, startPoint x: 714, startPoint y: 585, endPoint x: 783, endPoint y: 588, distance: 69.1
click at [783, 588] on div "Platform Team drag_handle drag_handle" at bounding box center [767, 587] width 85 height 22
drag, startPoint x: 731, startPoint y: 584, endPoint x: 747, endPoint y: 586, distance: 16.1
drag, startPoint x: 805, startPoint y: 585, endPoint x: 815, endPoint y: 588, distance: 10.4
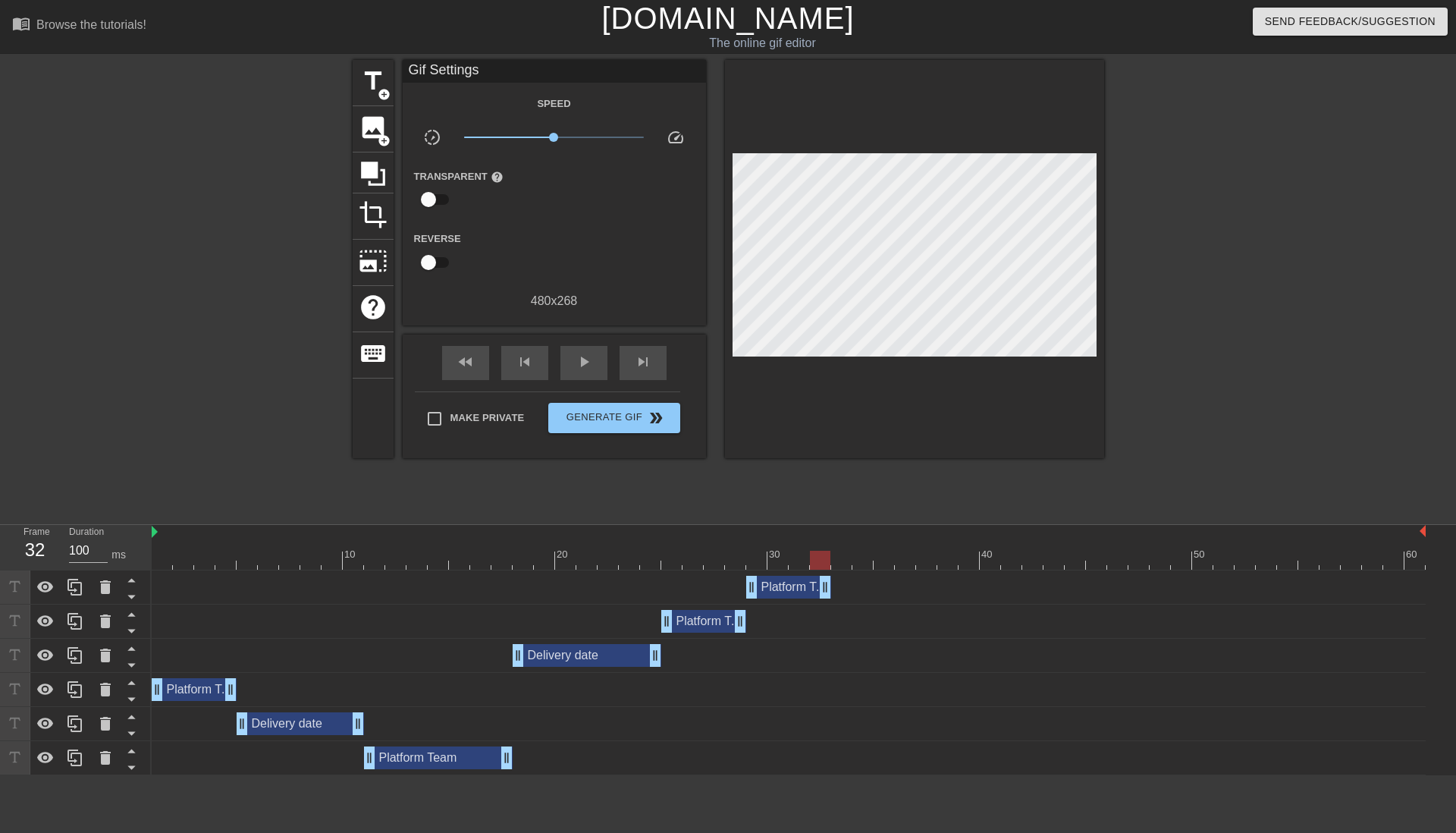
click at [593, 584] on div "Platform Team drag_handle drag_handle" at bounding box center [789, 587] width 1274 height 22
click at [502, 559] on div at bounding box center [789, 560] width 1274 height 19
click at [575, 365] on span "play_arrow" at bounding box center [583, 361] width 18 height 18
click at [592, 365] on span "pause" at bounding box center [583, 361] width 18 height 18
click at [78, 588] on icon at bounding box center [75, 587] width 18 height 18
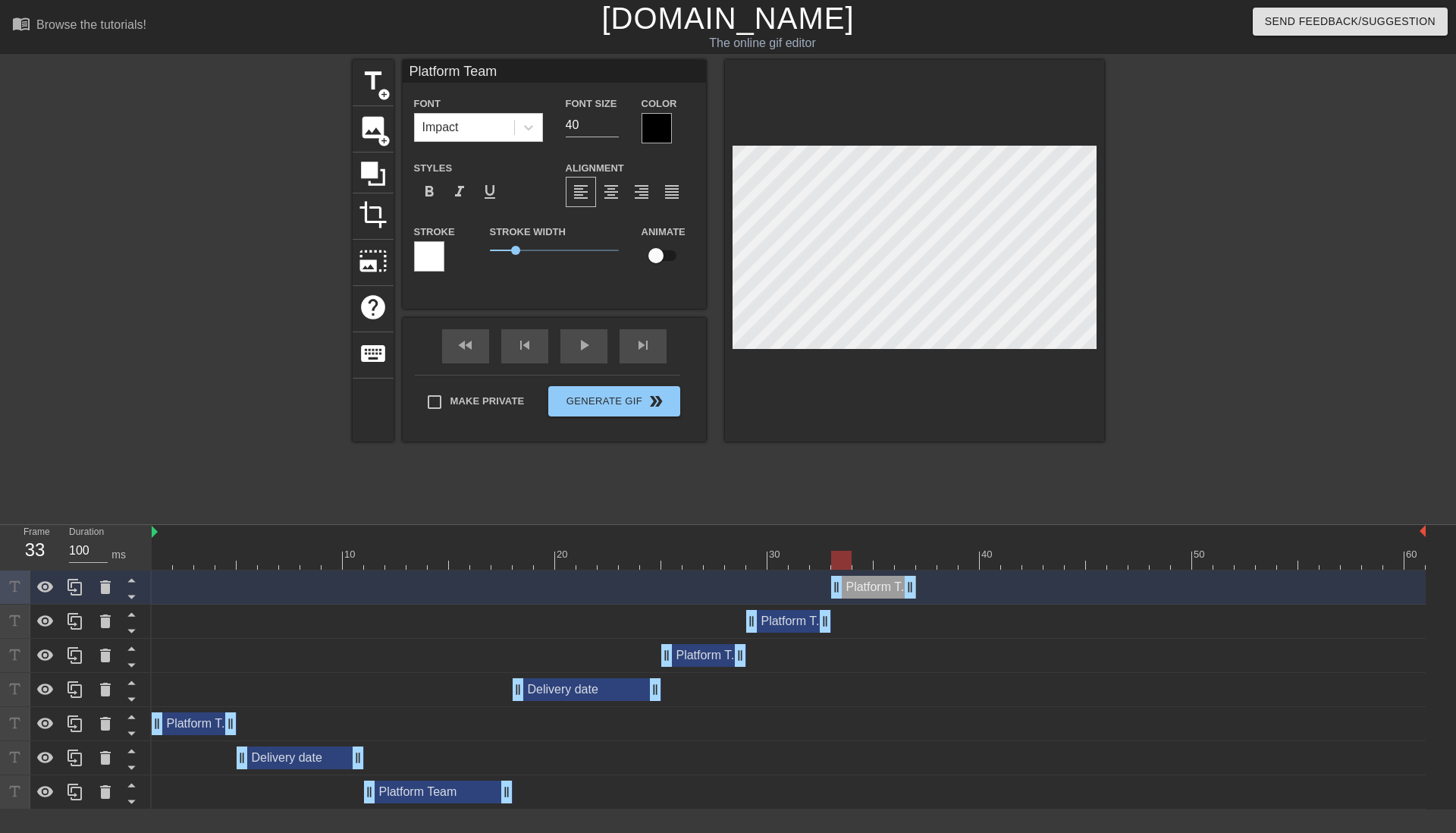
drag, startPoint x: 774, startPoint y: 585, endPoint x: 860, endPoint y: 594, distance: 86.5
click at [860, 594] on div "Platform Team drag_handle drag_handle" at bounding box center [873, 587] width 85 height 22
drag, startPoint x: 912, startPoint y: 595, endPoint x: 835, endPoint y: 584, distance: 77.8
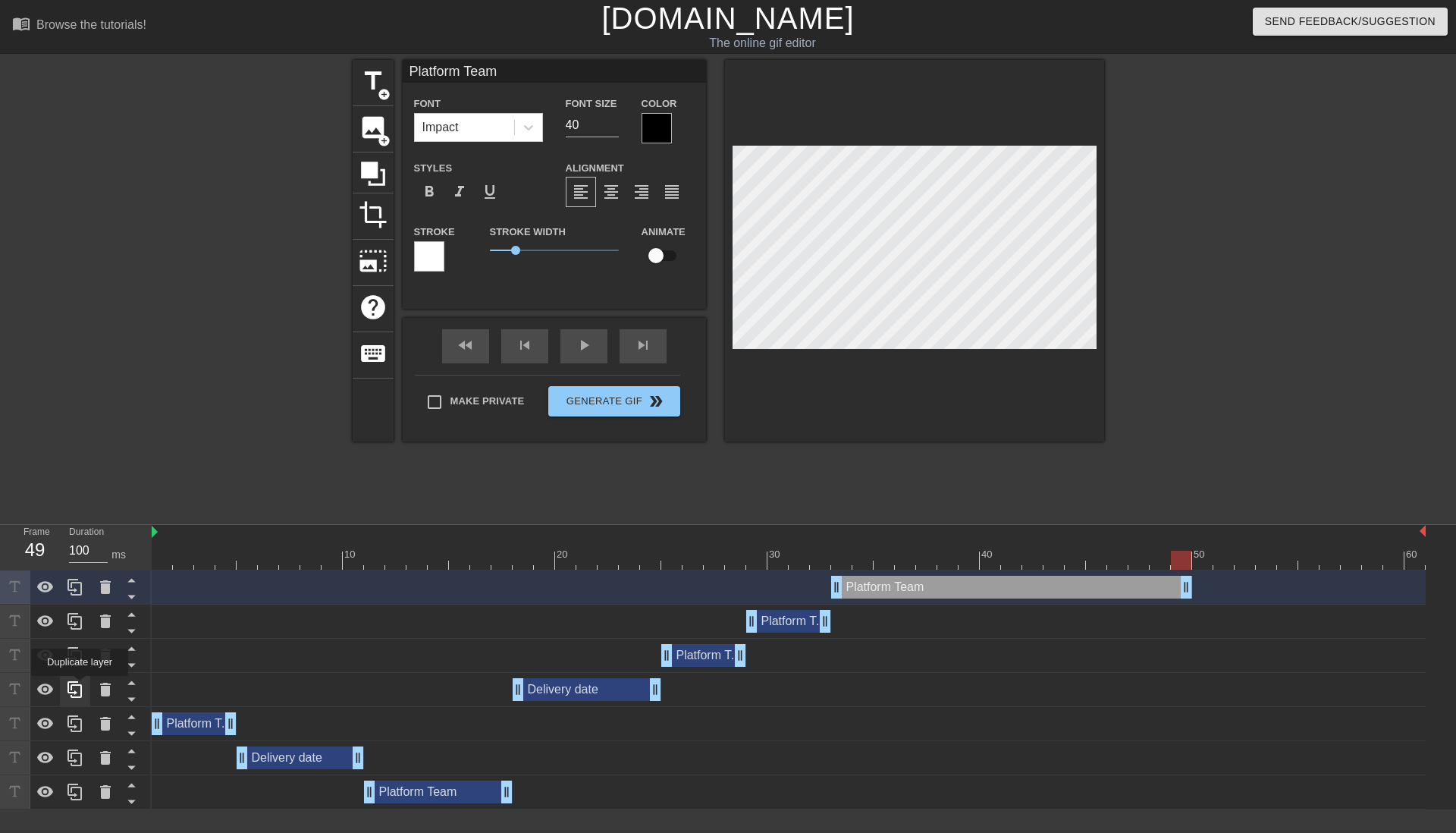
click at [80, 687] on icon at bounding box center [75, 689] width 18 height 18
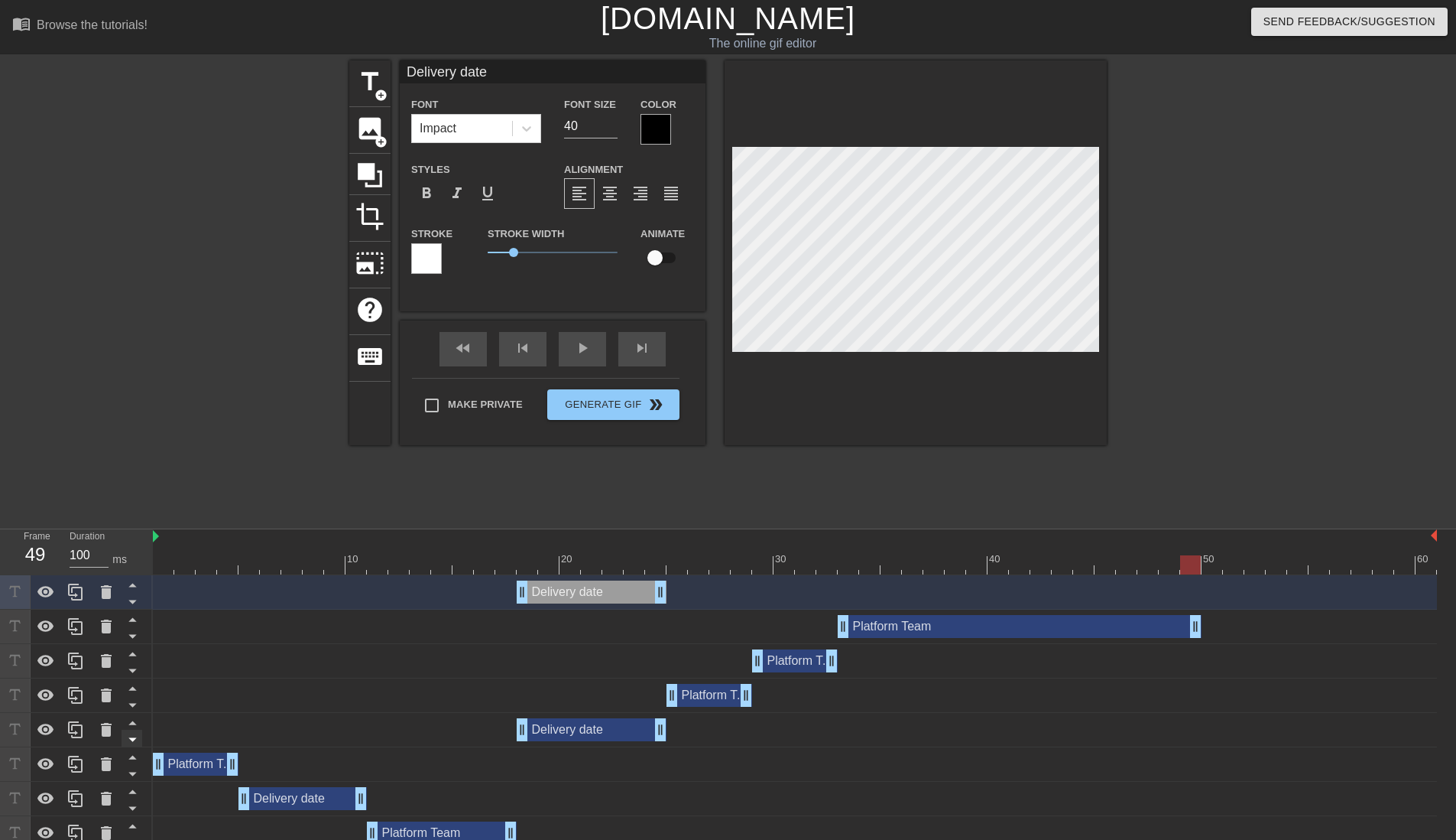
click at [129, 738] on icon at bounding box center [133, 739] width 19 height 19
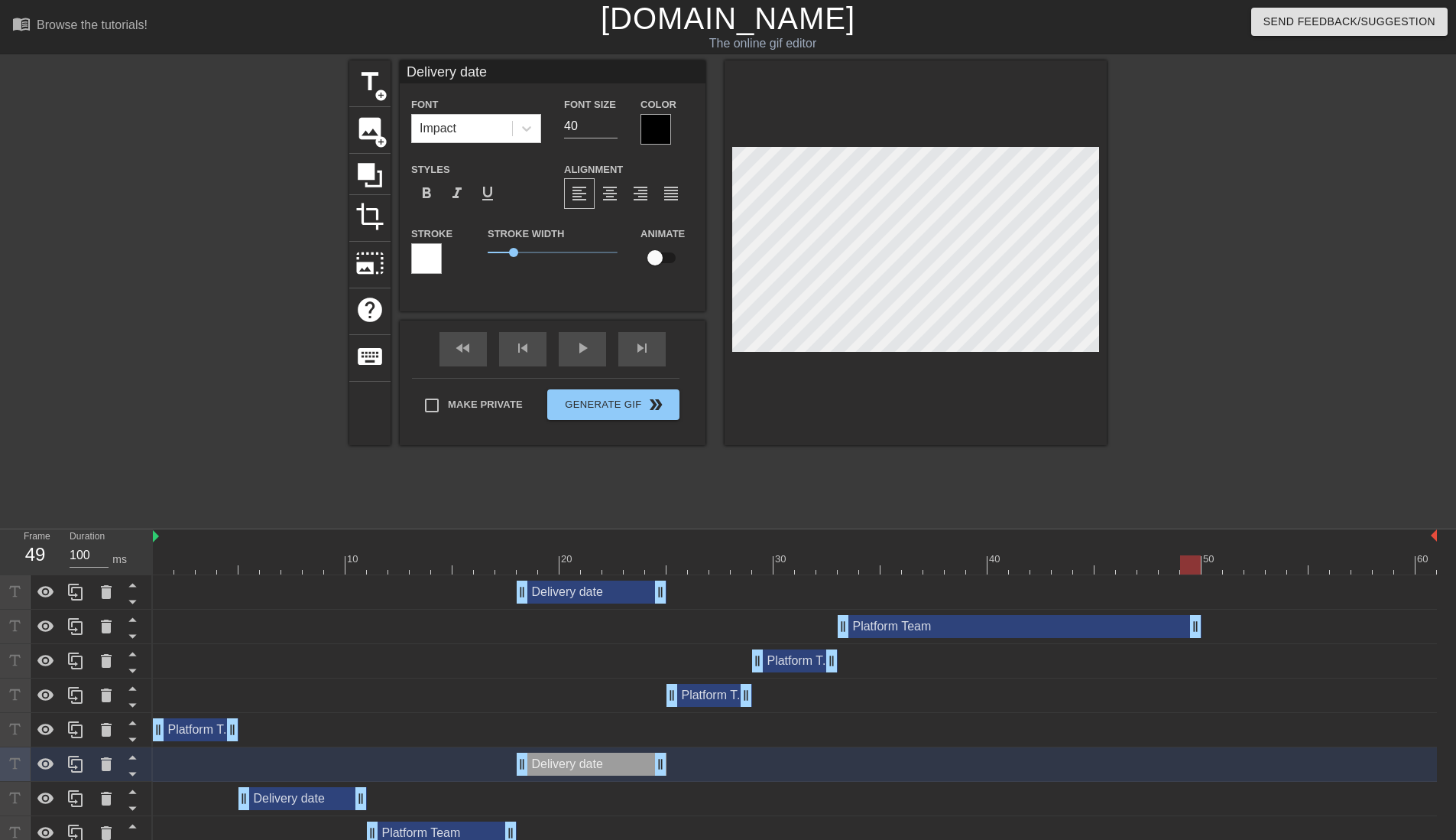
click at [129, 738] on icon at bounding box center [133, 739] width 19 height 19
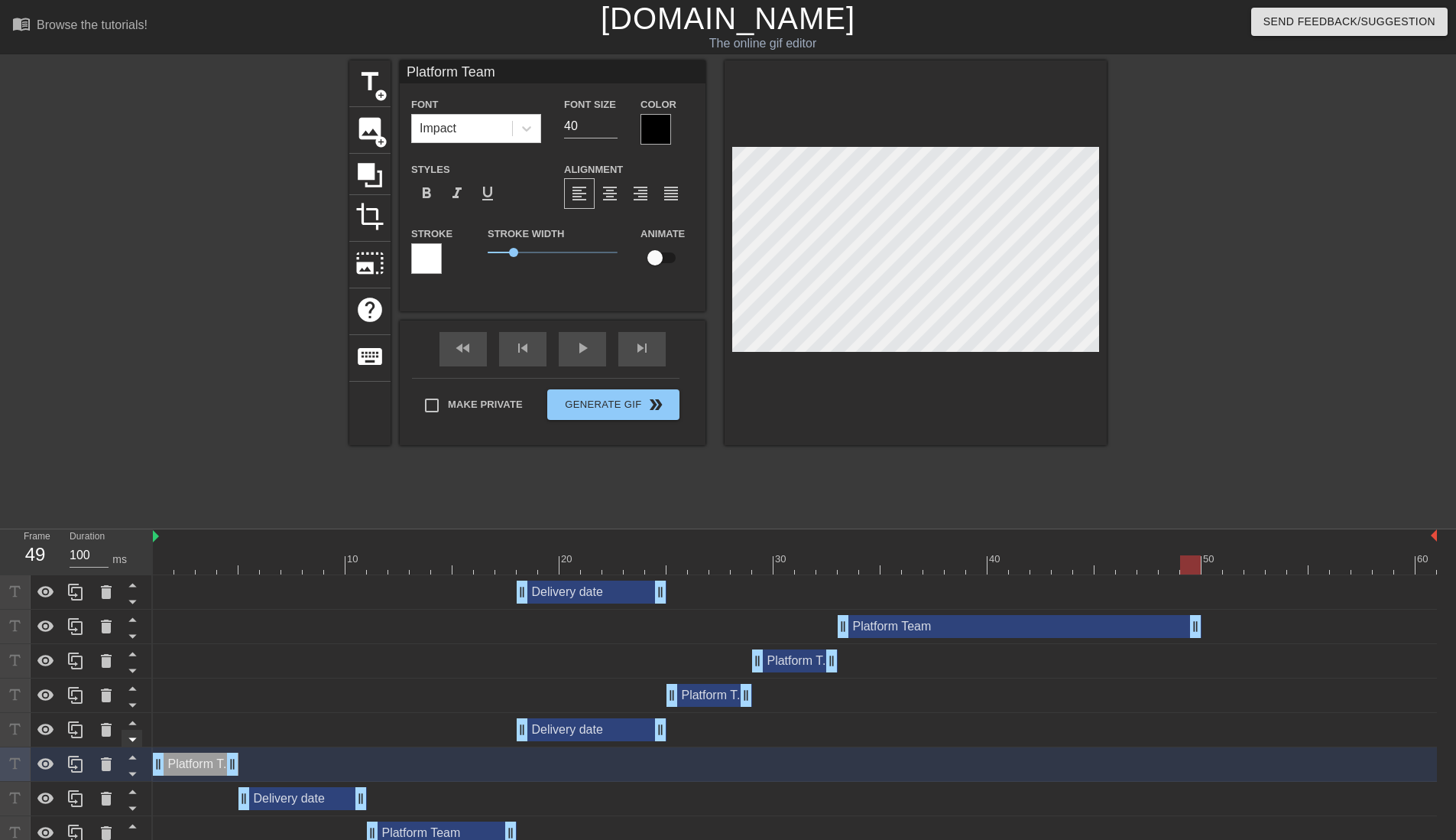
click at [131, 742] on icon at bounding box center [133, 739] width 19 height 19
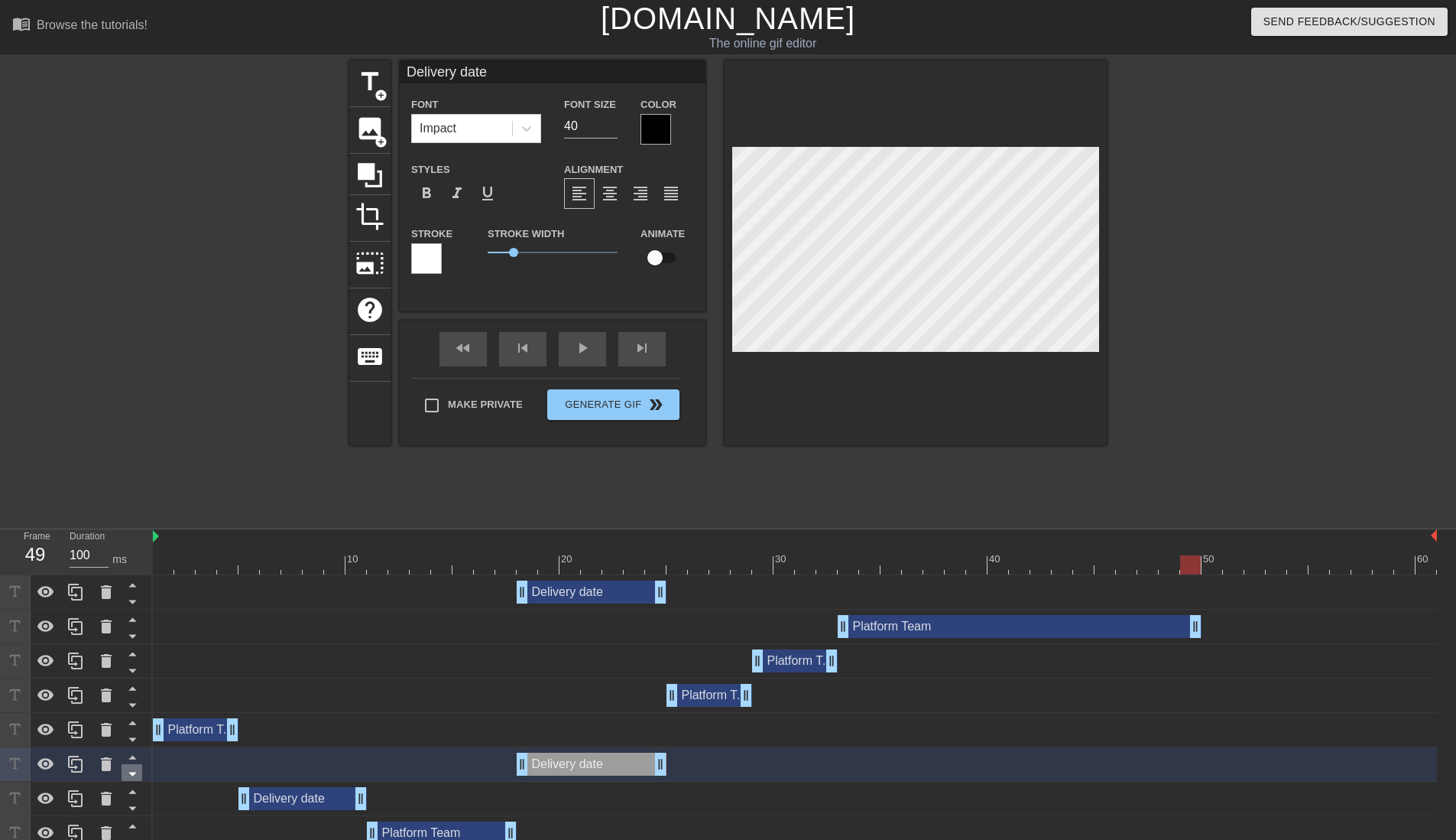
click at [133, 775] on icon at bounding box center [131, 774] width 7 height 4
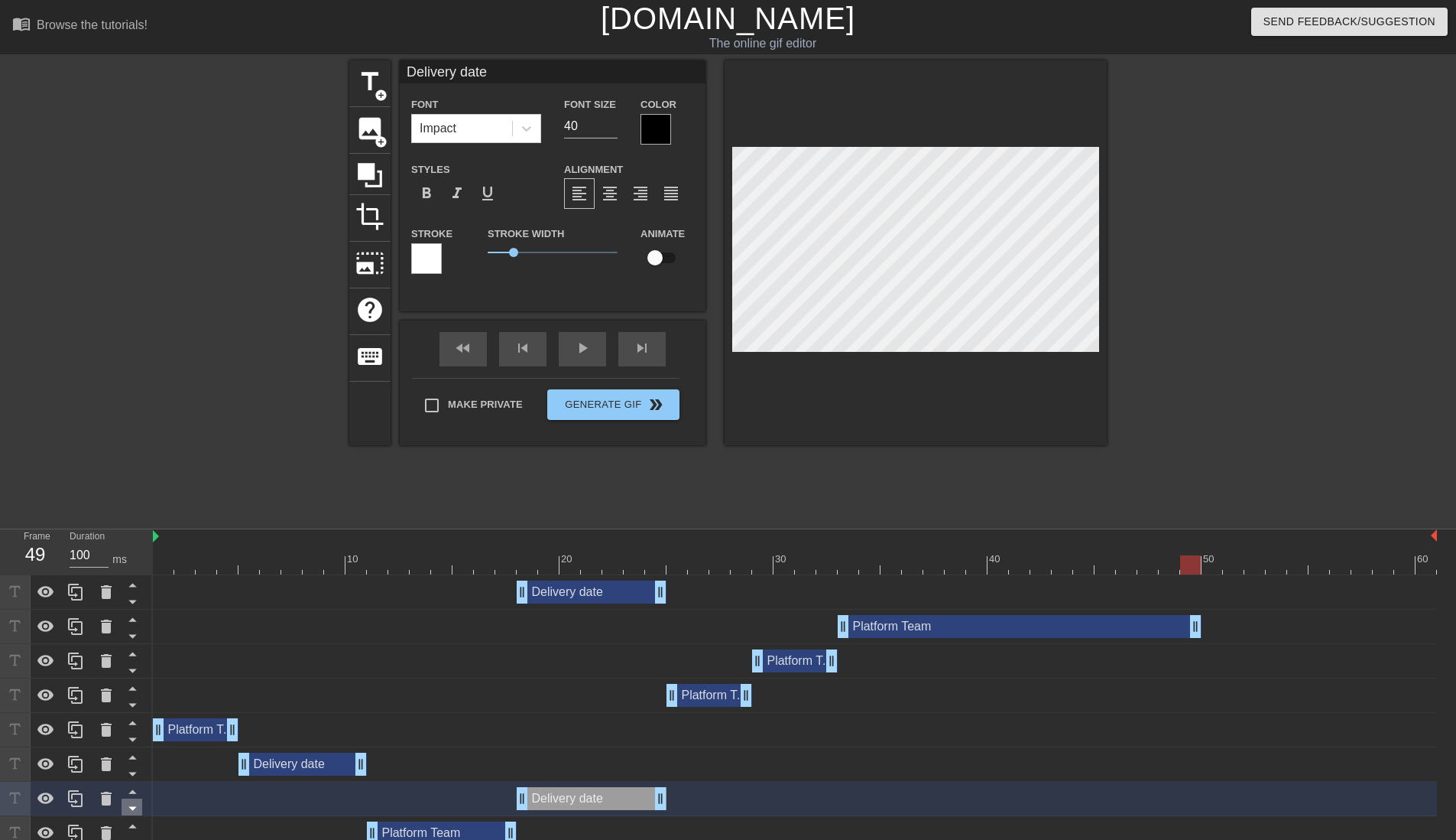
click at [127, 809] on icon at bounding box center [133, 808] width 19 height 19
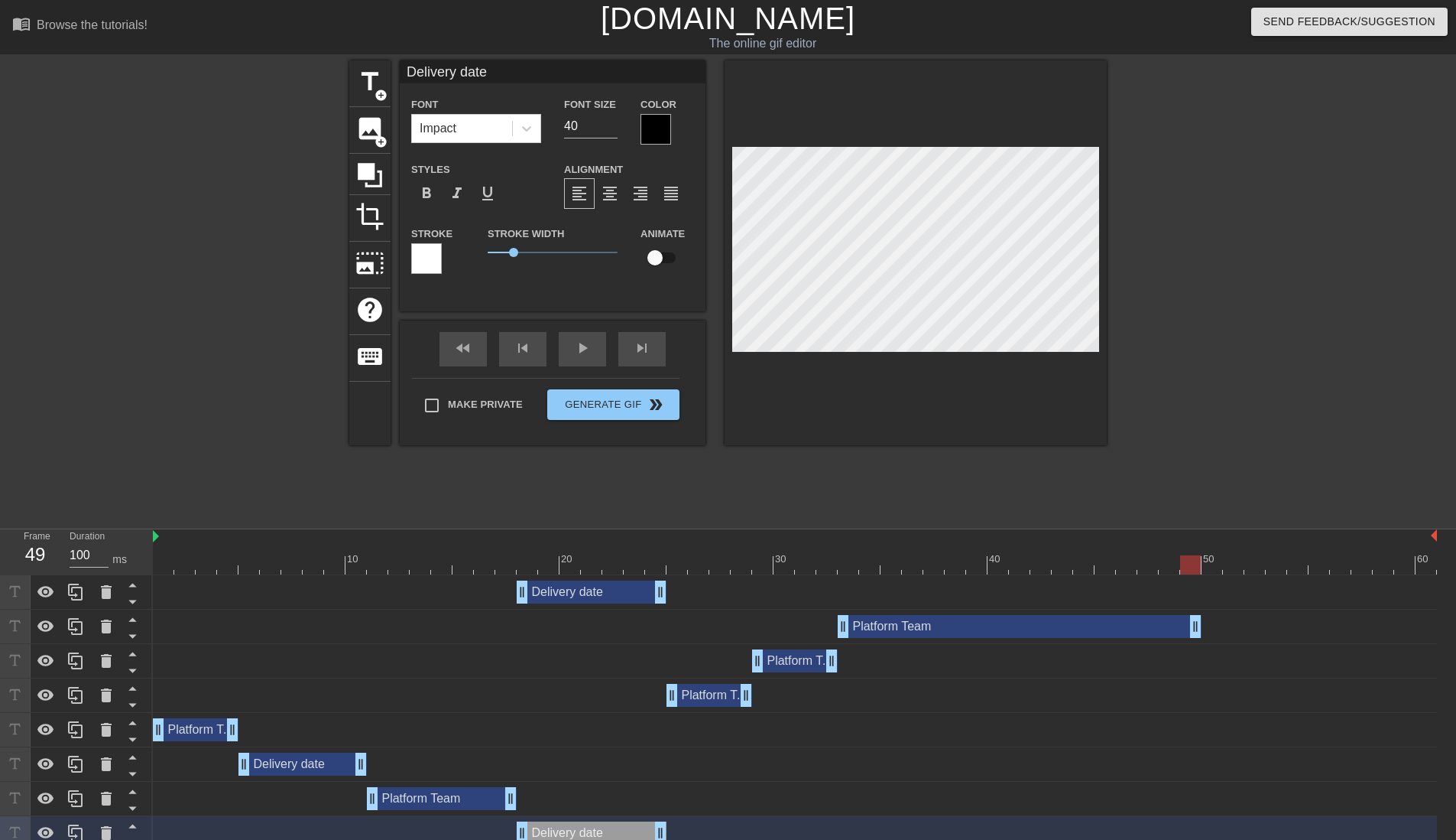
scroll to position [12, 0]
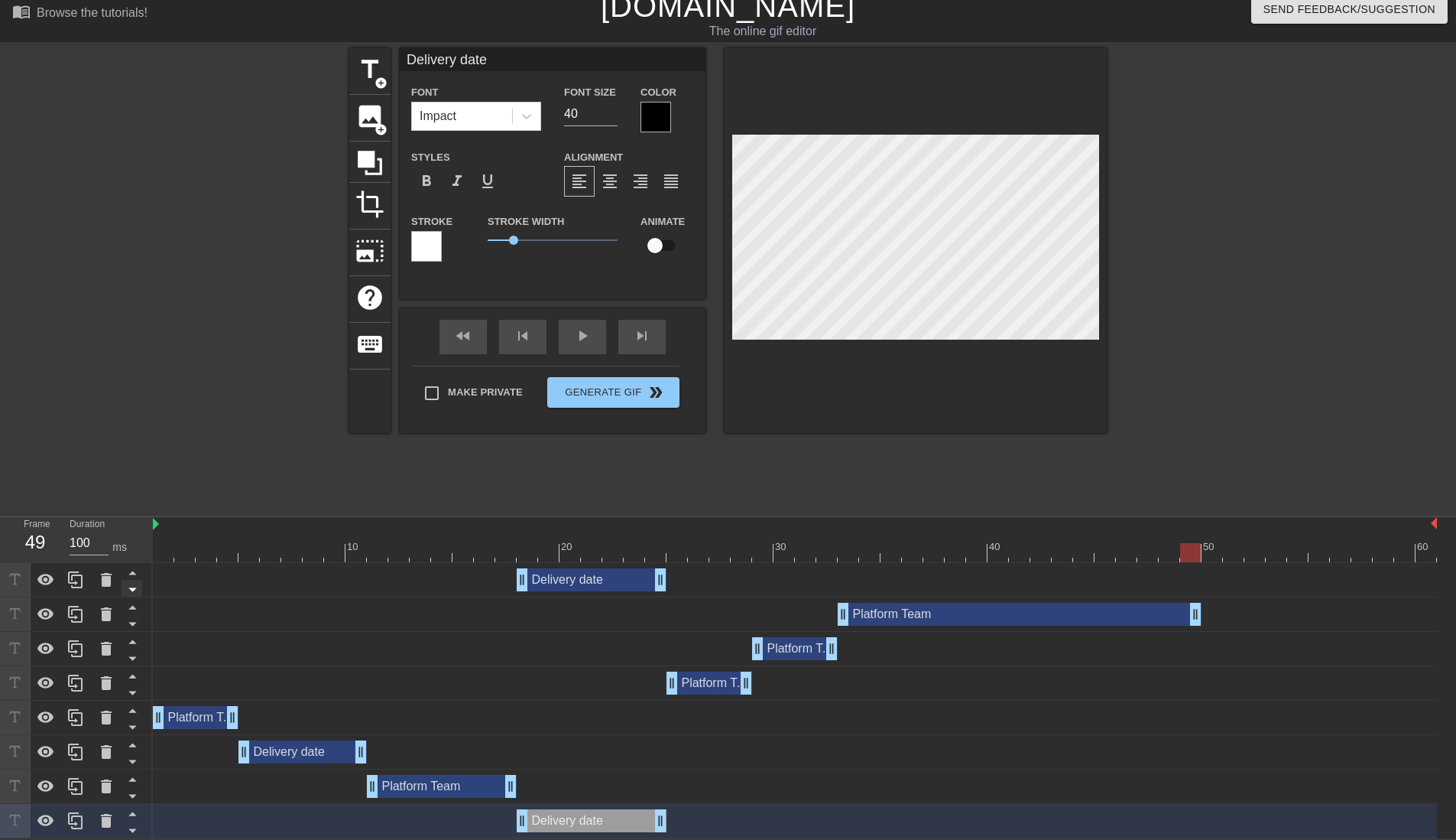
click at [130, 588] on icon at bounding box center [133, 589] width 19 height 19
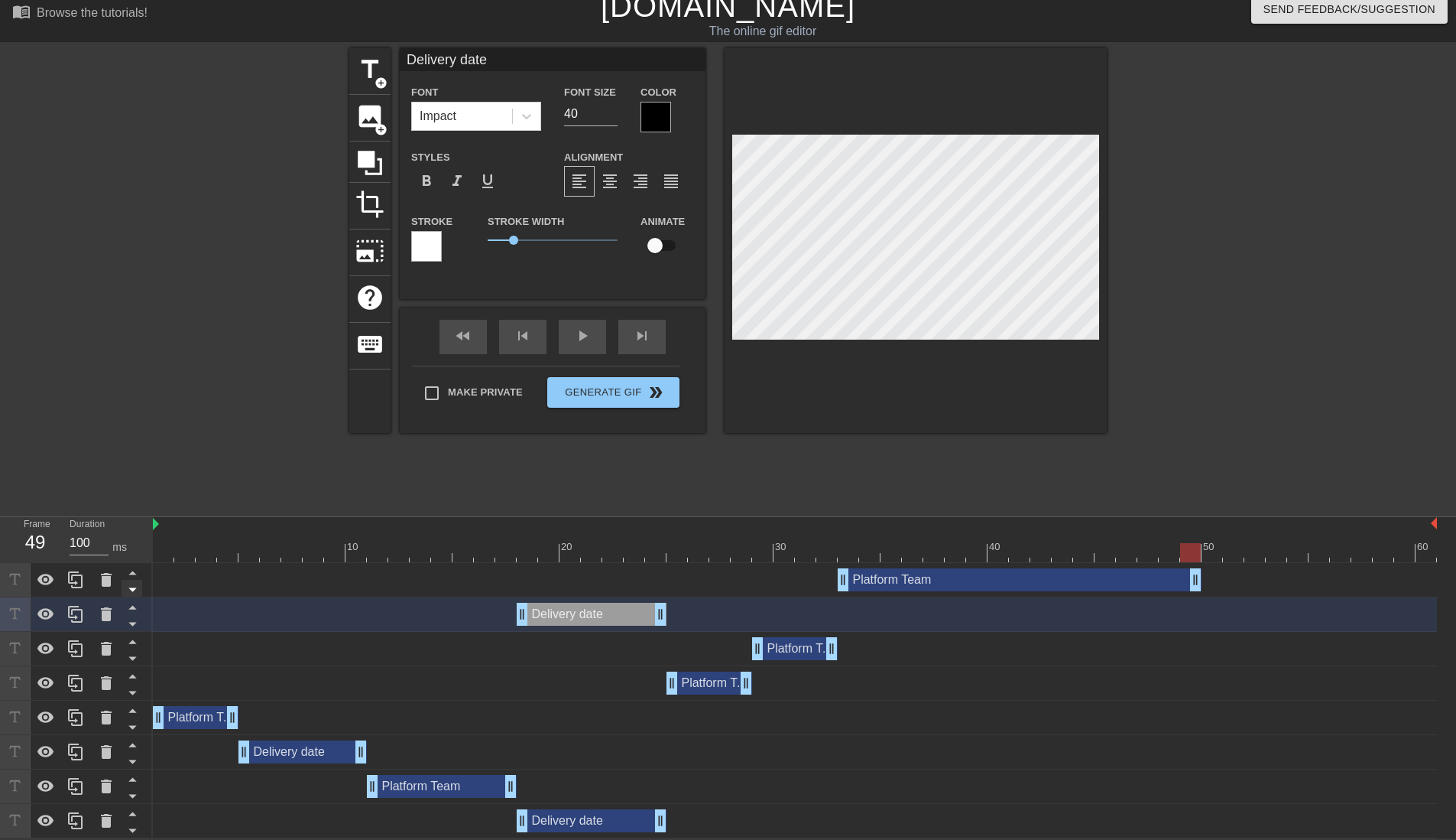
click at [130, 591] on icon at bounding box center [133, 589] width 19 height 19
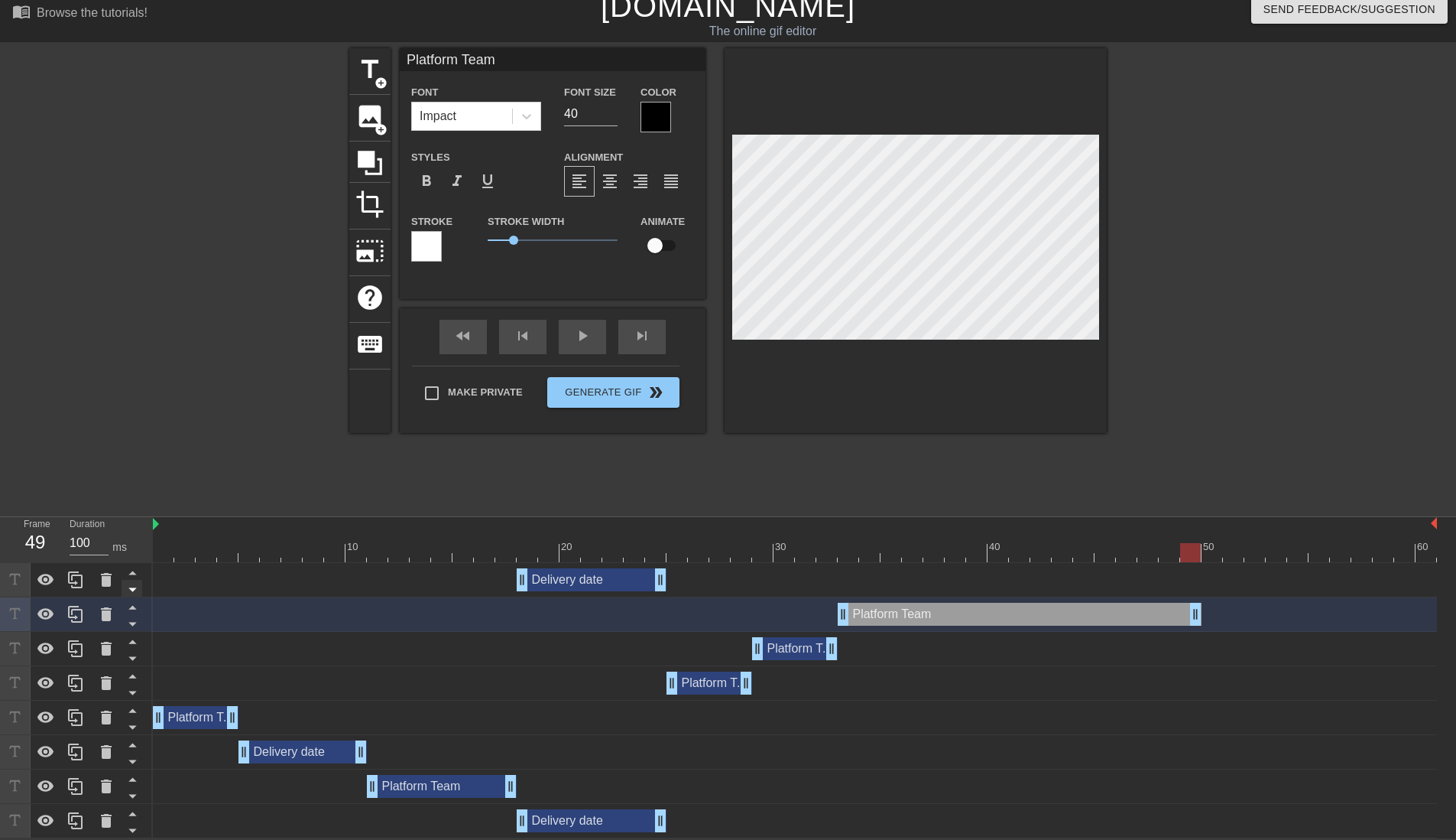
click at [129, 593] on icon at bounding box center [133, 589] width 19 height 19
type input "Delivery date"
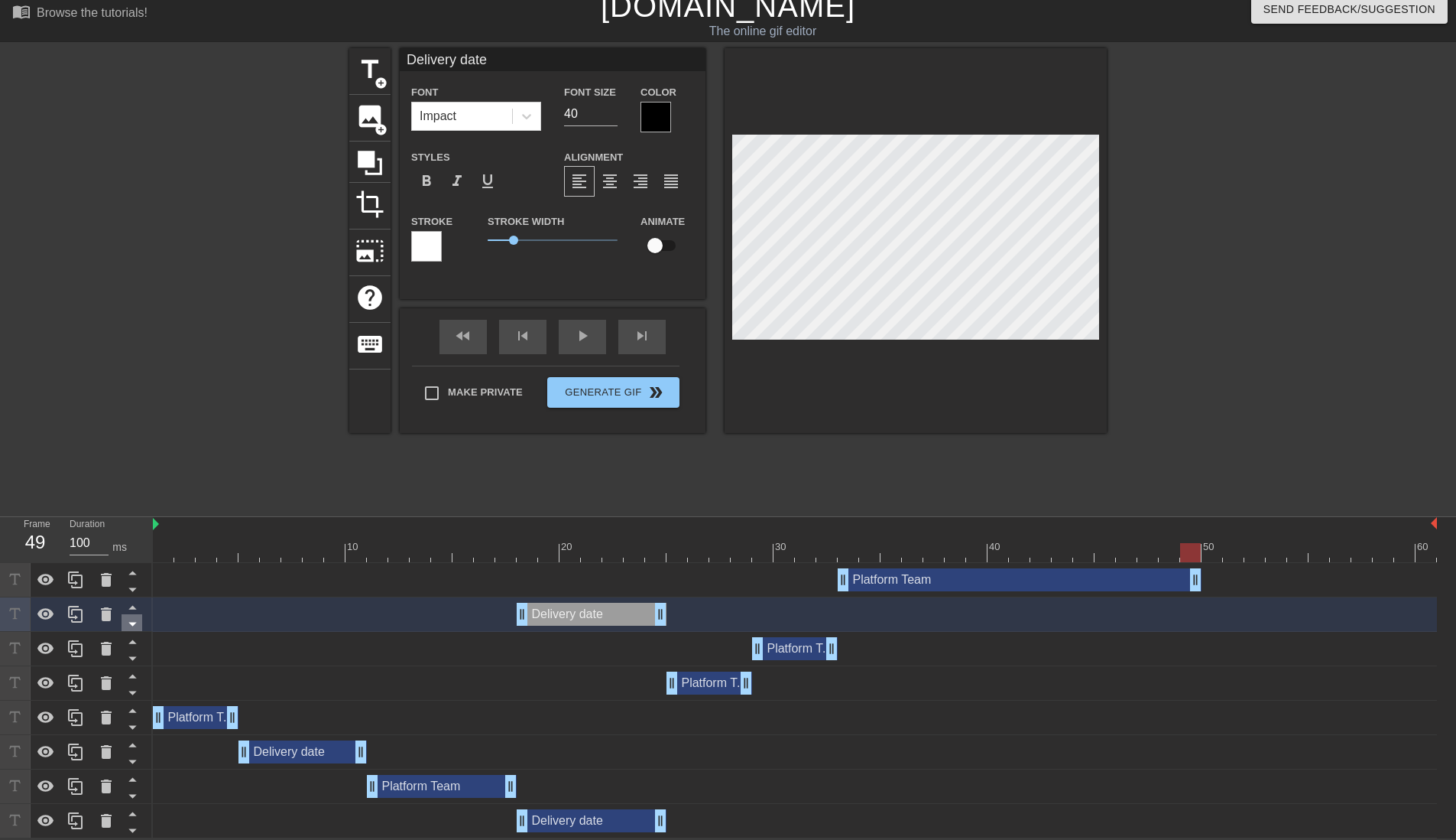
click at [127, 625] on icon at bounding box center [133, 624] width 19 height 19
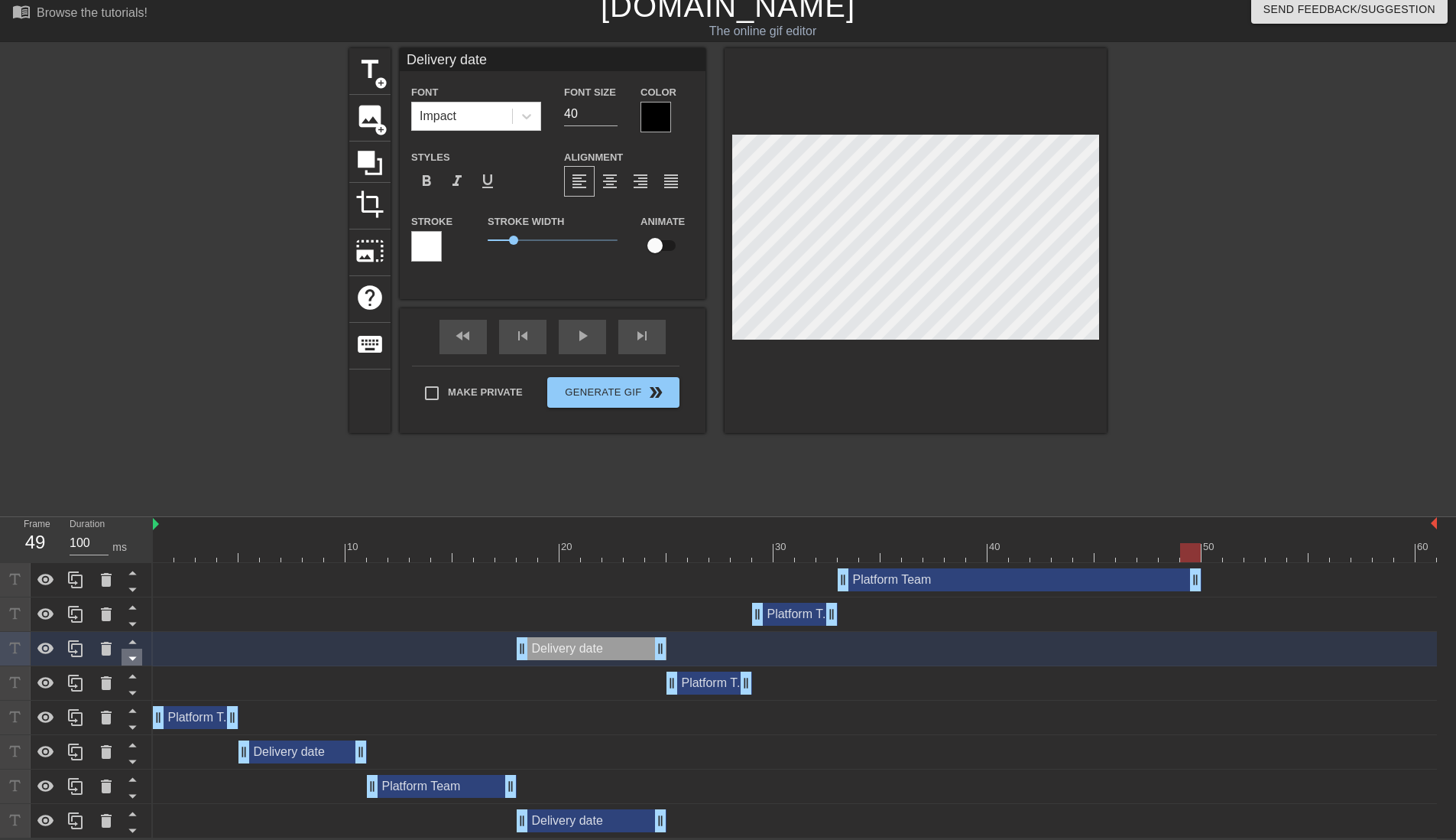
click at [131, 663] on icon at bounding box center [133, 658] width 19 height 19
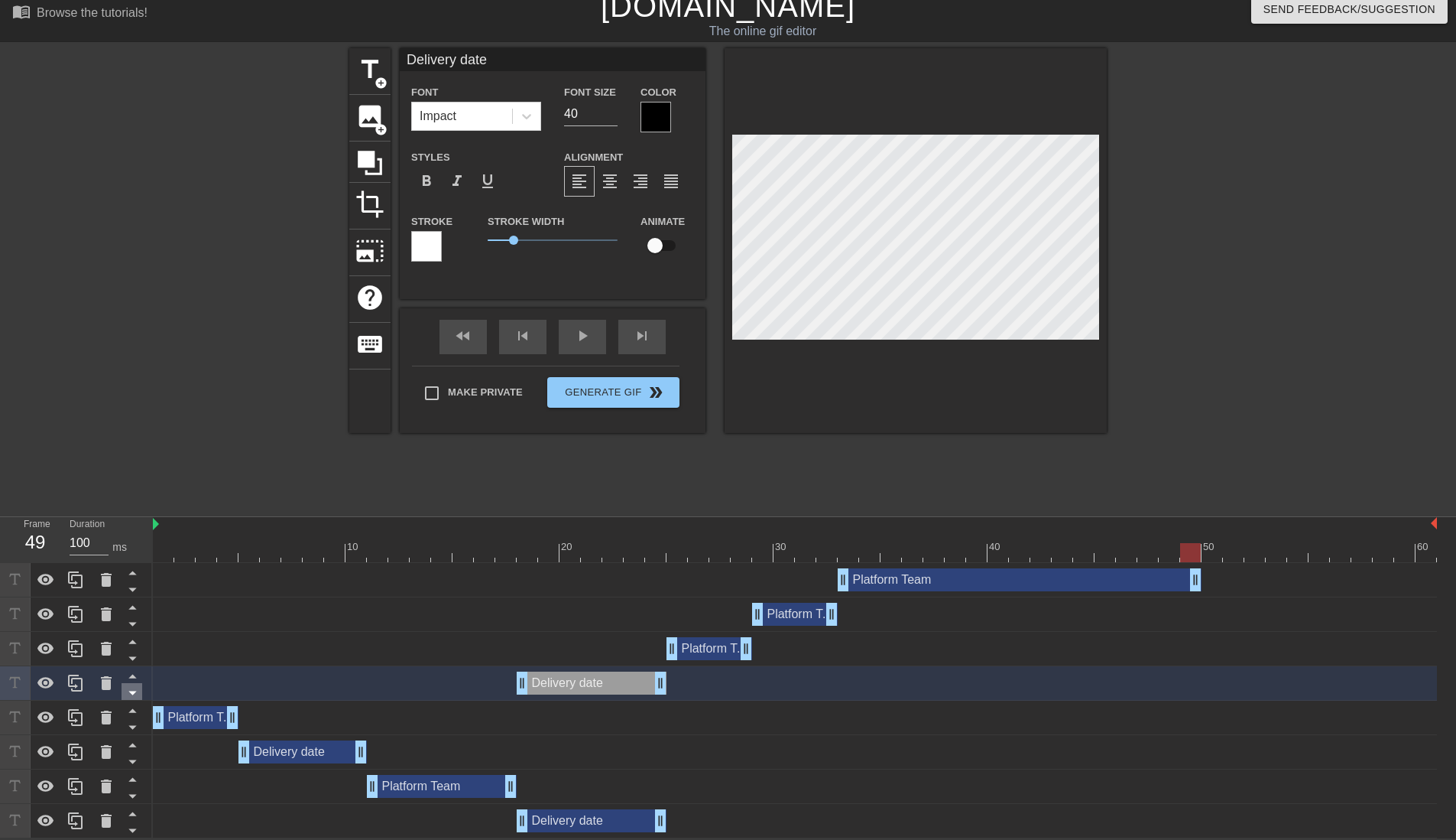
click at [133, 694] on icon at bounding box center [133, 692] width 19 height 19
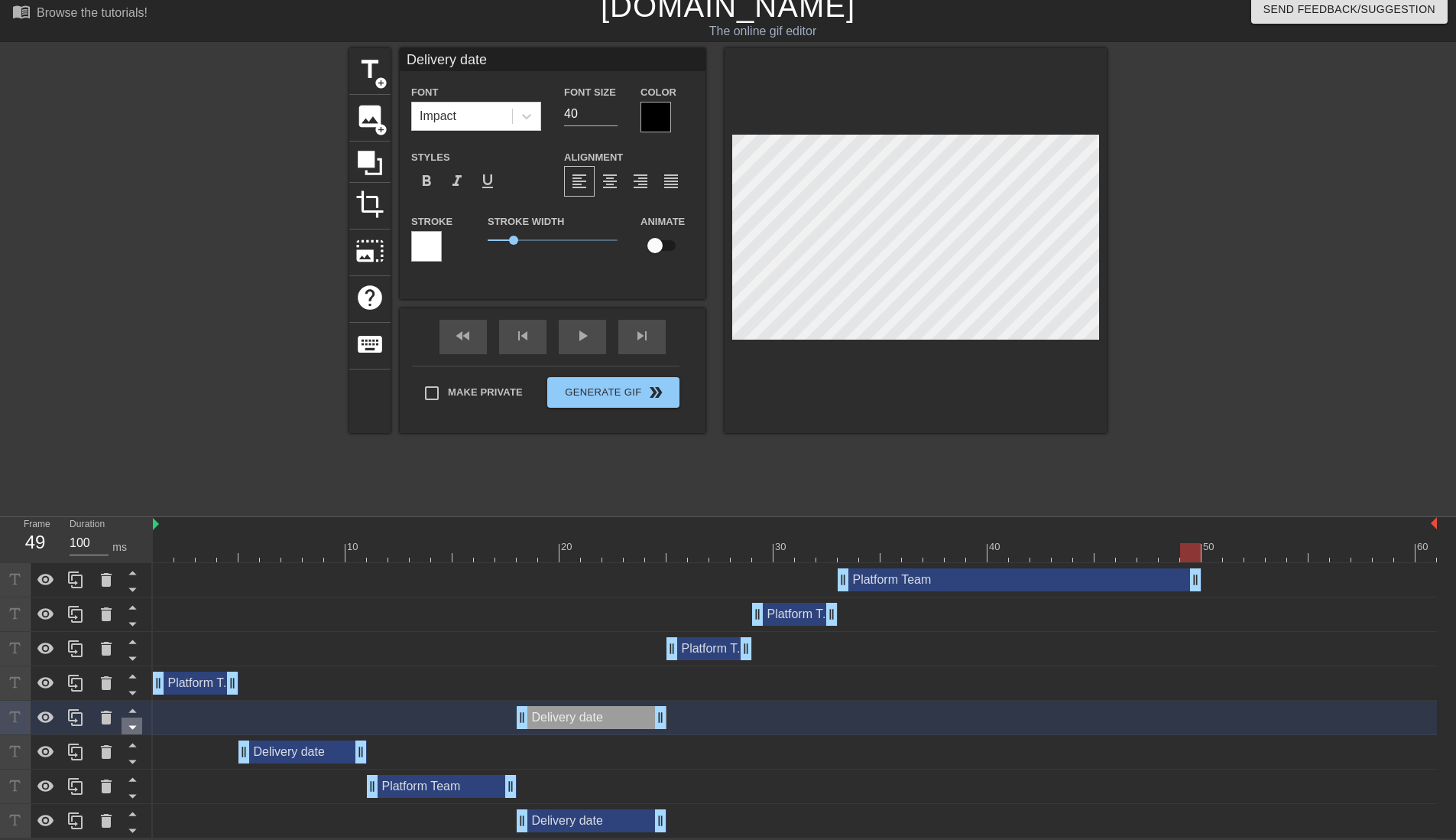
click at [131, 728] on icon at bounding box center [131, 727] width 7 height 4
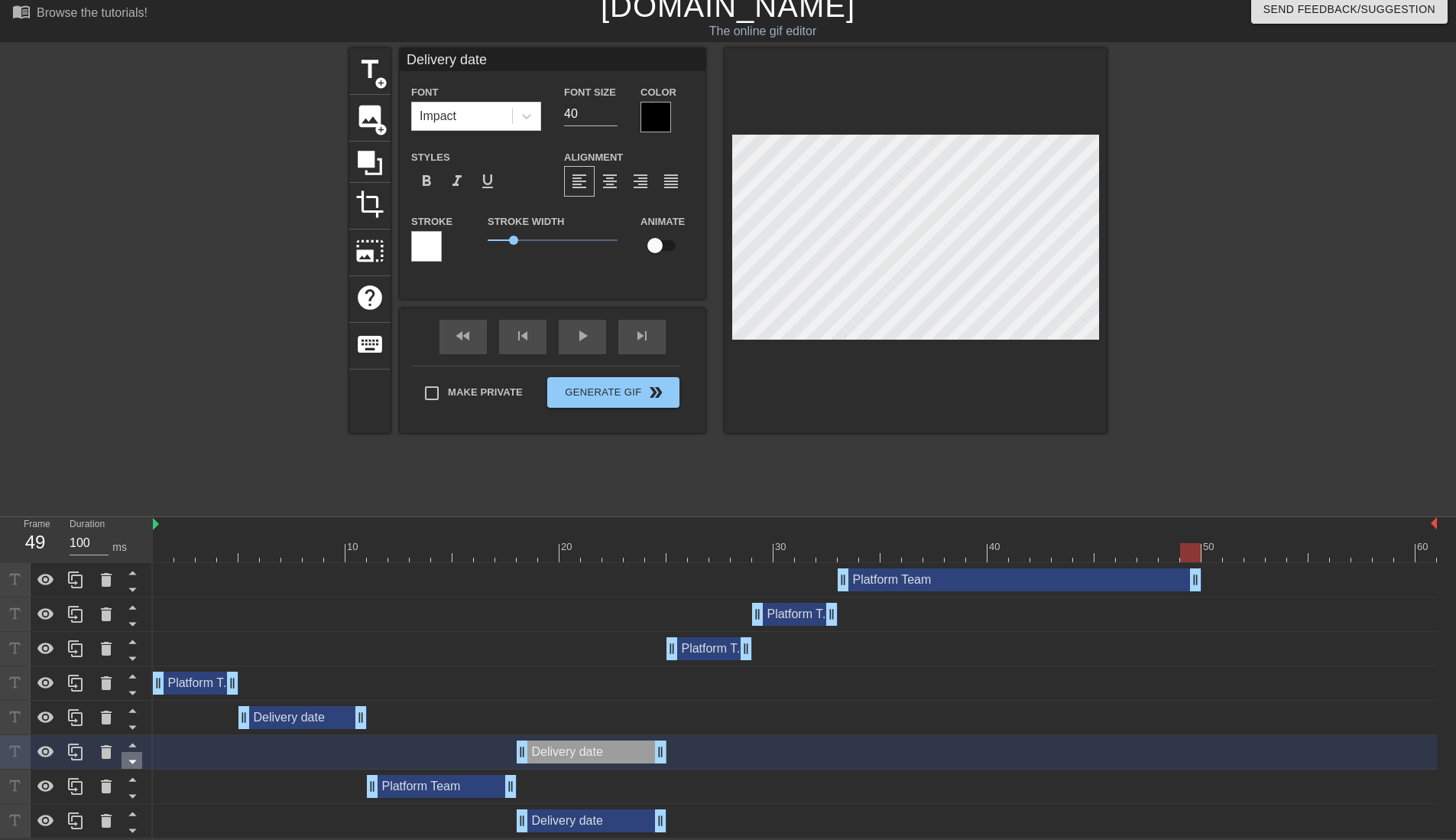
click at [139, 761] on icon at bounding box center [133, 762] width 19 height 19
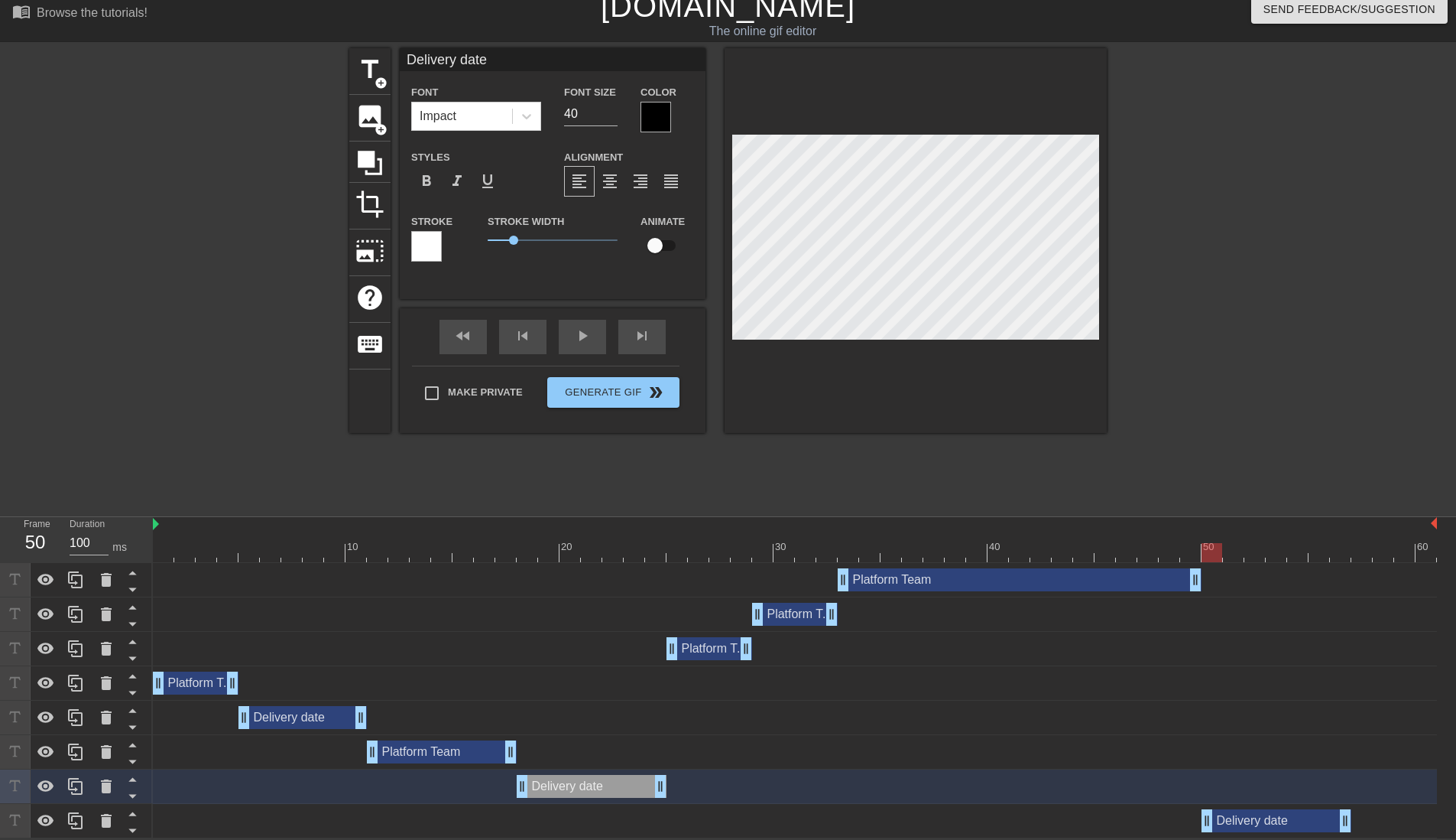
drag, startPoint x: 553, startPoint y: 825, endPoint x: 1227, endPoint y: 816, distance: 674.1
click at [1227, 816] on div "Delivery date drag_handle drag_handle" at bounding box center [1276, 821] width 150 height 23
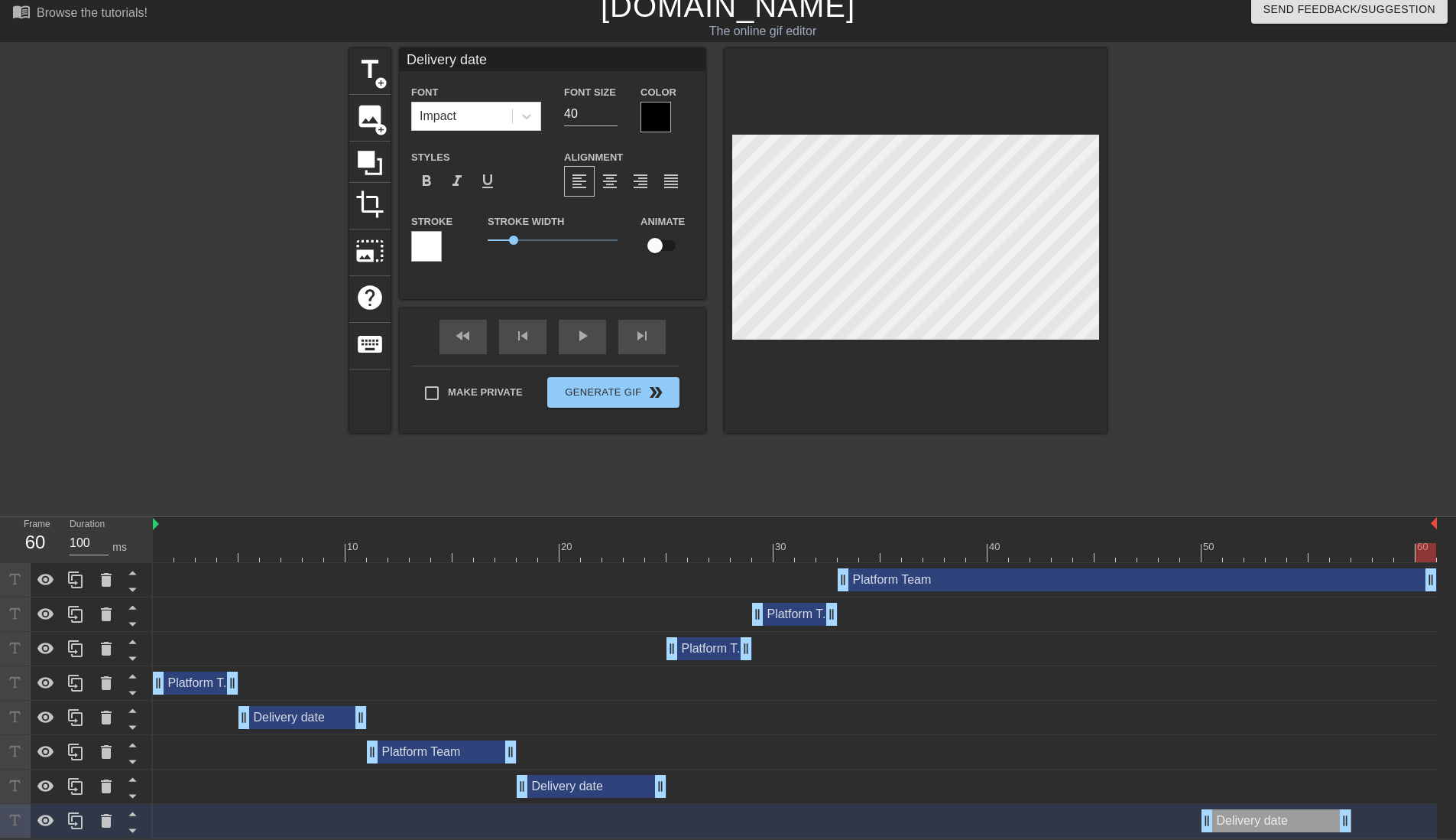
drag, startPoint x: 1197, startPoint y: 579, endPoint x: 1445, endPoint y: 580, distance: 248.0
click at [1445, 580] on div "Platform Team drag_handle drag_handle Platform Team drag_handle drag_handle Pla…" at bounding box center [805, 701] width 1304 height 276
drag, startPoint x: 1254, startPoint y: 826, endPoint x: 1240, endPoint y: 834, distance: 16.1
click at [1240, 834] on div "Delivery date drag_handle drag_handle" at bounding box center [795, 821] width 1284 height 35
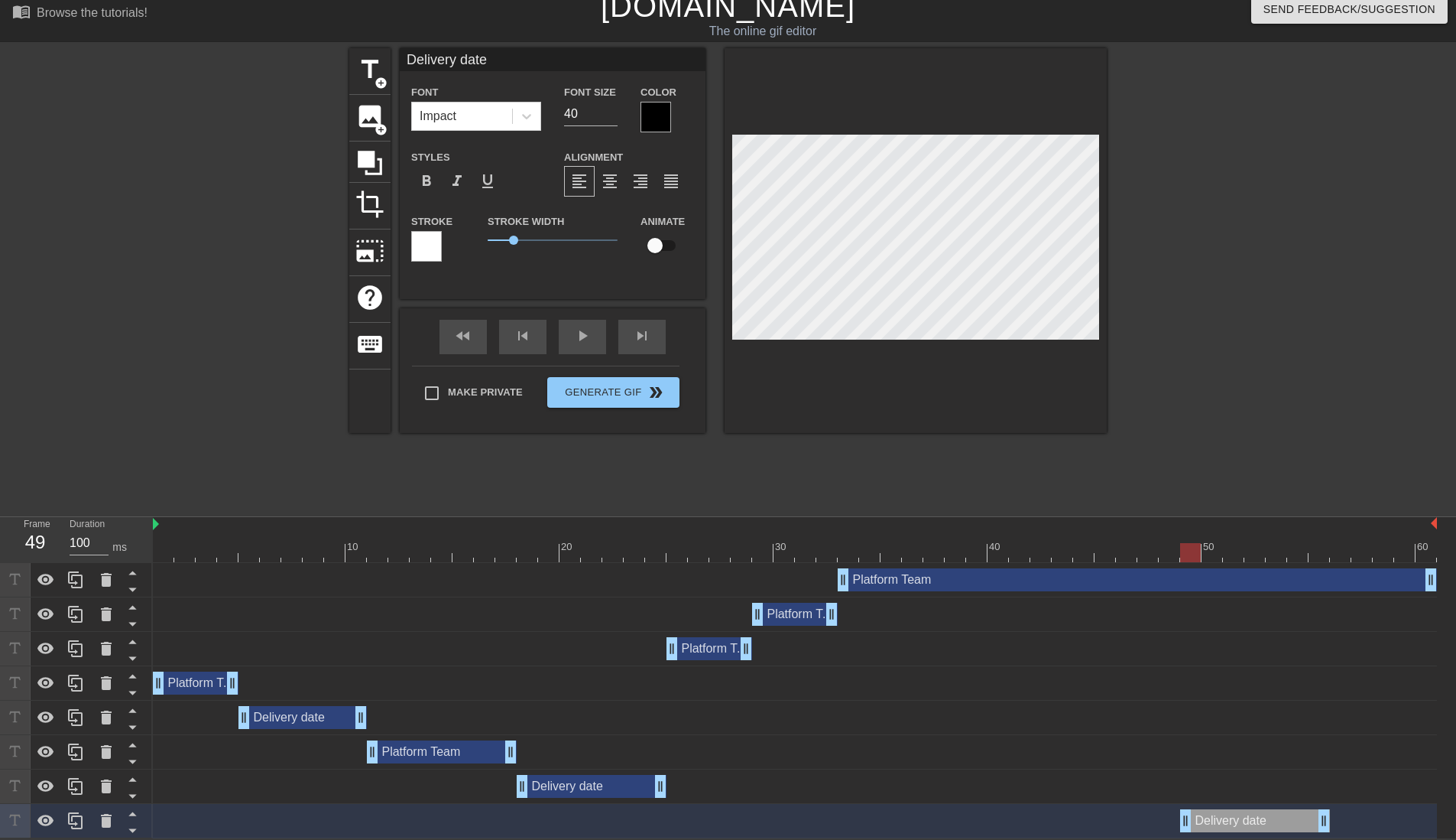
click at [1130, 275] on div at bounding box center [1239, 277] width 230 height 459
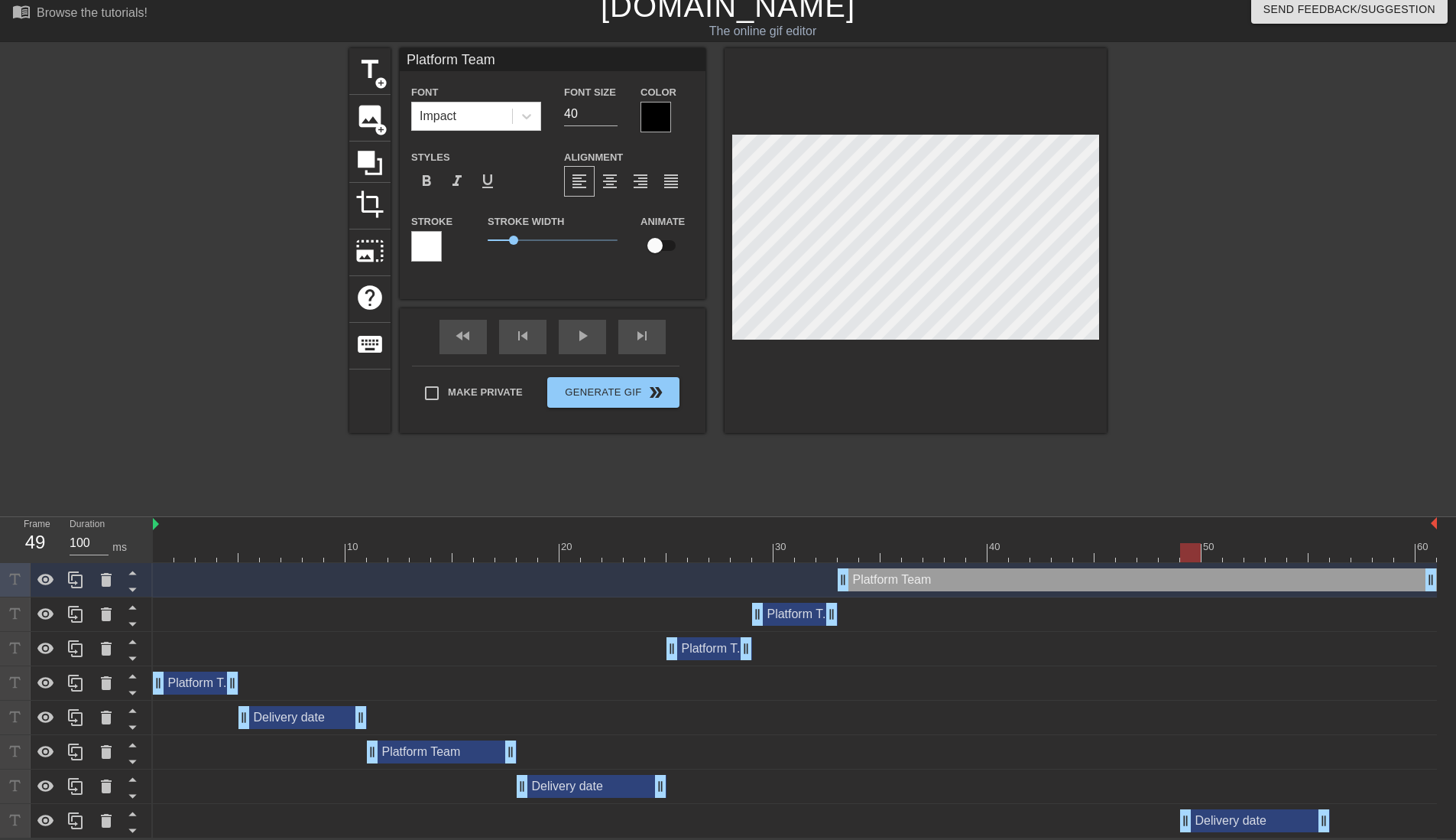
click at [792, 620] on div "Platform Team drag_handle drag_handle" at bounding box center [795, 614] width 85 height 23
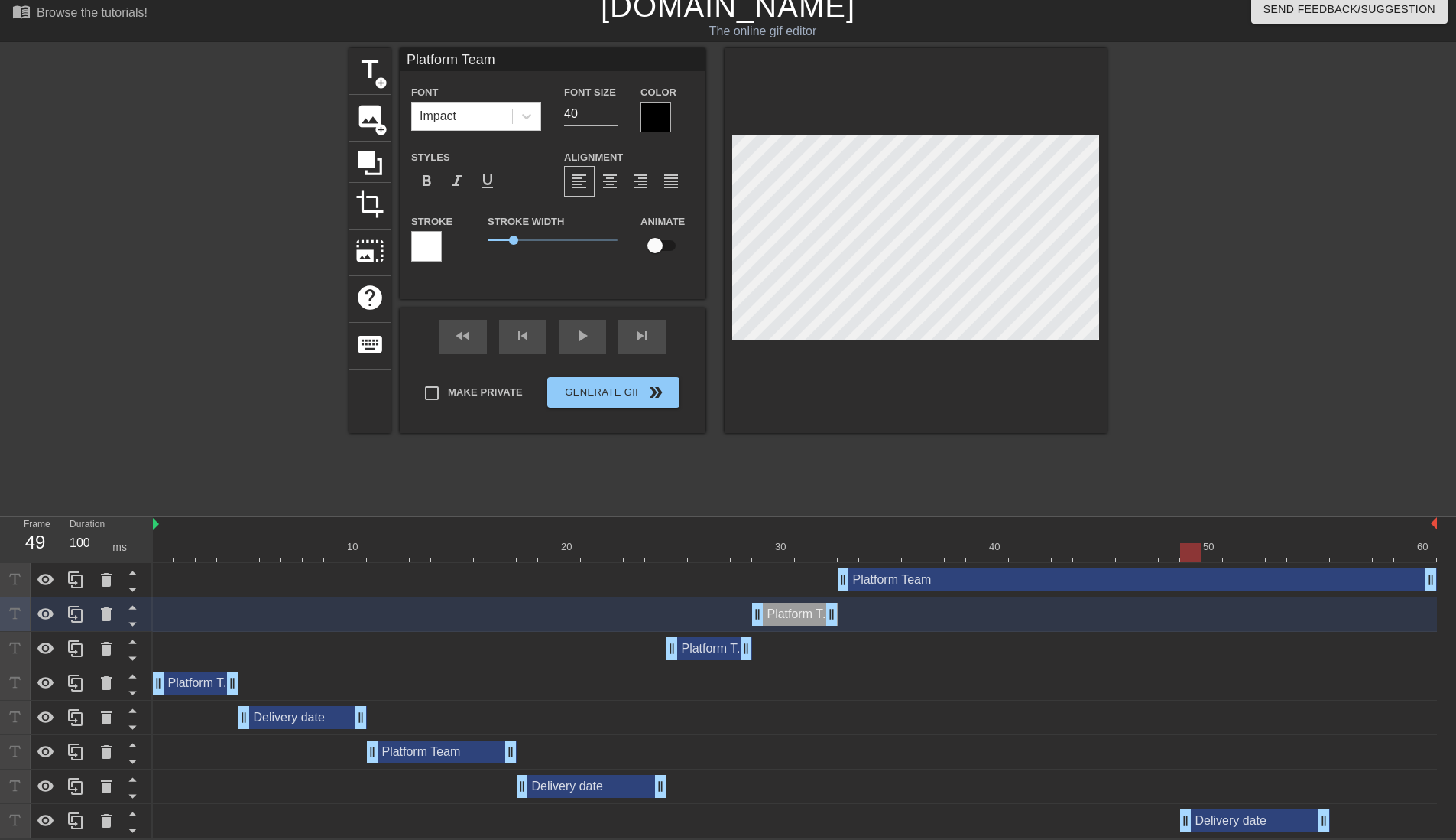
click at [1232, 825] on div "Delivery date drag_handle drag_handle" at bounding box center [1255, 821] width 150 height 23
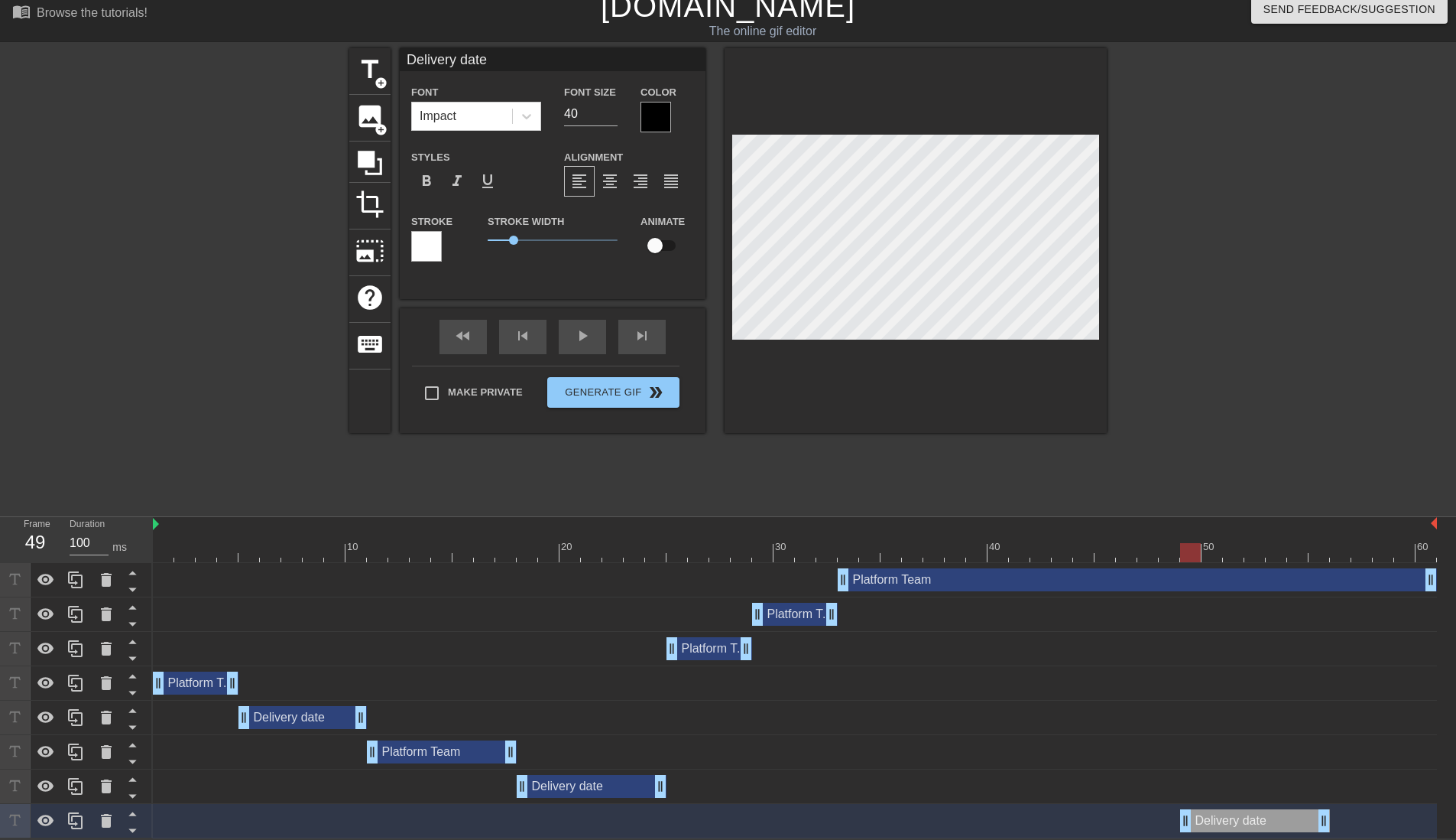
click at [1079, 584] on div "Platform Team drag_handle drag_handle" at bounding box center [1138, 580] width 599 height 23
type input "Platform Team"
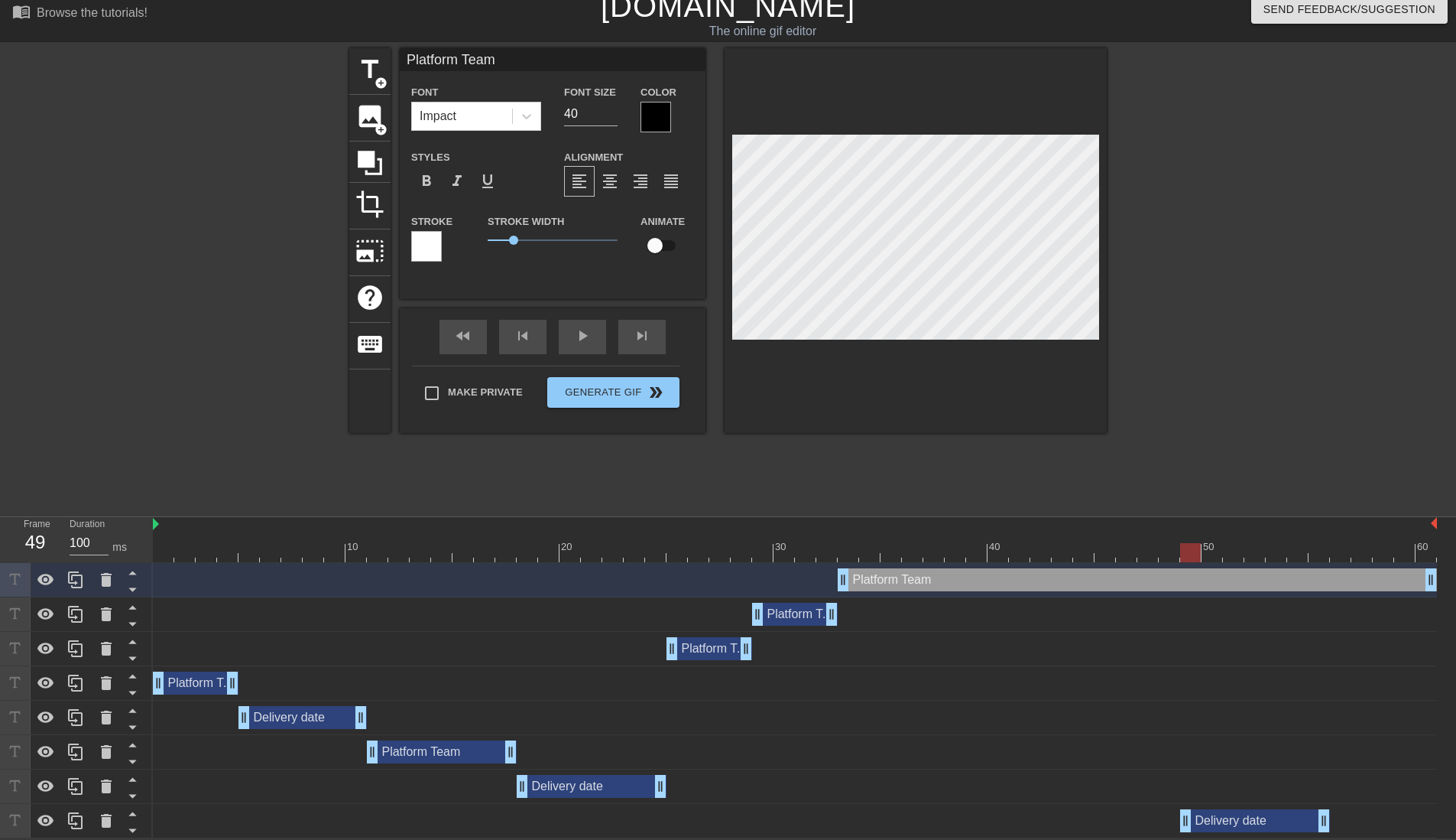
click at [1222, 351] on div at bounding box center [1239, 277] width 230 height 459
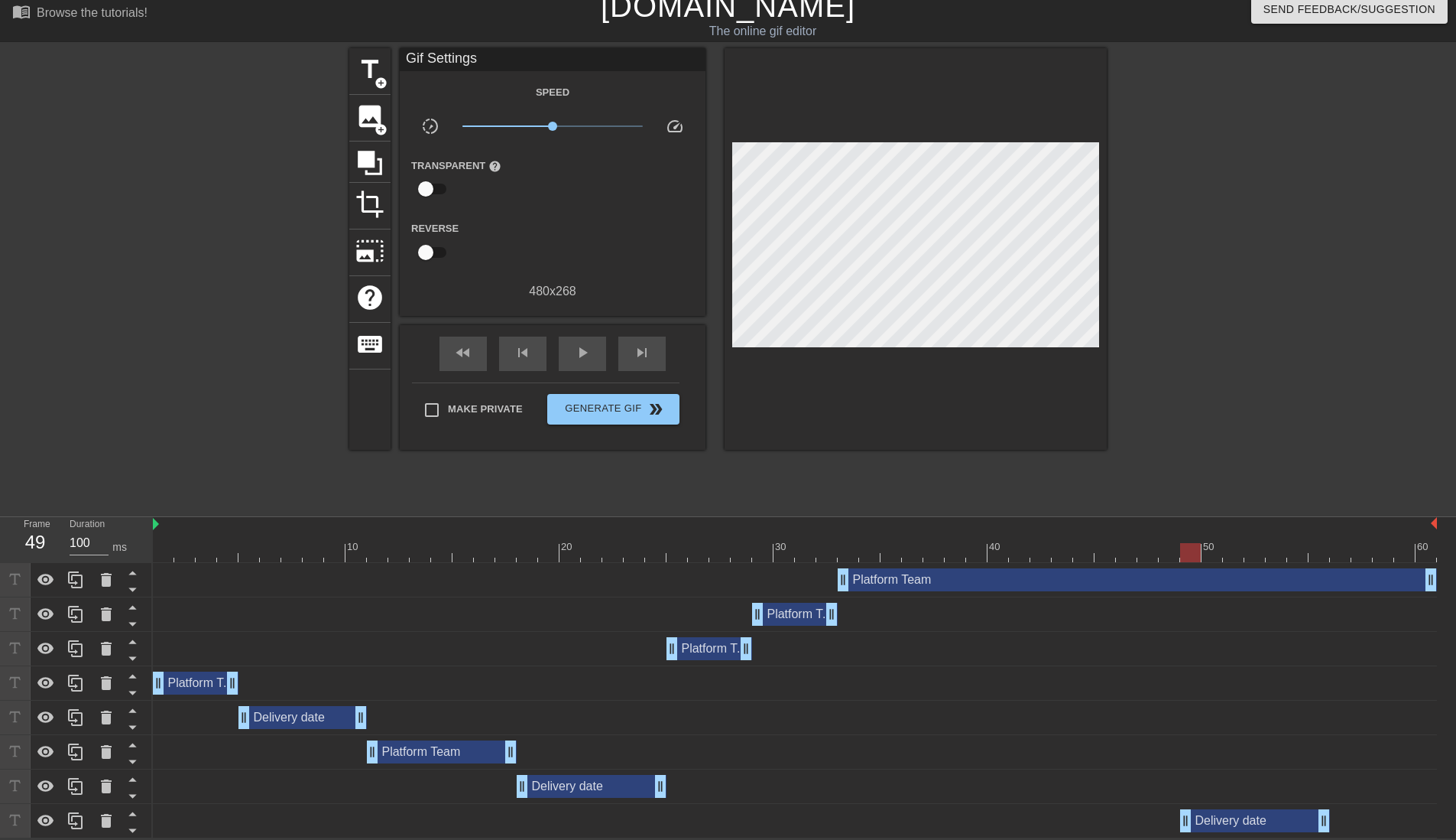
click at [164, 554] on div at bounding box center [795, 553] width 1284 height 19
click at [580, 360] on span "play_arrow" at bounding box center [583, 352] width 19 height 19
click at [368, 207] on span "crop" at bounding box center [370, 204] width 29 height 29
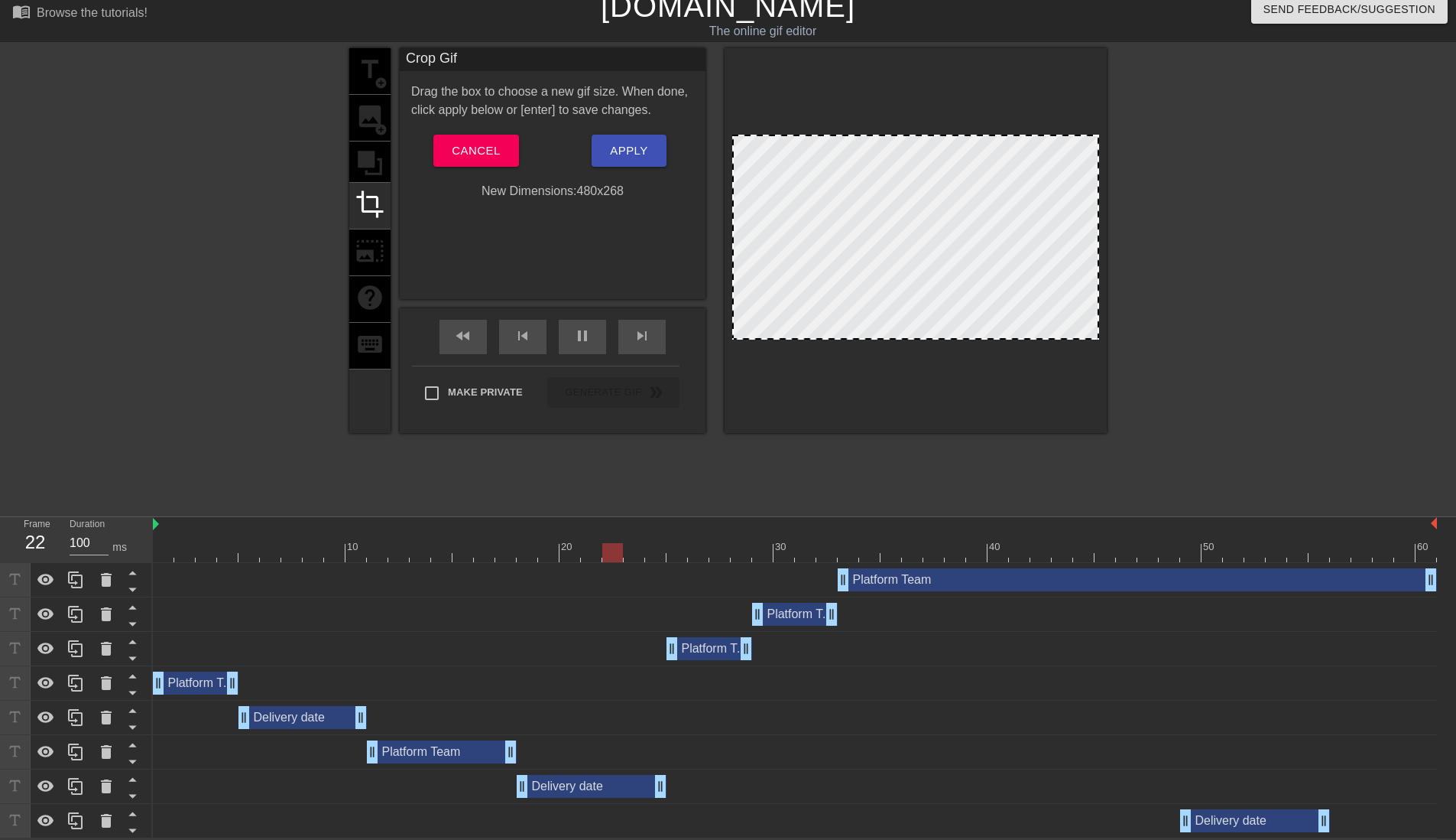
drag, startPoint x: 903, startPoint y: 135, endPoint x: 900, endPoint y: 119, distance: 16.3
click at [900, 119] on div at bounding box center [915, 240] width 382 height 385
click at [203, 230] on div at bounding box center [216, 277] width 230 height 459
click at [498, 148] on span "Cancel" at bounding box center [476, 151] width 48 height 20
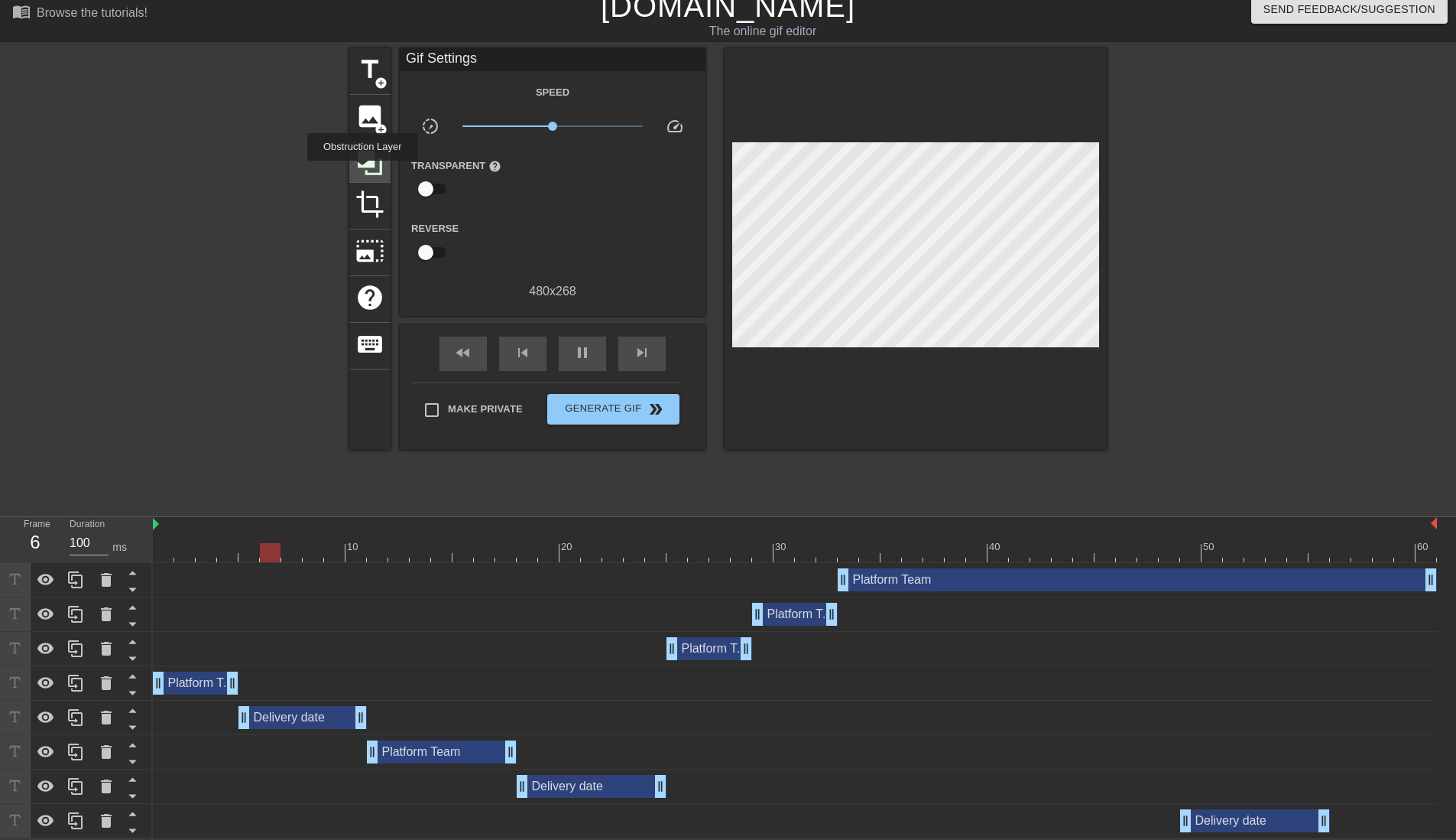
click at [361, 175] on icon at bounding box center [370, 163] width 29 height 29
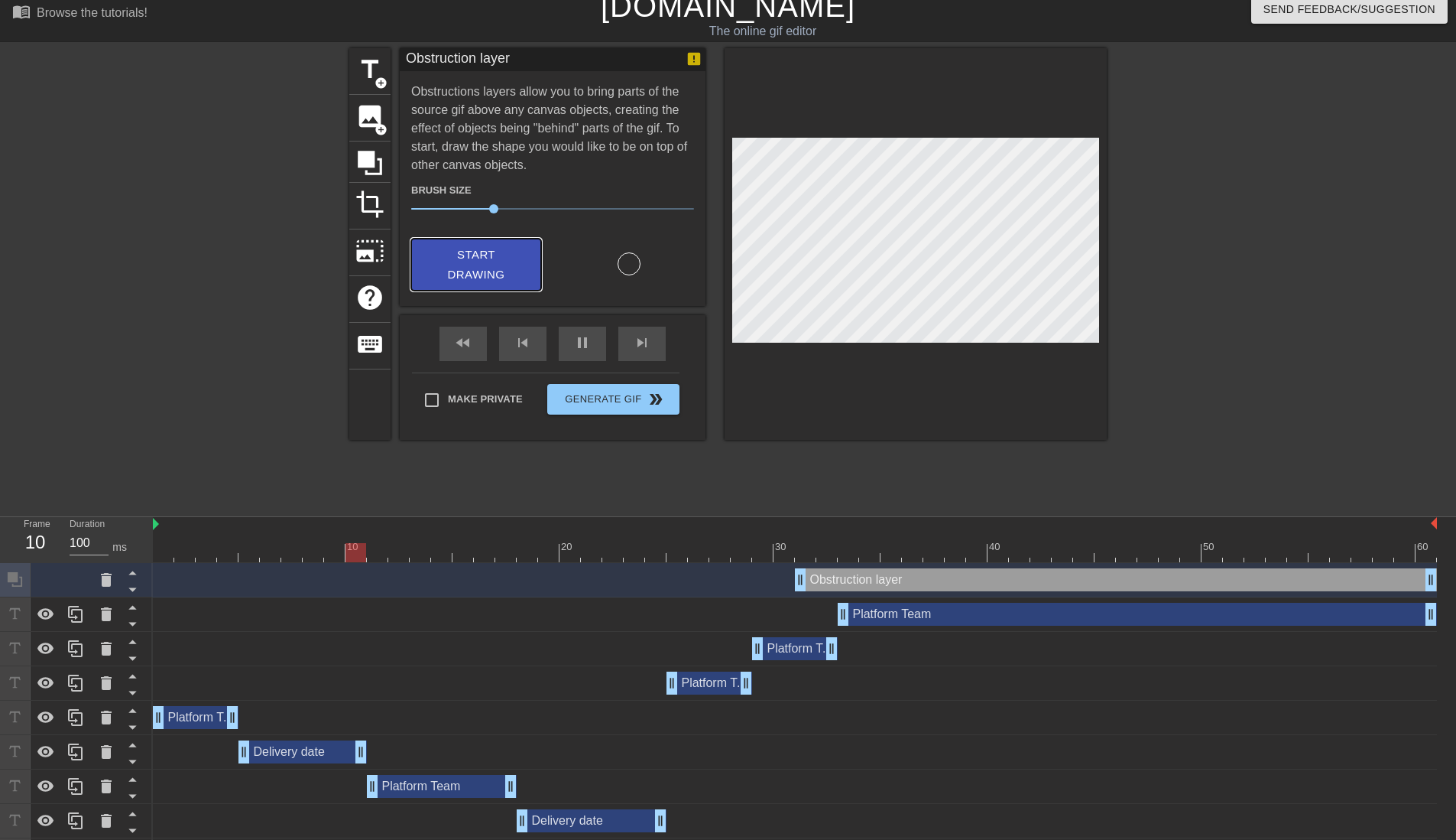
click at [511, 263] on span "Start Drawing" at bounding box center [476, 265] width 93 height 40
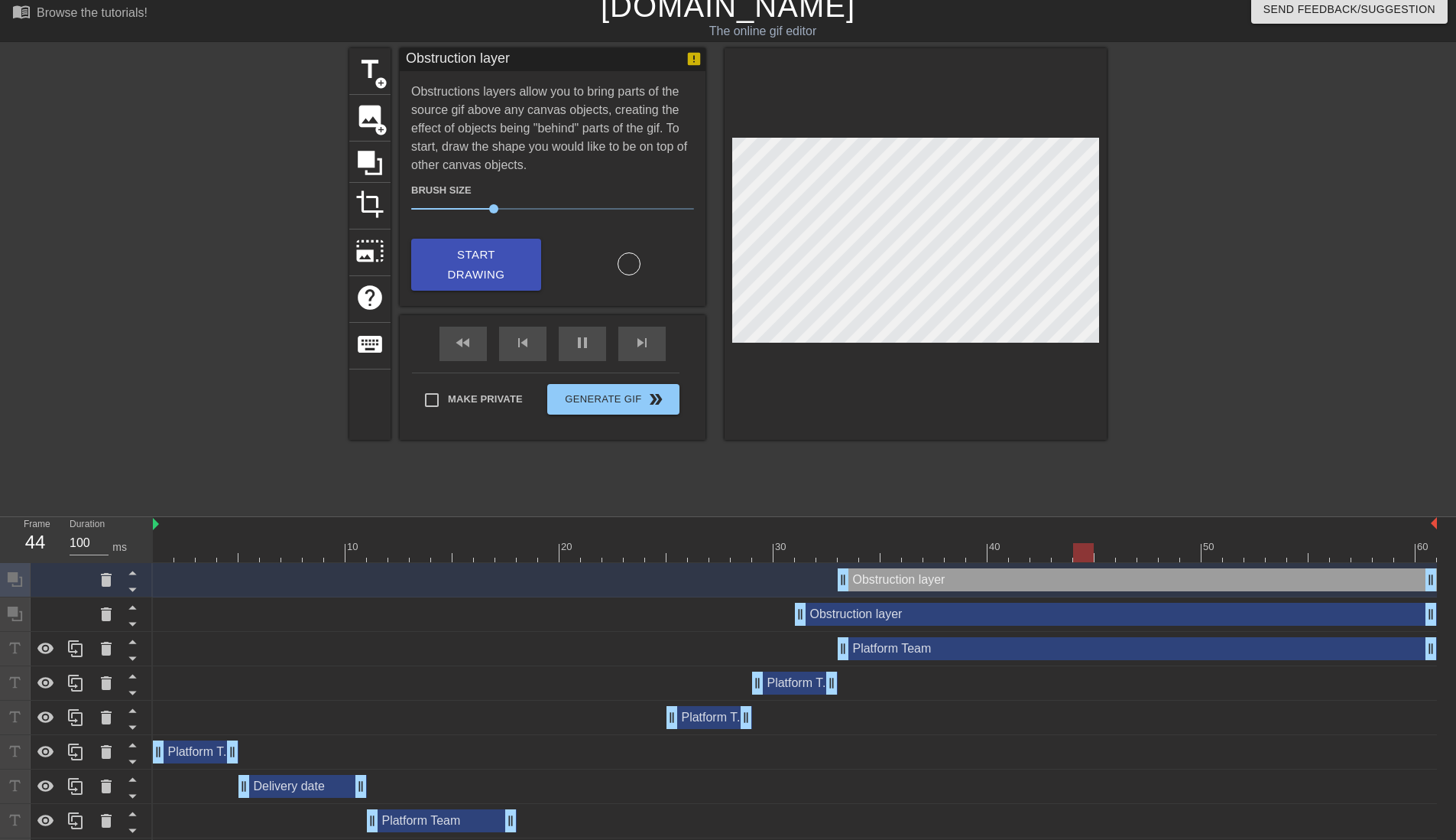
click at [1330, 261] on div at bounding box center [1239, 277] width 230 height 459
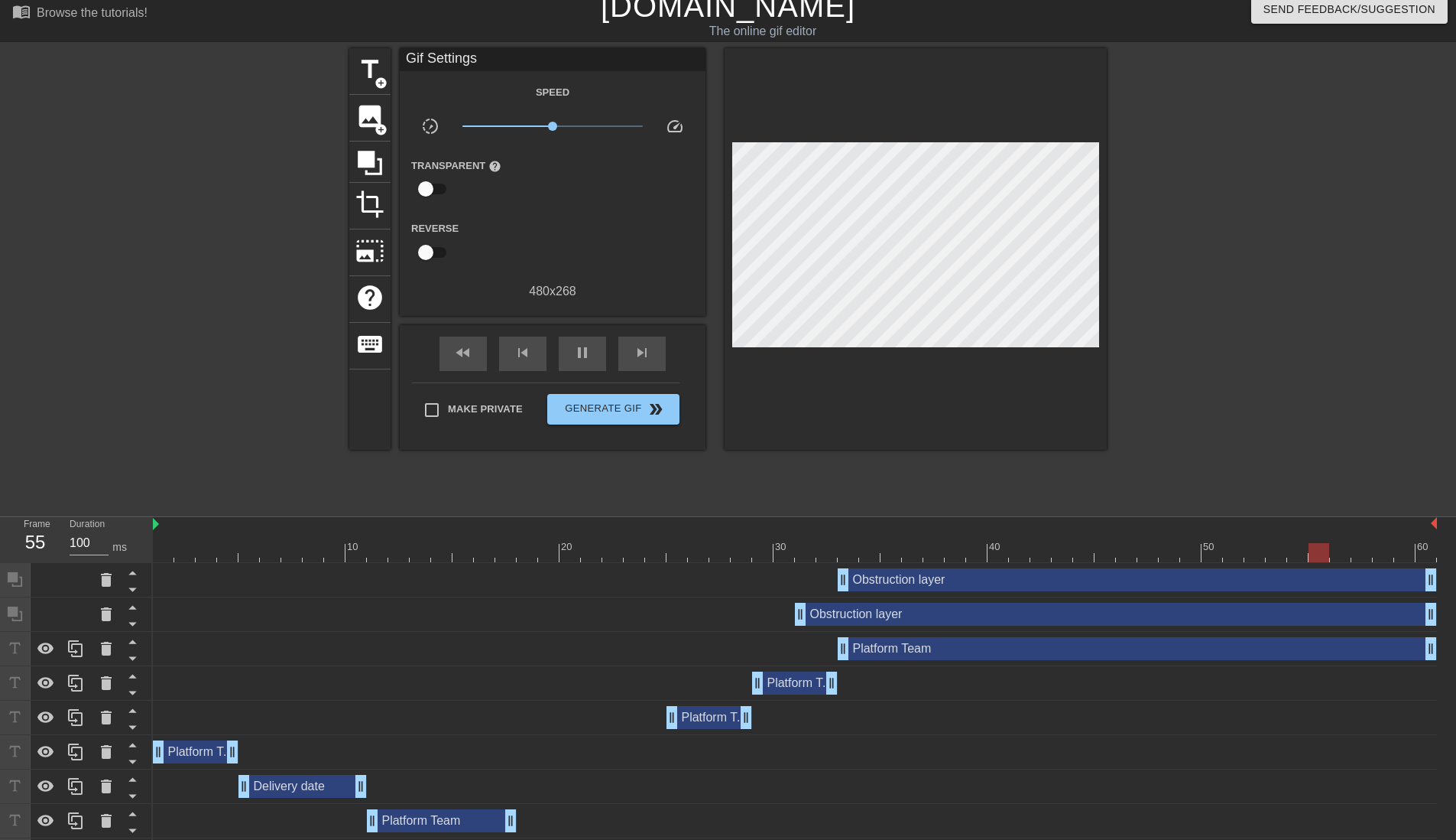
click at [887, 584] on div "Obstruction layer drag_handle drag_handle" at bounding box center [1138, 580] width 599 height 23
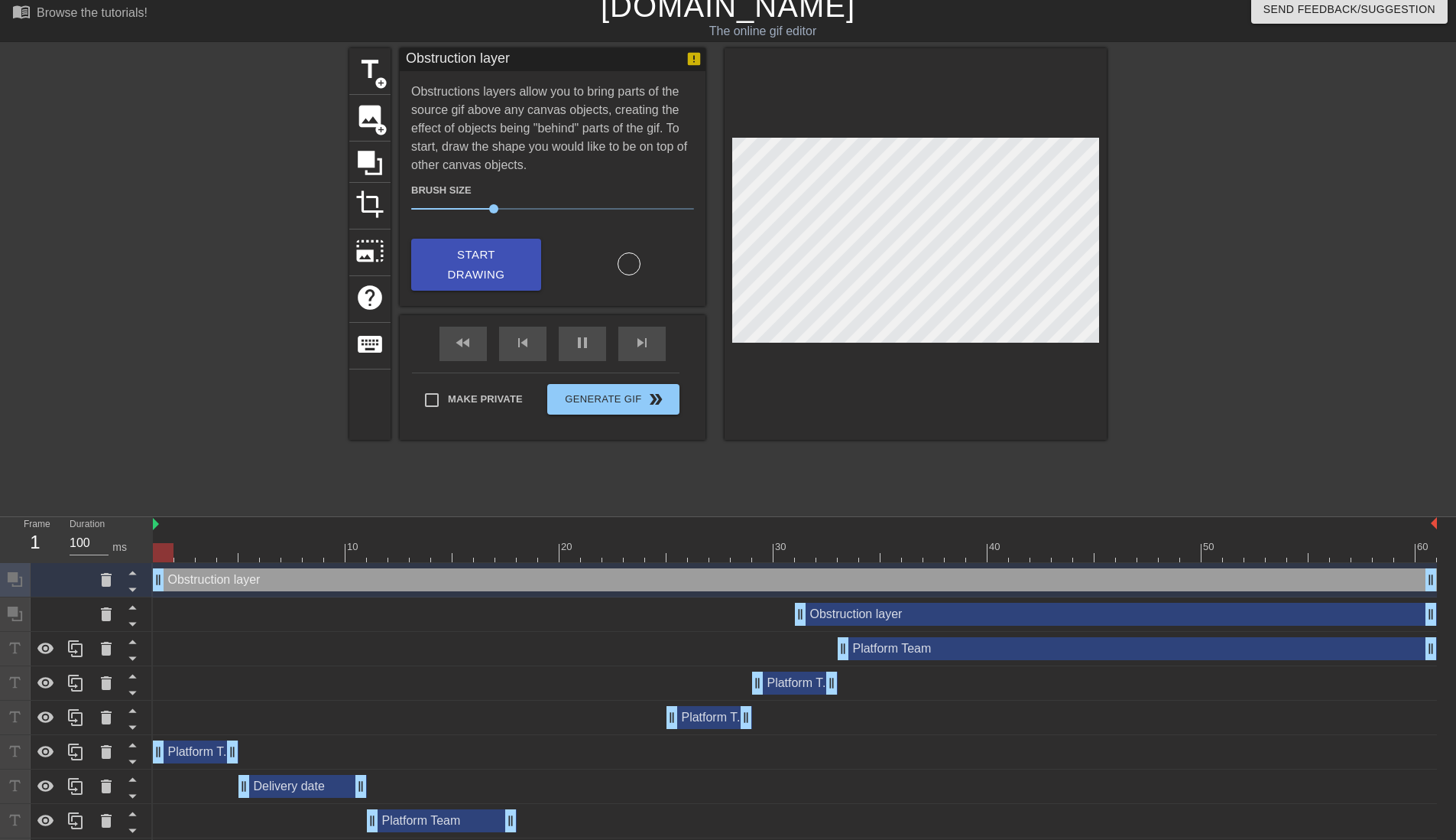
drag, startPoint x: 842, startPoint y: 580, endPoint x: 0, endPoint y: 573, distance: 842.0
click at [0, 573] on div "Frame 1 Duration 100 ms 10 20 30 40 50 60 Obstruction layer drag_handle drag_ha…" at bounding box center [728, 712] width 1456 height 390
click at [109, 580] on icon at bounding box center [106, 580] width 10 height 14
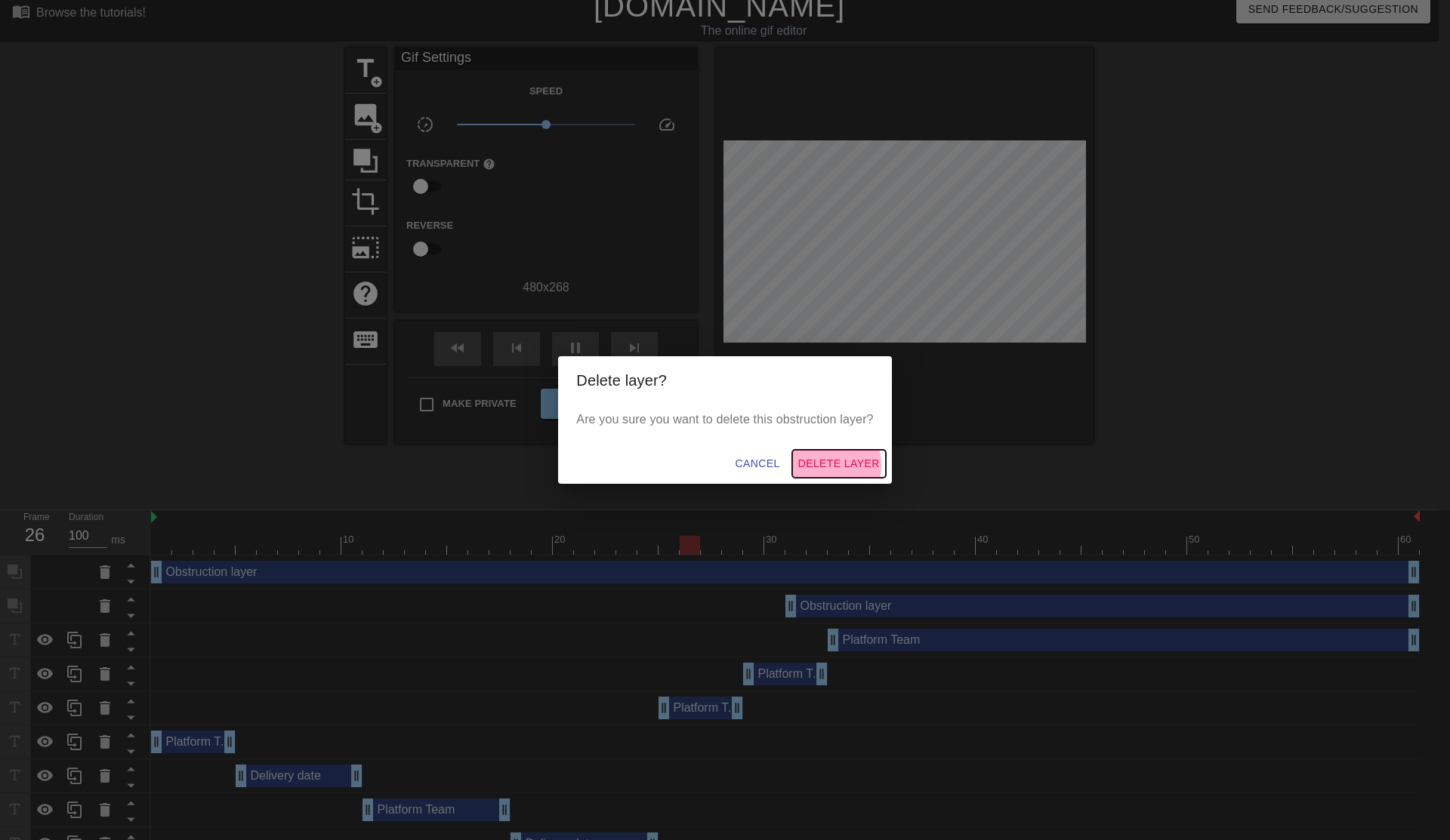
click at [821, 465] on span "Delete Layer" at bounding box center [839, 464] width 81 height 19
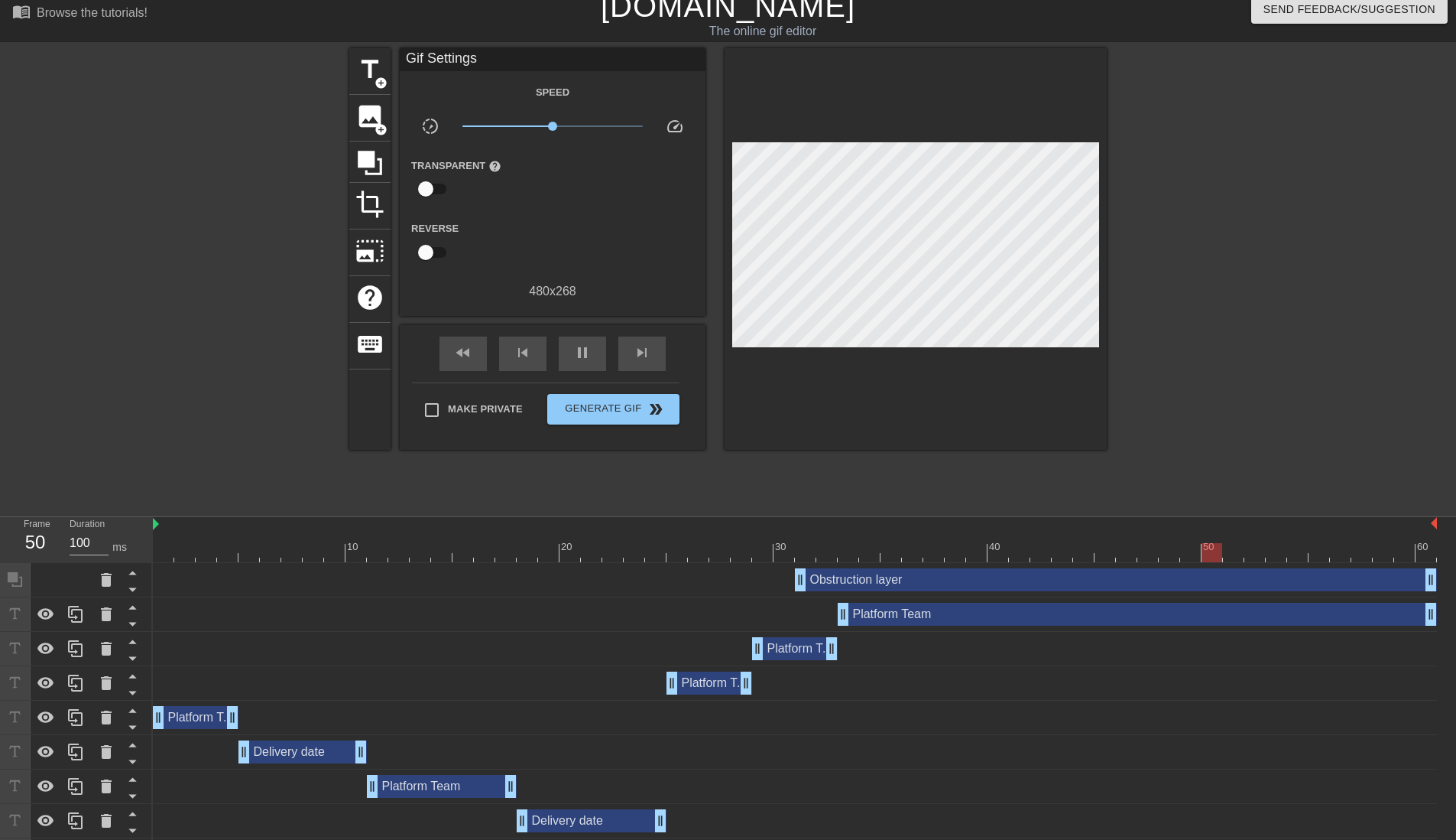
click at [1354, 138] on div at bounding box center [1239, 277] width 230 height 459
click at [591, 410] on span "Generate Gif double_arrow" at bounding box center [613, 409] width 120 height 19
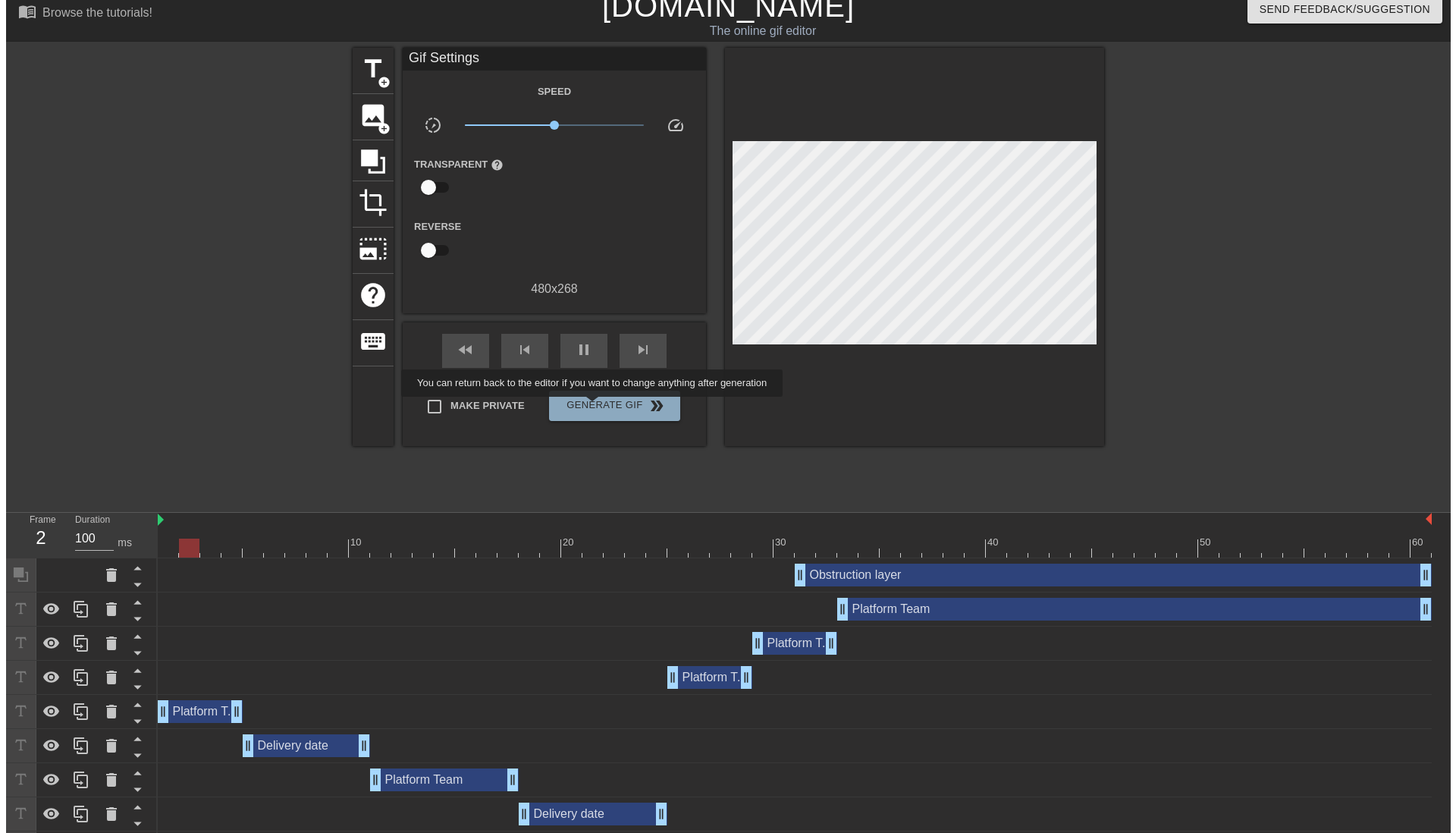
scroll to position [0, 0]
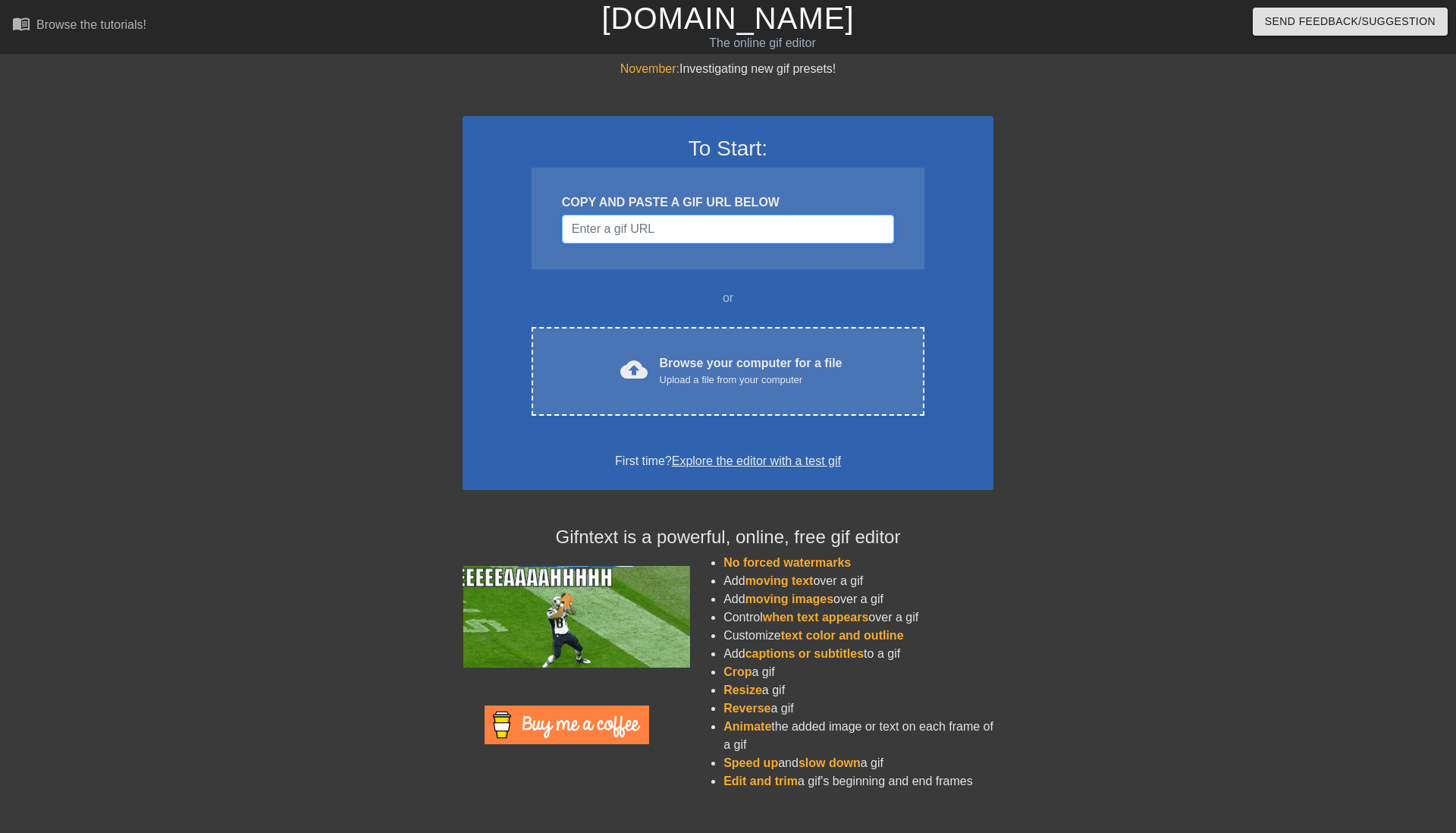
click at [654, 233] on input "Username" at bounding box center [728, 229] width 332 height 29
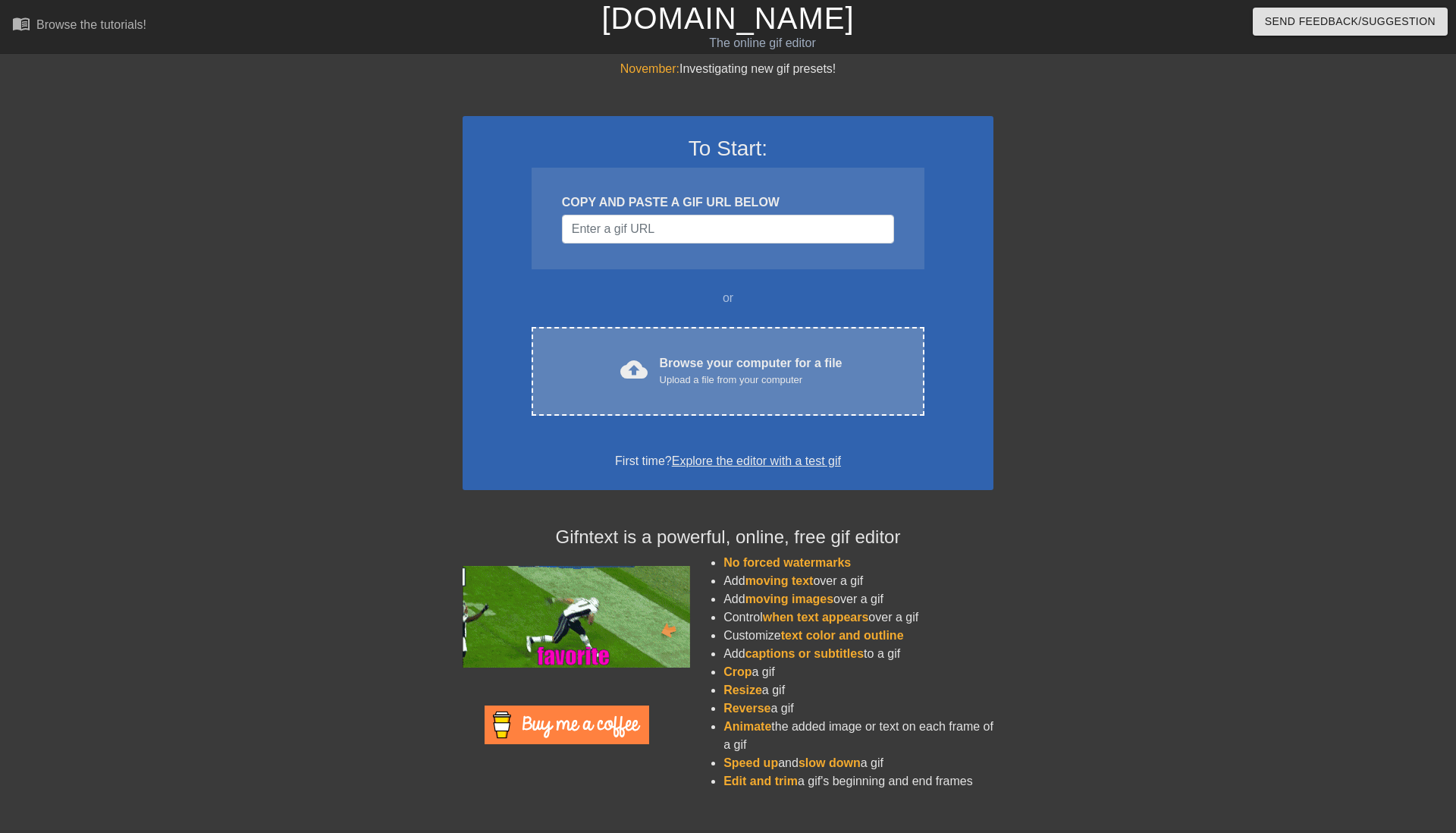
click at [709, 384] on div "Upload a file from your computer" at bounding box center [750, 380] width 183 height 15
